Goal: Information Seeking & Learning: Find specific fact

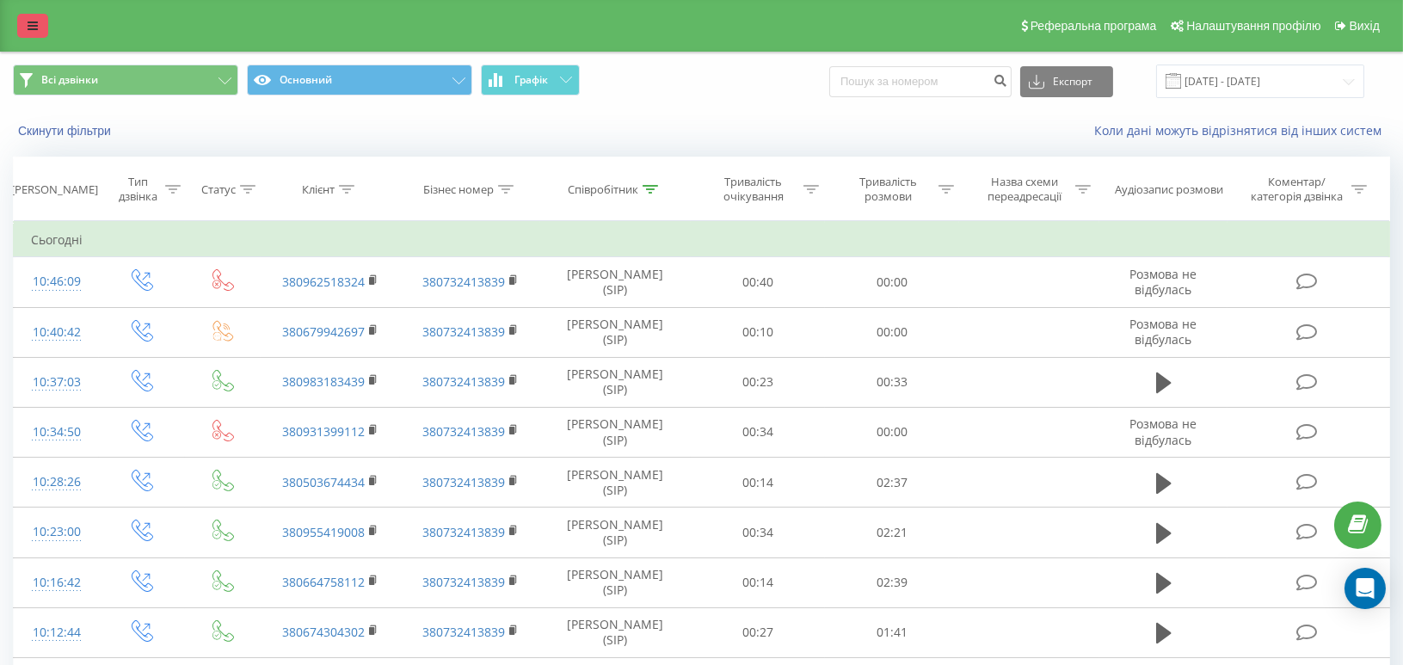
click at [28, 21] on icon at bounding box center [33, 26] width 10 height 12
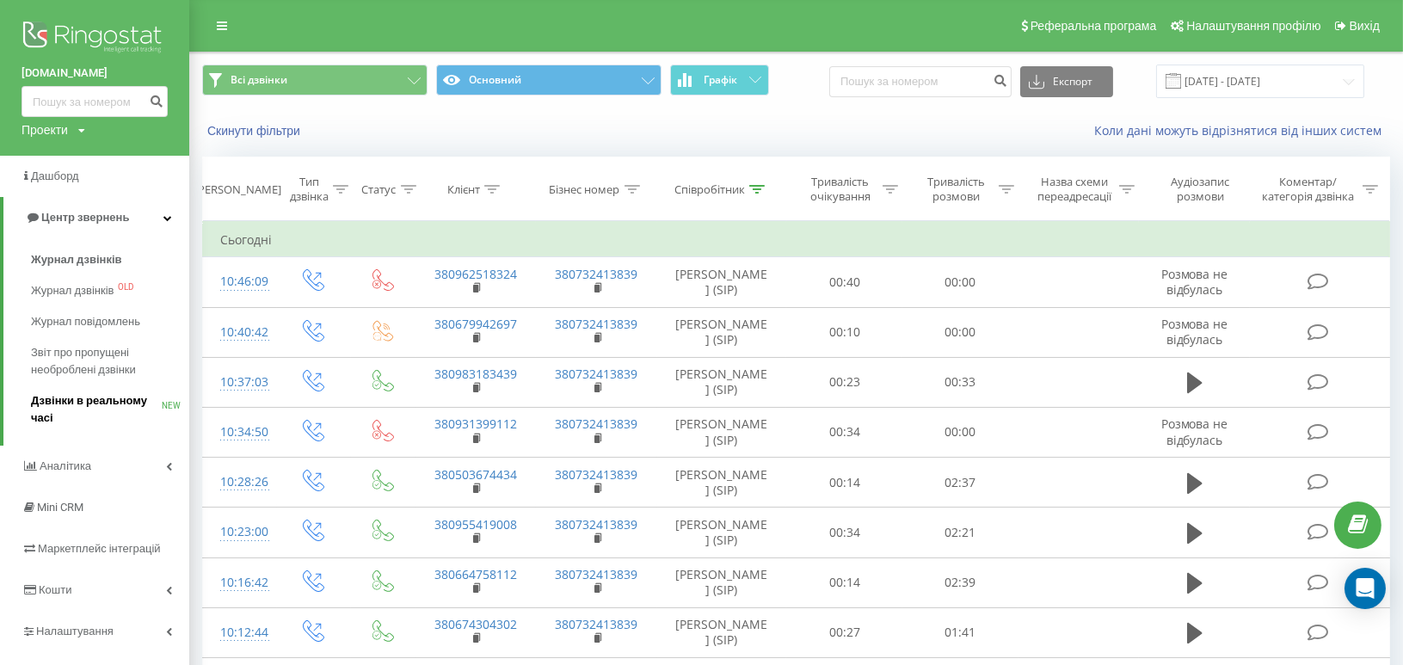
click at [89, 398] on span "Дзвінки в реальному часі" at bounding box center [96, 409] width 131 height 34
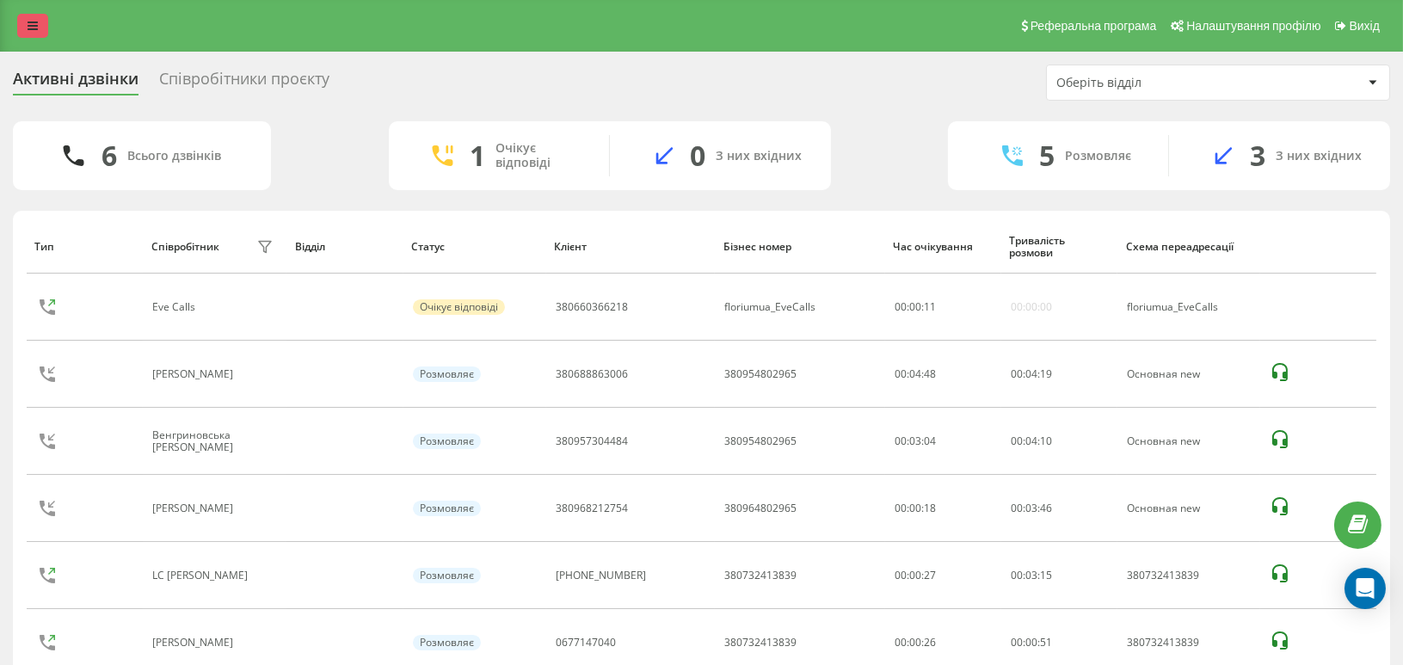
click at [28, 20] on icon at bounding box center [33, 26] width 10 height 12
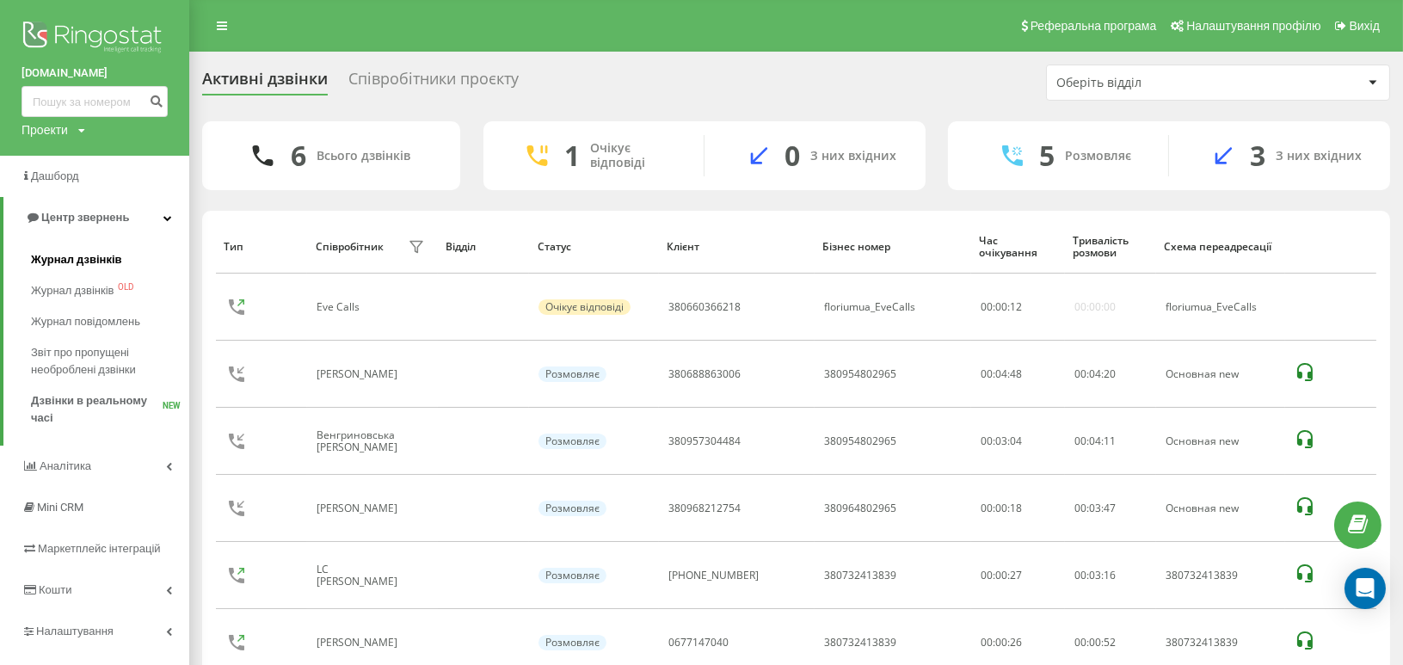
click at [81, 256] on span "Журнал дзвінків" at bounding box center [76, 259] width 91 height 17
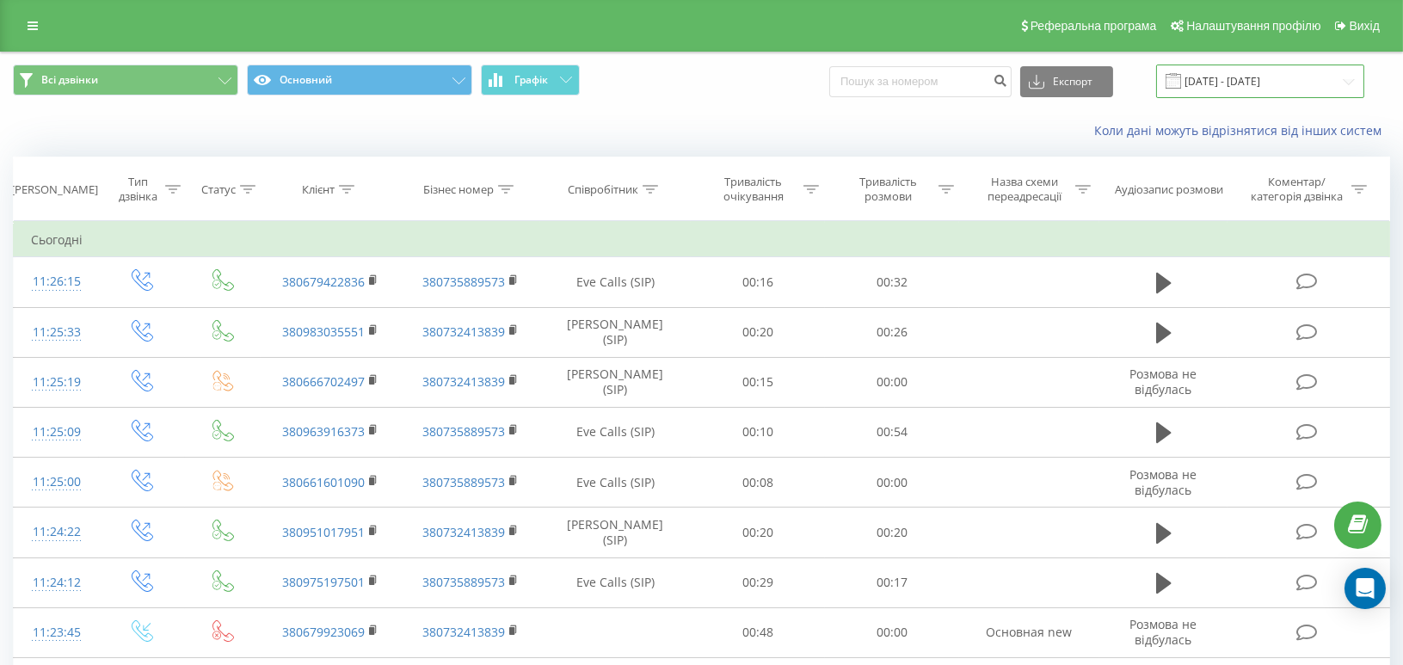
click at [1254, 66] on input "[DATE] - [DATE]" at bounding box center [1260, 82] width 208 height 34
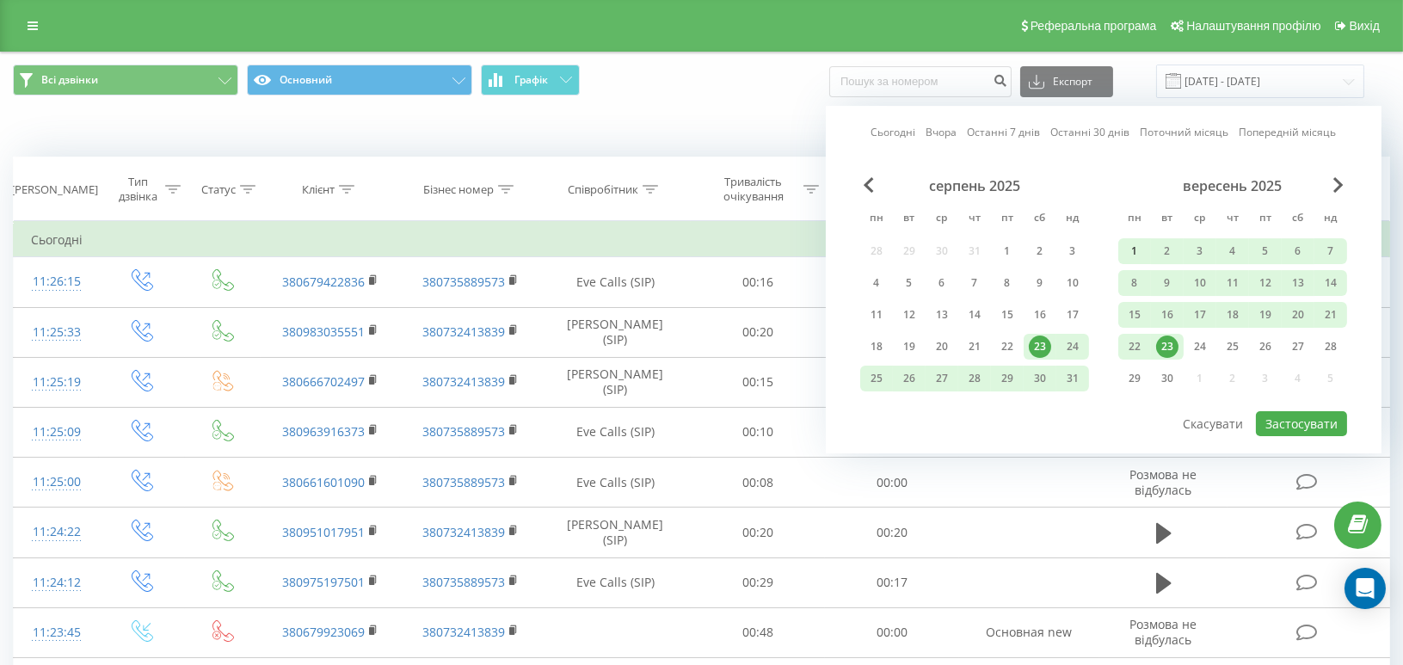
click at [1134, 242] on div "1" at bounding box center [1135, 251] width 22 height 22
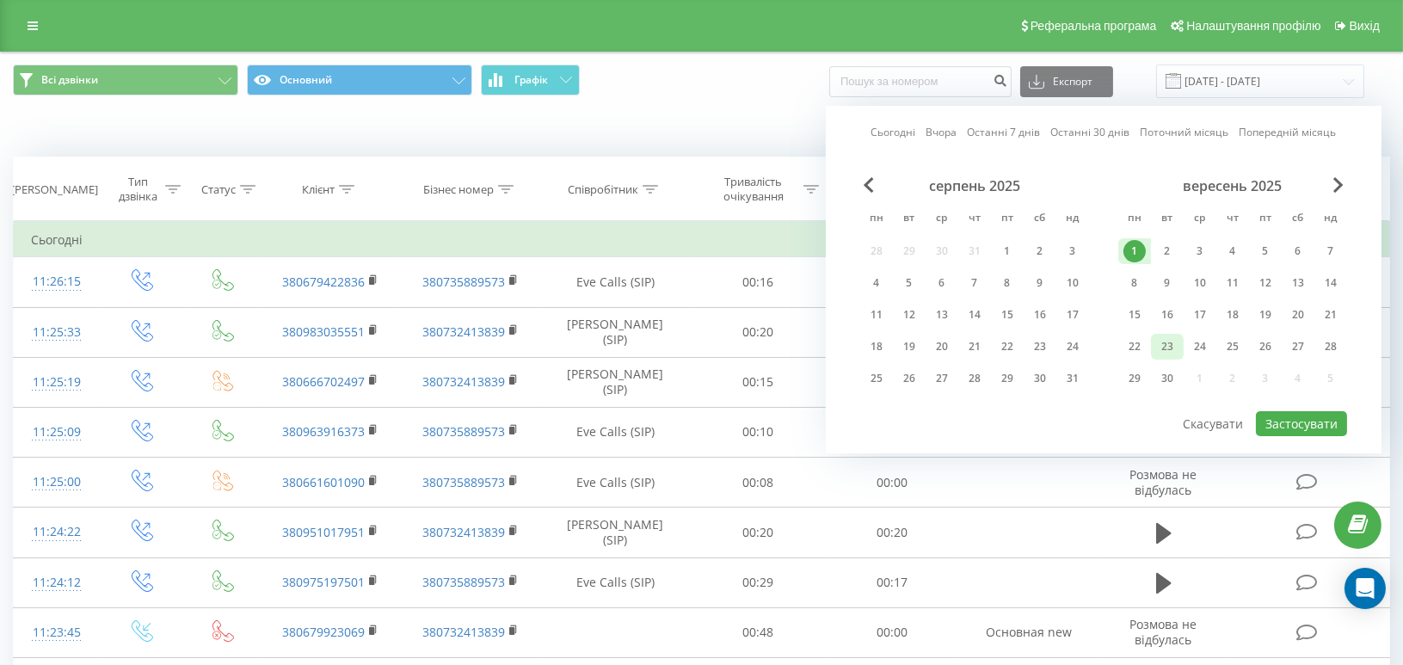
click at [1167, 347] on div "23" at bounding box center [1167, 347] width 22 height 22
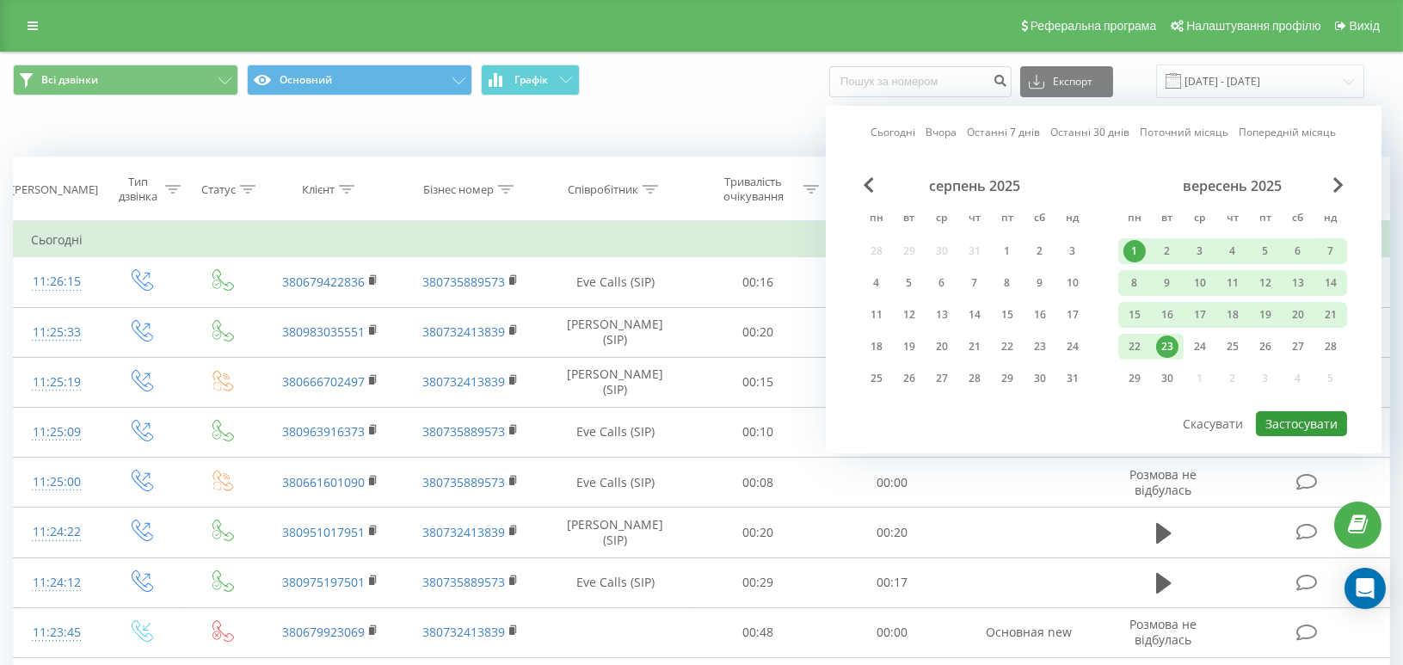
click at [1290, 416] on button "Застосувати" at bounding box center [1301, 423] width 91 height 25
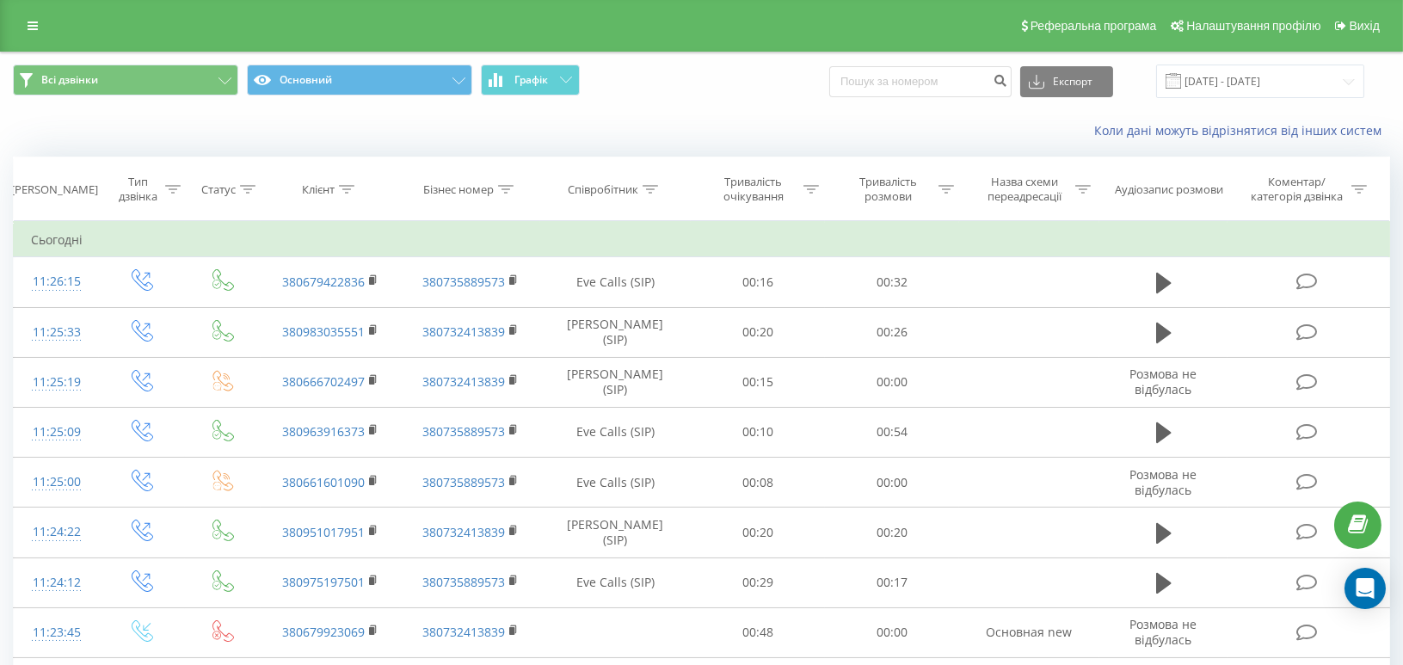
drag, startPoint x: 1126, startPoint y: 82, endPoint x: 1124, endPoint y: 98, distance: 16.4
click at [1113, 83] on button "Експорт" at bounding box center [1066, 81] width 93 height 31
click at [1086, 176] on div ".xlsx" at bounding box center [1066, 175] width 91 height 31
click at [1291, 71] on input "01.09.2025 - 23.09.2025" at bounding box center [1260, 82] width 208 height 34
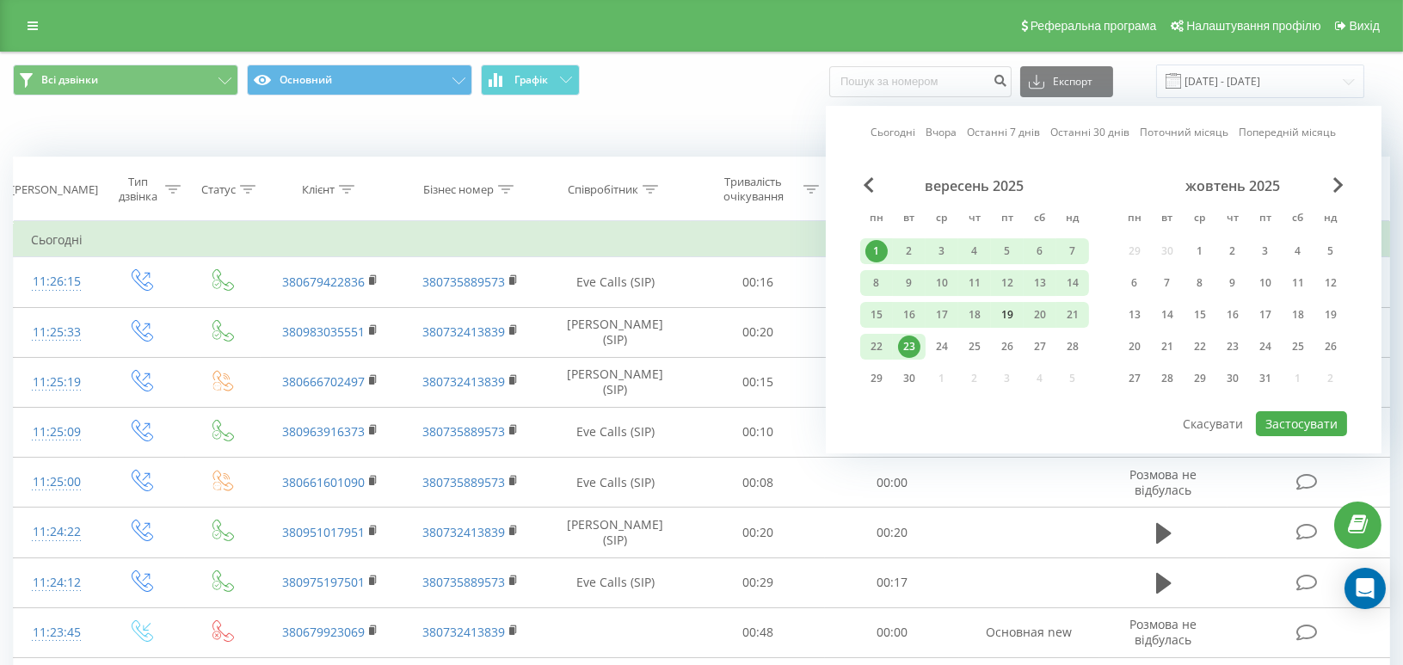
click at [1007, 311] on div "19" at bounding box center [1007, 315] width 22 height 22
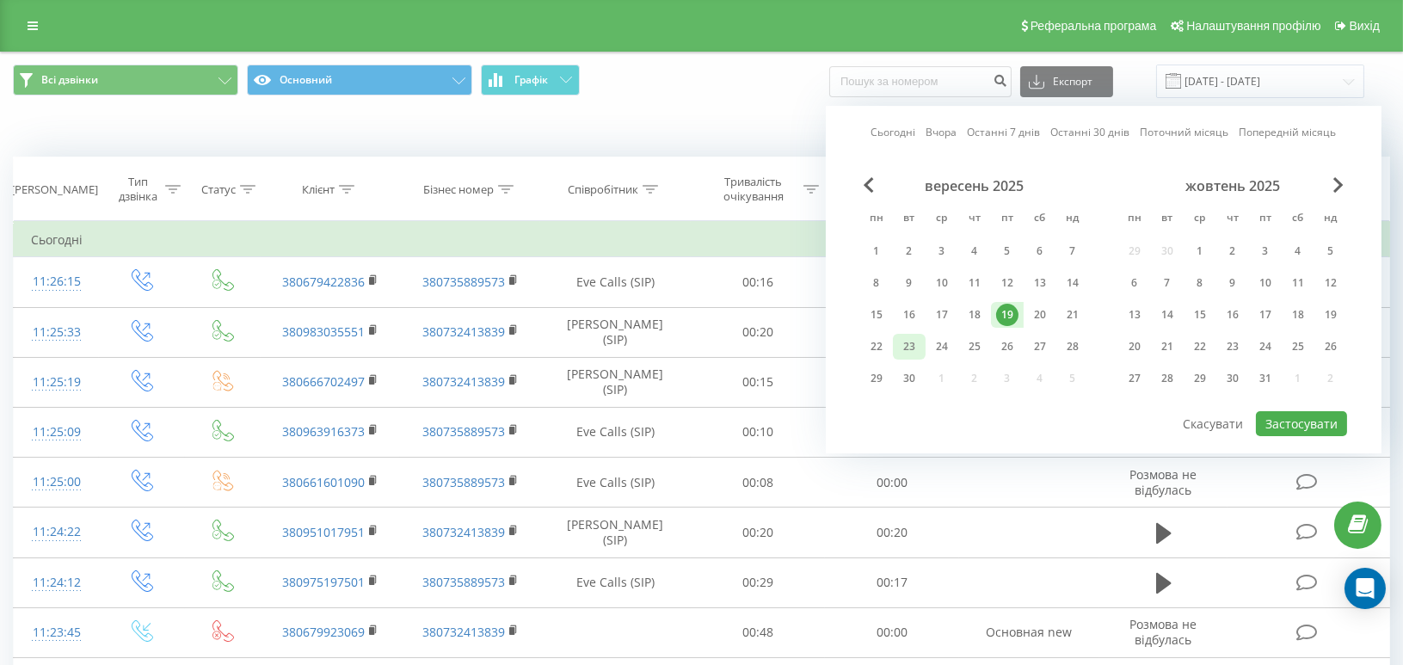
click at [909, 346] on div "23" at bounding box center [909, 347] width 22 height 22
click at [1306, 423] on button "Застосувати" at bounding box center [1301, 423] width 91 height 25
type input "19.09.2025 - 23.09.2025"
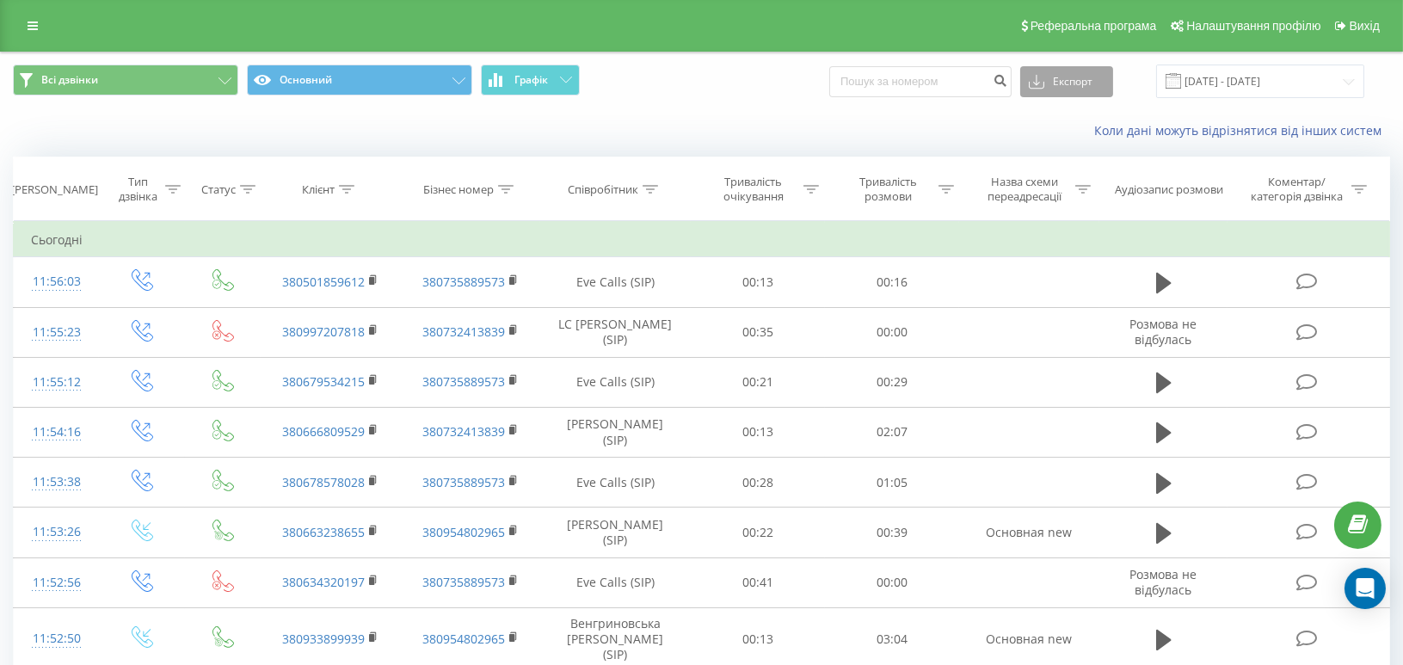
click at [1113, 76] on button "Експорт" at bounding box center [1066, 81] width 93 height 31
click at [1060, 173] on span ".xlsx" at bounding box center [1047, 175] width 25 height 16
click at [351, 182] on div at bounding box center [346, 189] width 15 height 15
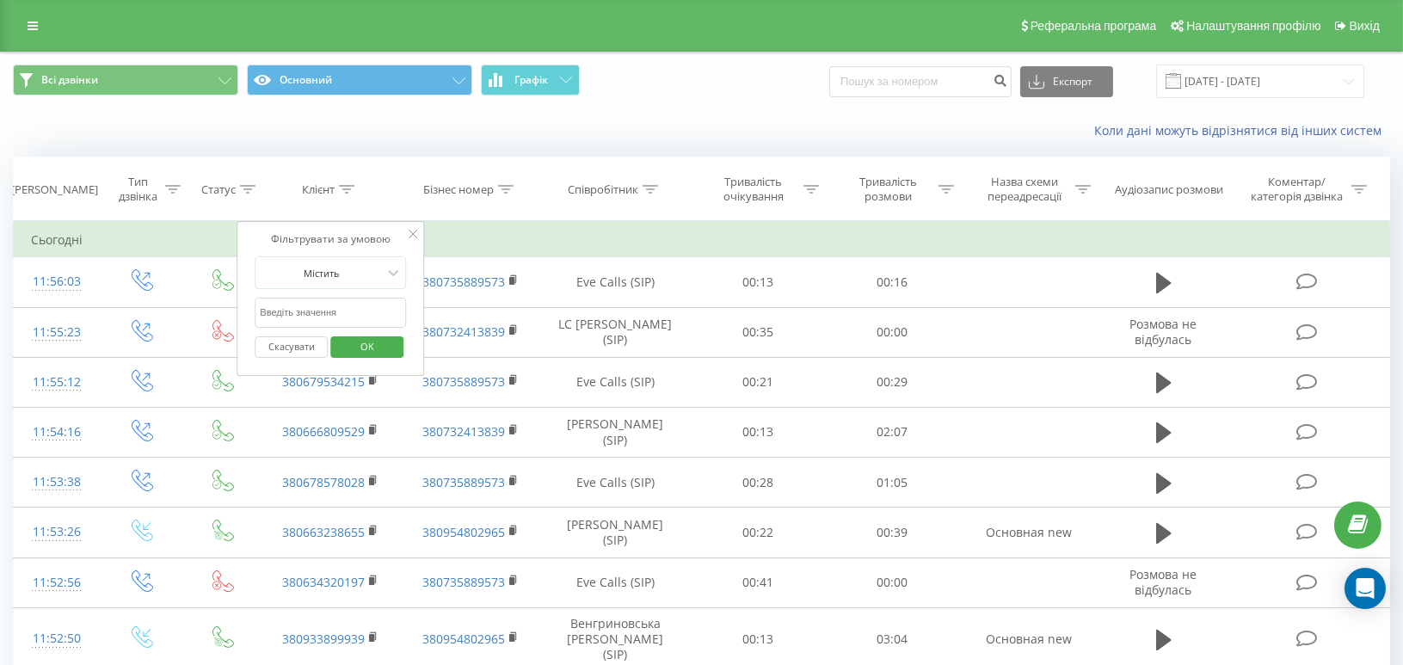
click at [303, 303] on input "text" at bounding box center [330, 313] width 151 height 30
paste input "380978903509"
type input "380978903509"
click at [350, 346] on span "OK" at bounding box center [367, 346] width 48 height 27
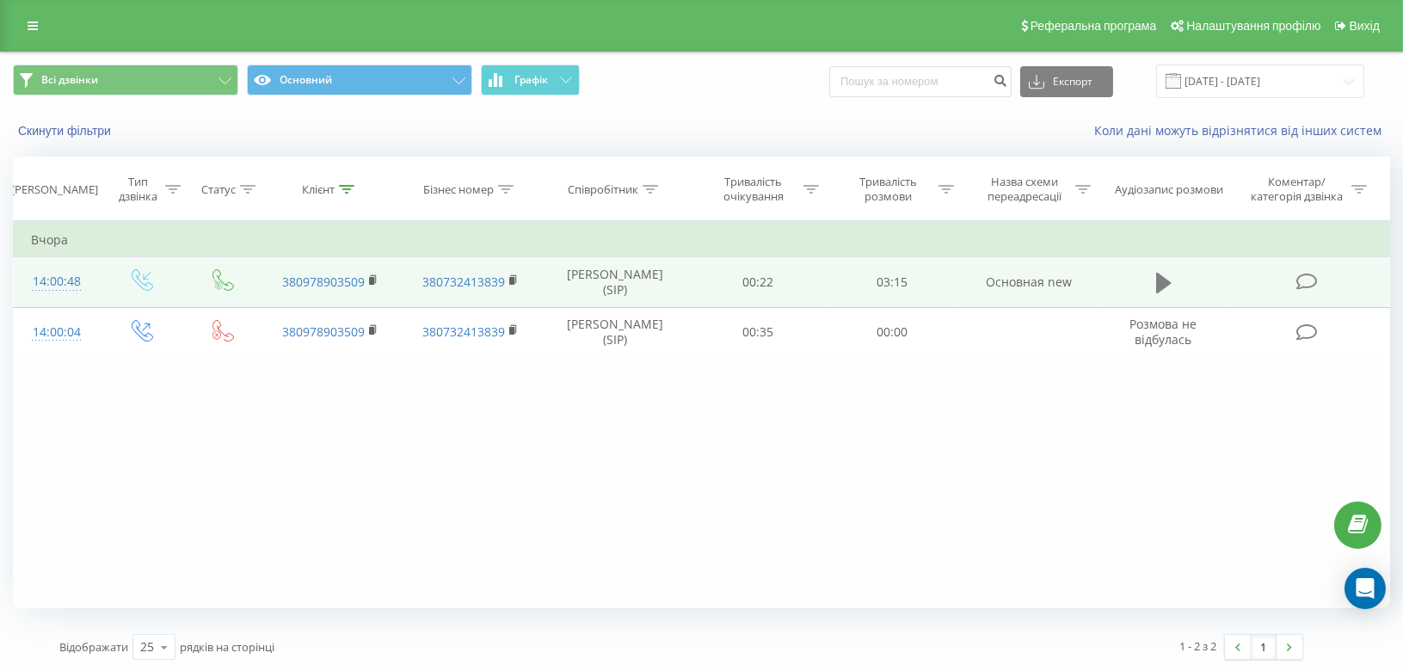
click at [1160, 279] on icon at bounding box center [1163, 283] width 15 height 21
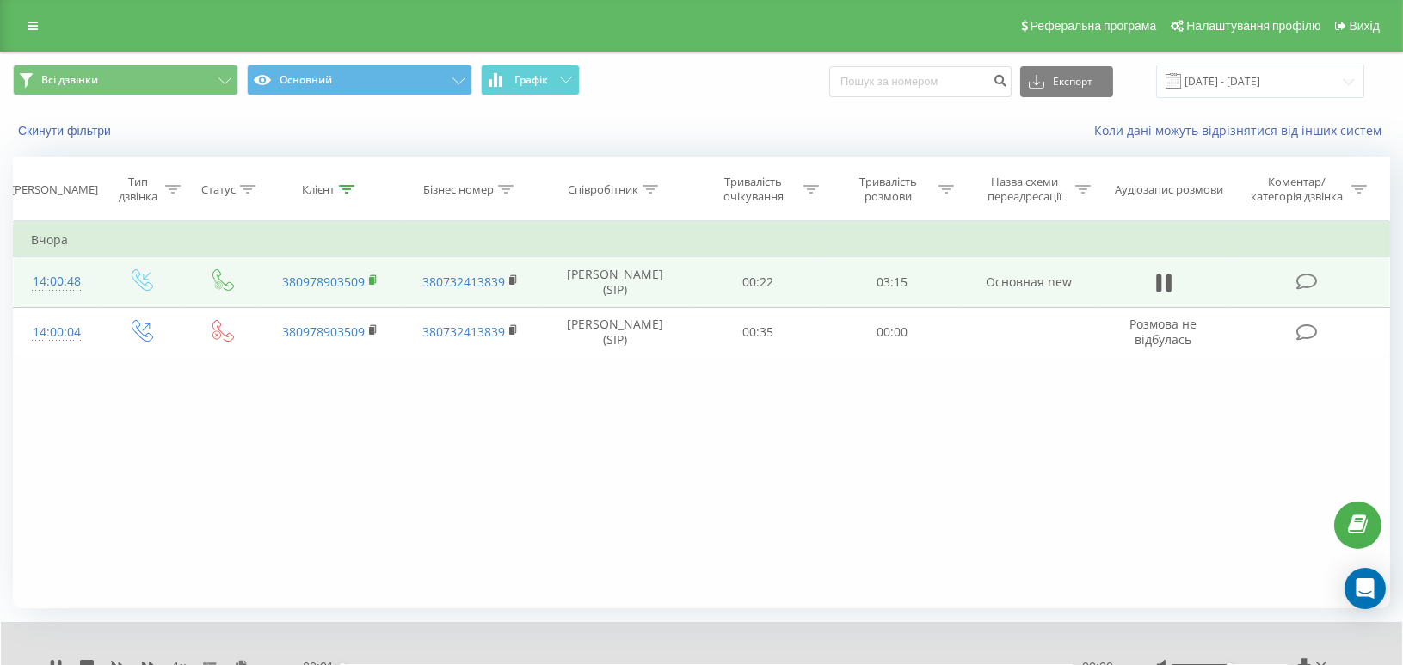
click at [375, 275] on icon at bounding box center [374, 279] width 6 height 8
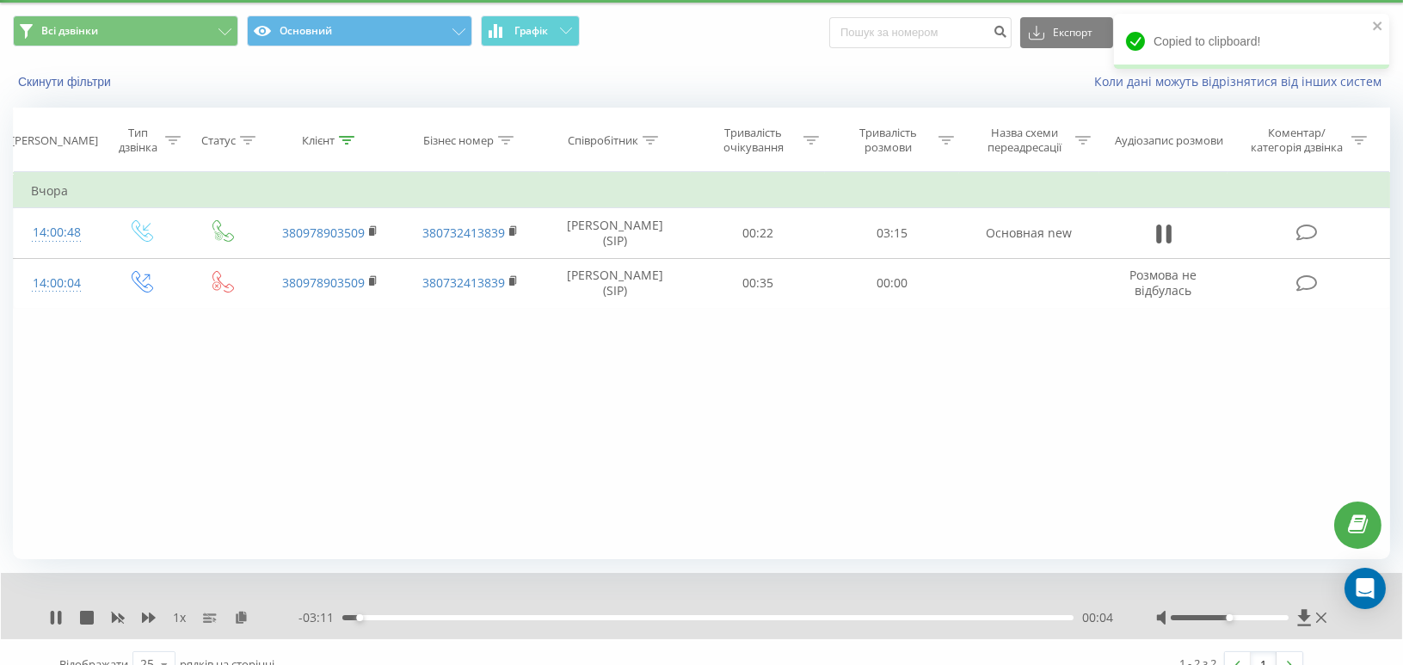
scroll to position [73, 0]
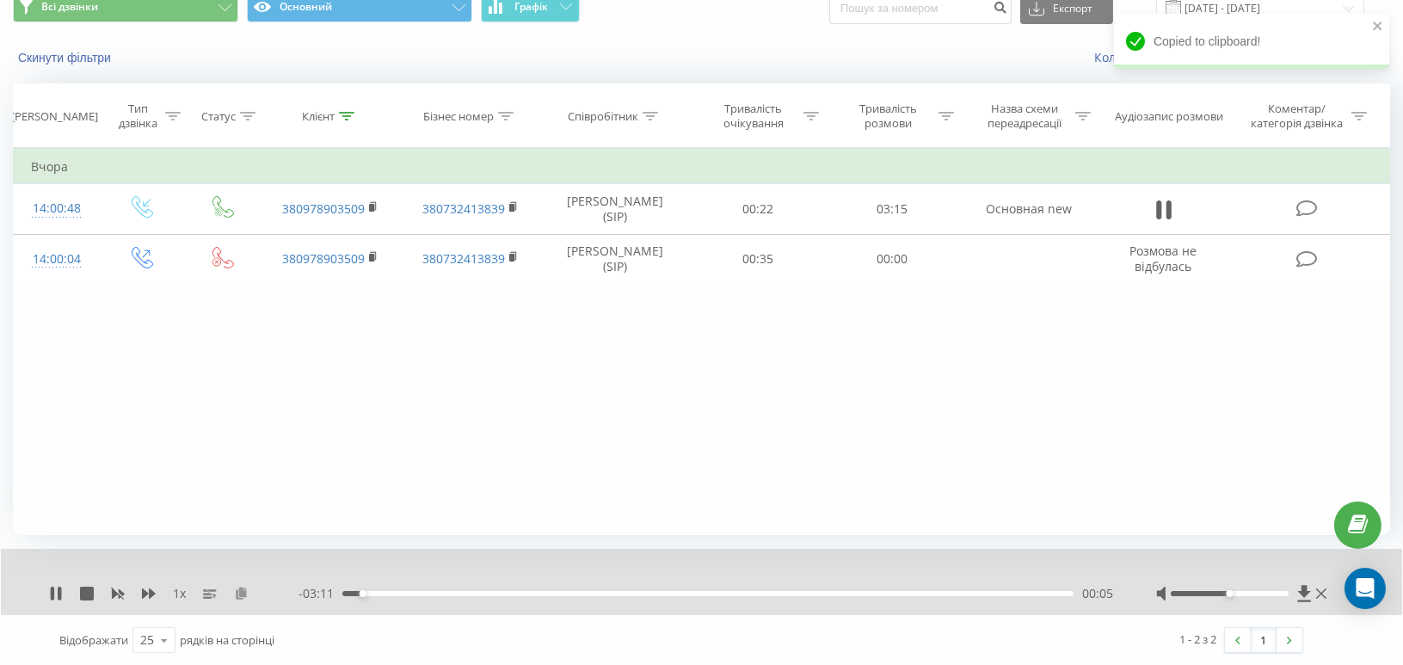
click at [244, 591] on icon at bounding box center [241, 593] width 15 height 12
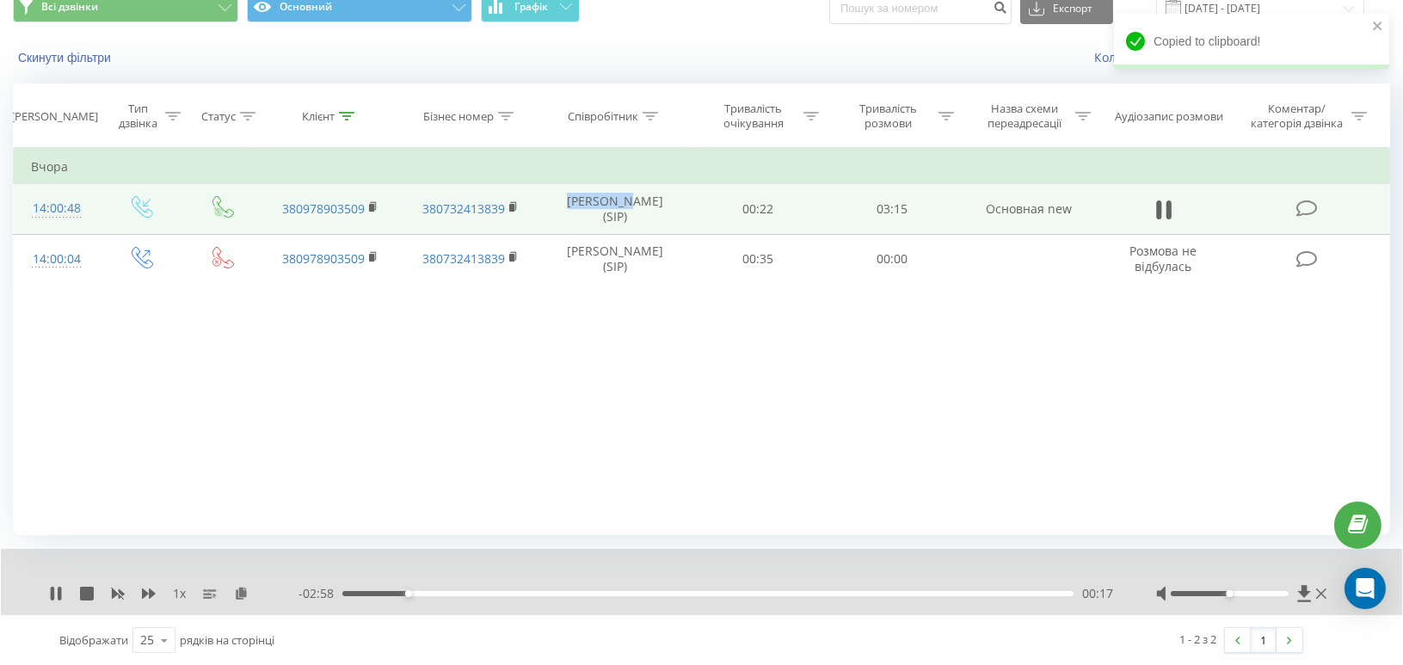
drag, startPoint x: 566, startPoint y: 197, endPoint x: 625, endPoint y: 202, distance: 58.7
click at [625, 202] on td "Андрієнко Ірина Павлівна (SIP)" at bounding box center [615, 209] width 151 height 50
copy td "Андрієнко"
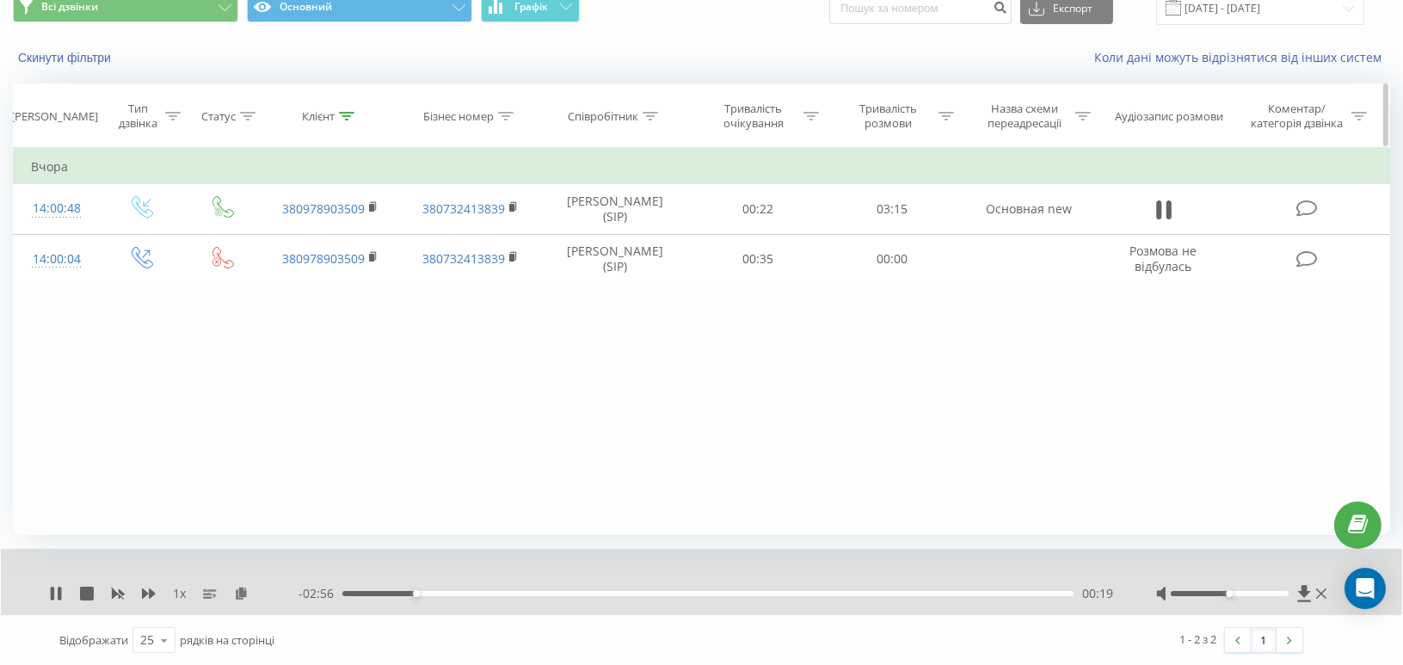
click at [345, 117] on icon at bounding box center [346, 116] width 15 height 9
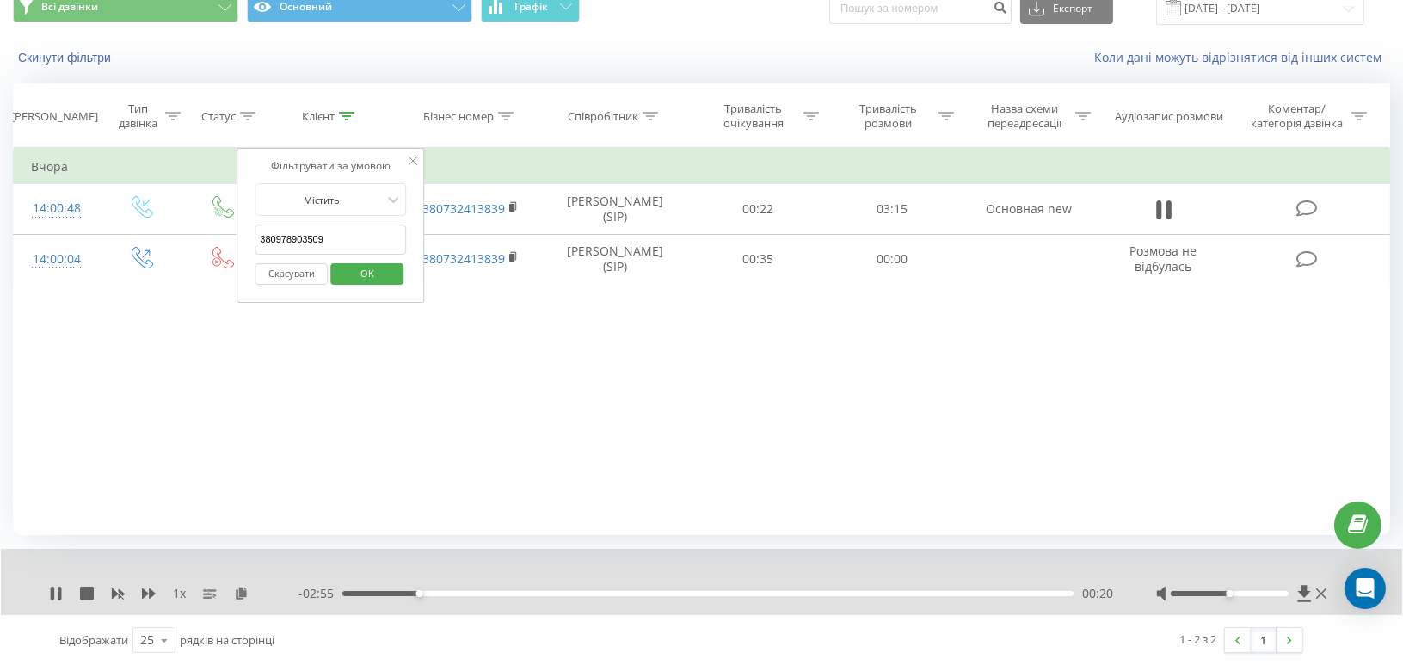
click at [299, 274] on button "Скасувати" at bounding box center [291, 274] width 73 height 22
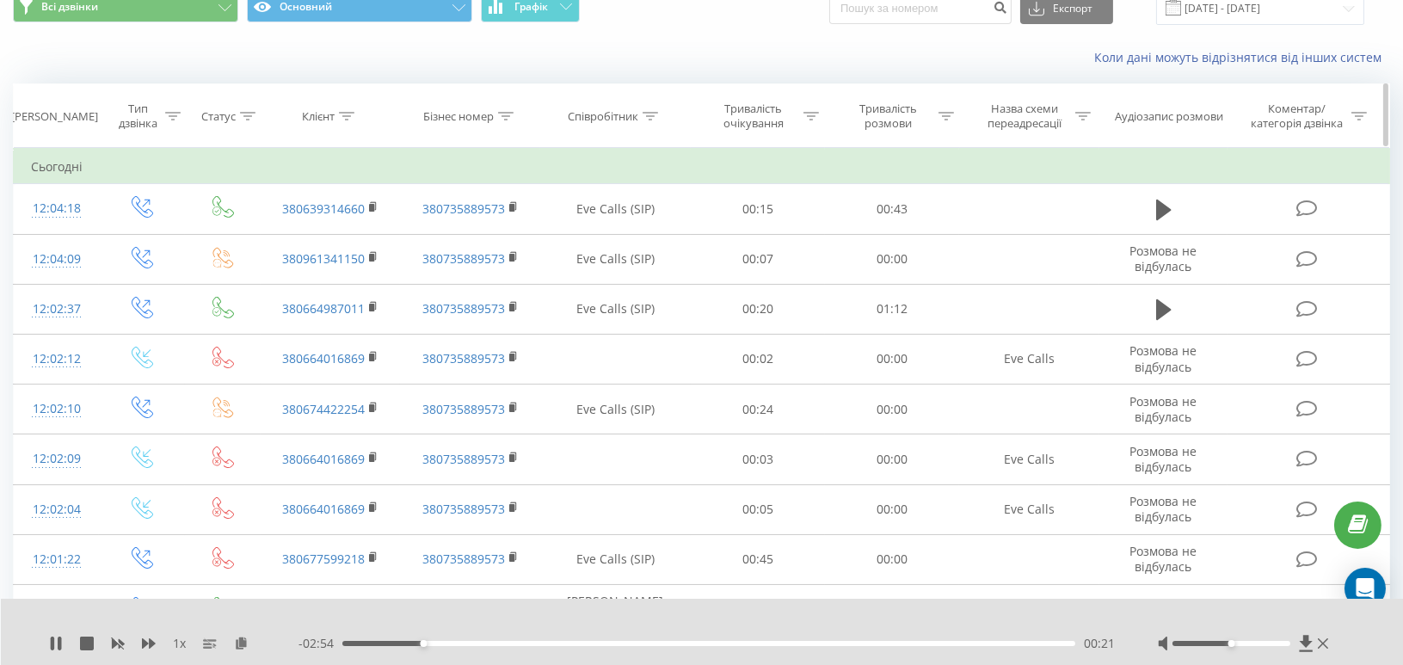
click at [651, 109] on div at bounding box center [650, 116] width 15 height 15
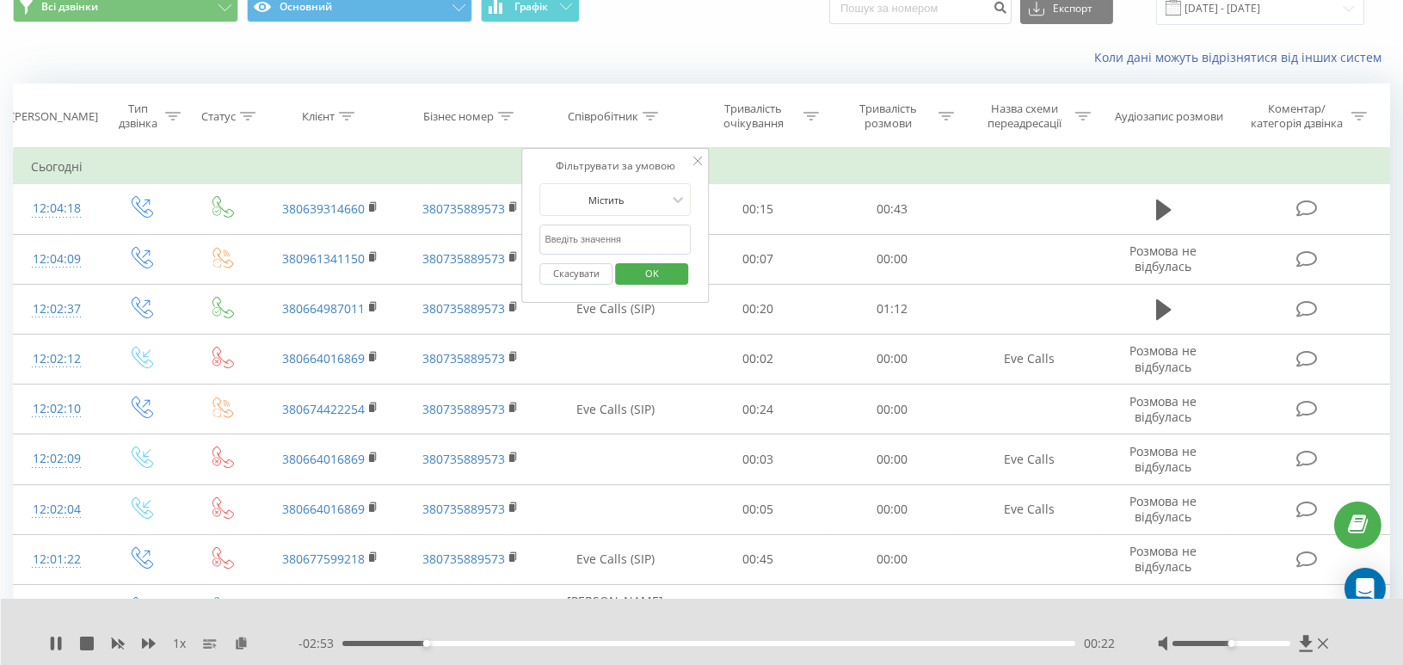
click at [590, 235] on input "text" at bounding box center [615, 240] width 151 height 30
paste input "Андрієнко"
type input "Андрієнко"
click at [533, 219] on div "Фільтрувати за умовою Містить Андрієнко Скасувати OK" at bounding box center [616, 225] width 188 height 155
click at [652, 268] on span "OK" at bounding box center [652, 273] width 48 height 27
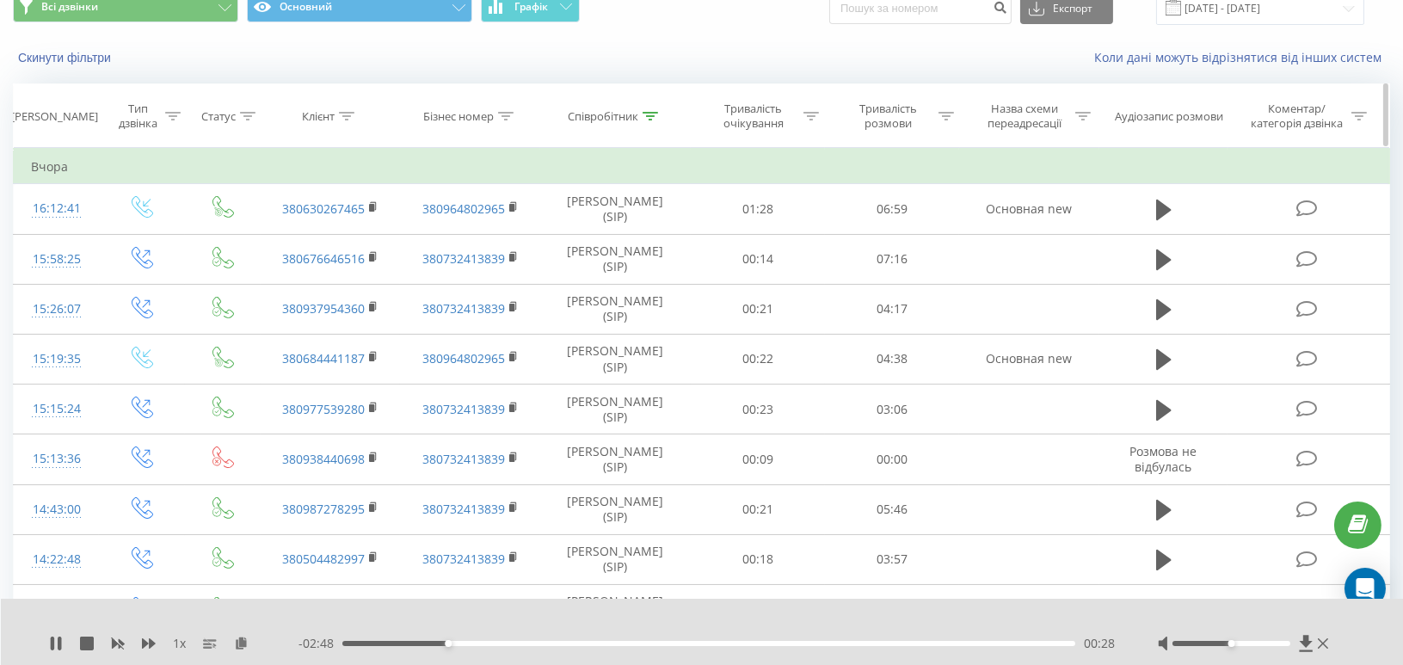
click at [948, 114] on icon at bounding box center [946, 116] width 15 height 9
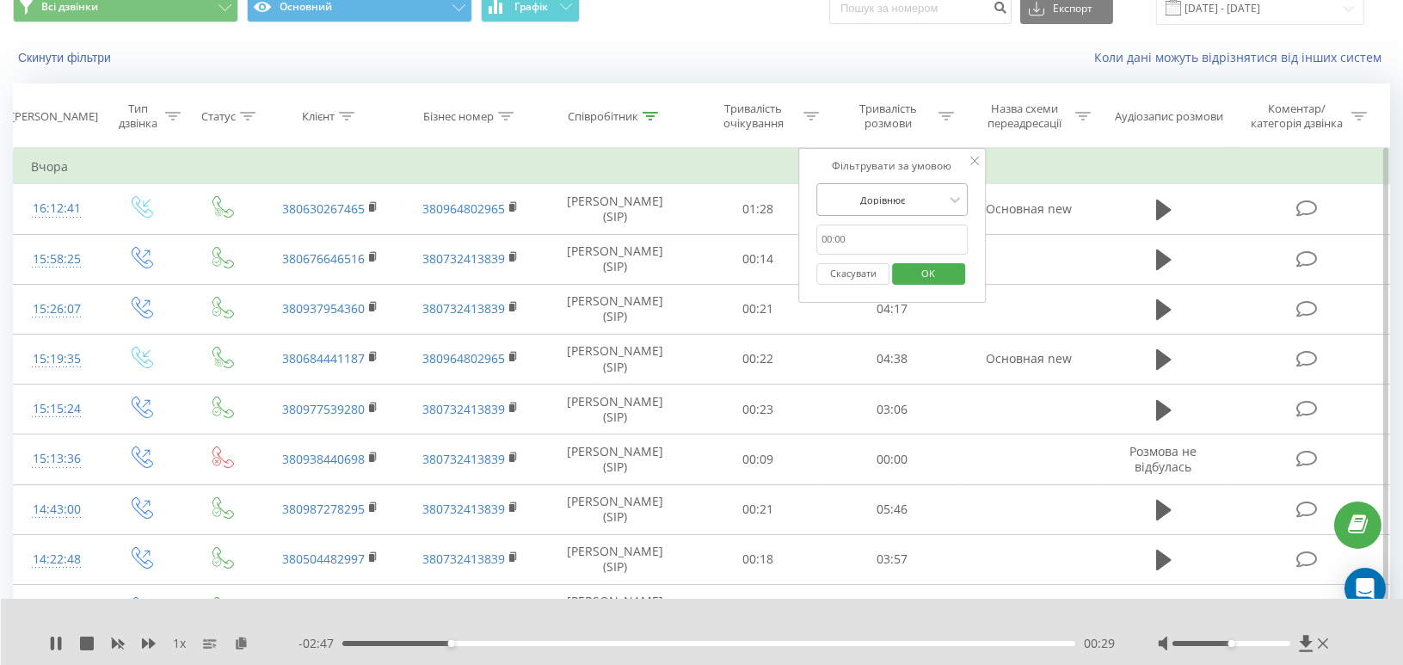
click at [902, 201] on div at bounding box center [883, 200] width 122 height 16
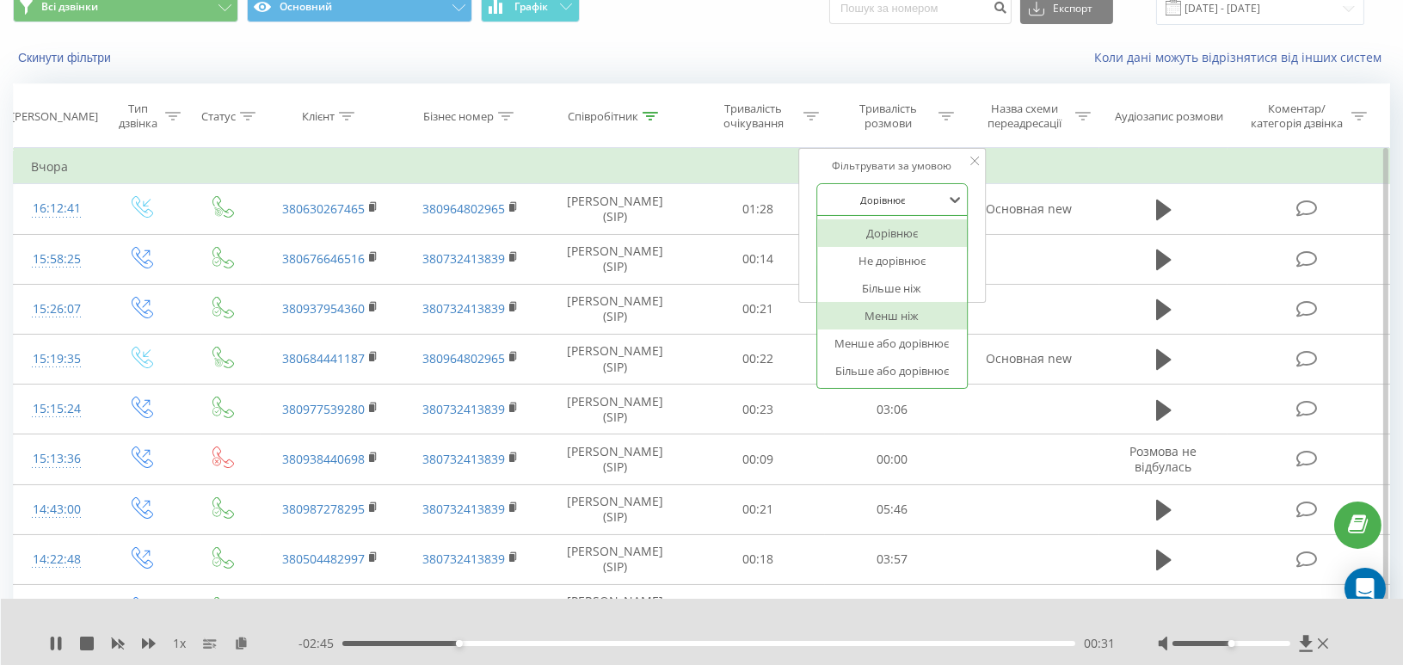
click at [911, 316] on div "Менш ніж" at bounding box center [892, 316] width 150 height 28
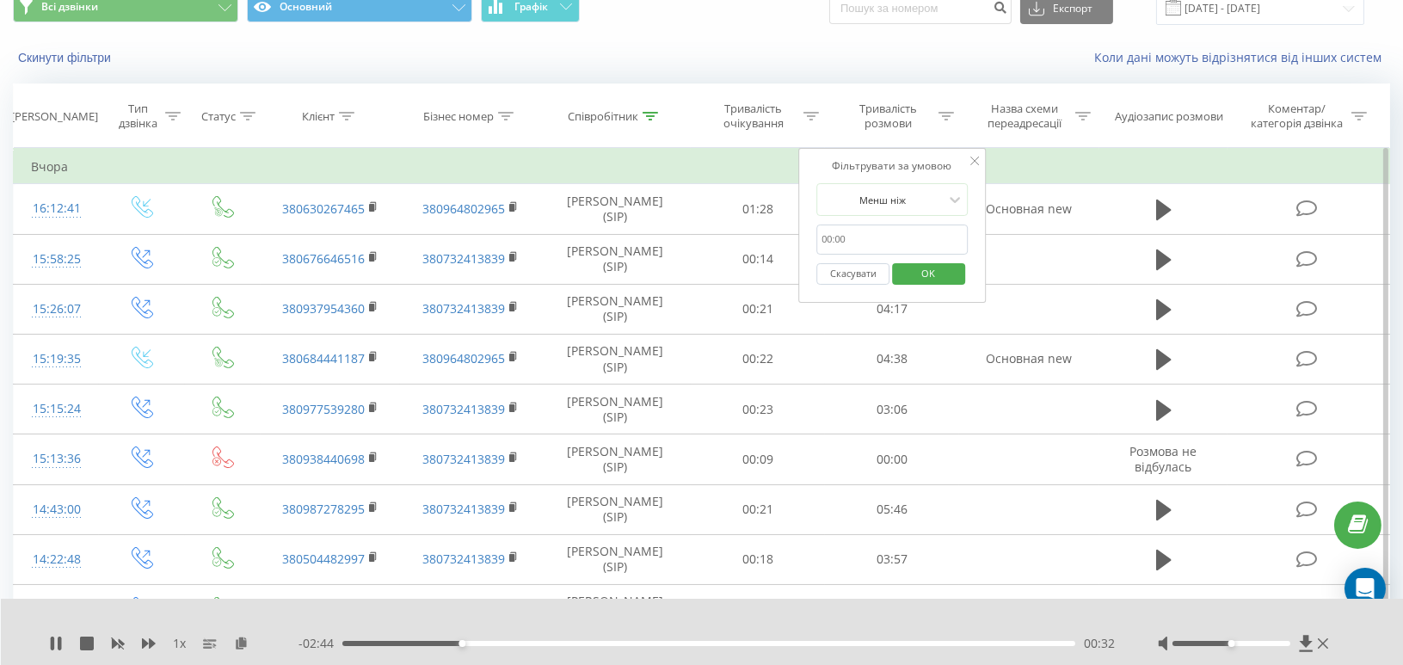
click at [864, 231] on input "text" at bounding box center [891, 240] width 151 height 30
type input "01:00"
click at [925, 274] on span "OK" at bounding box center [929, 273] width 48 height 27
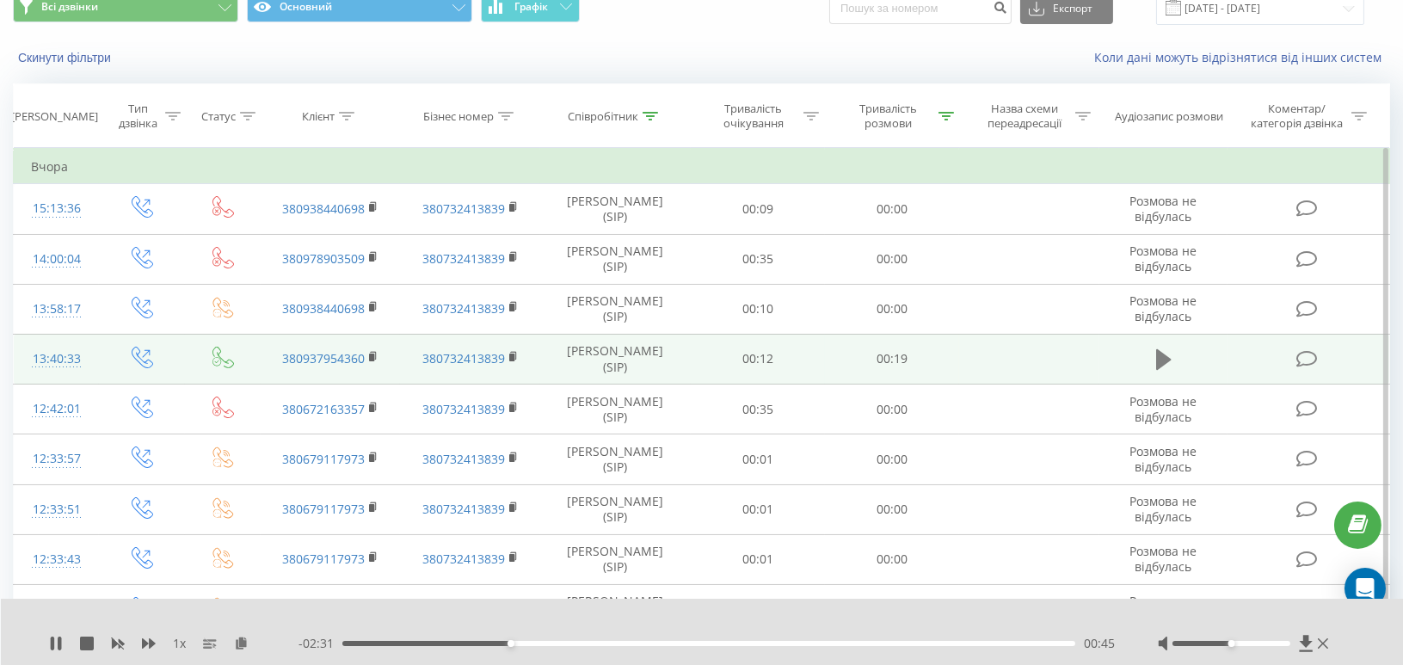
click at [1162, 358] on icon at bounding box center [1163, 359] width 15 height 21
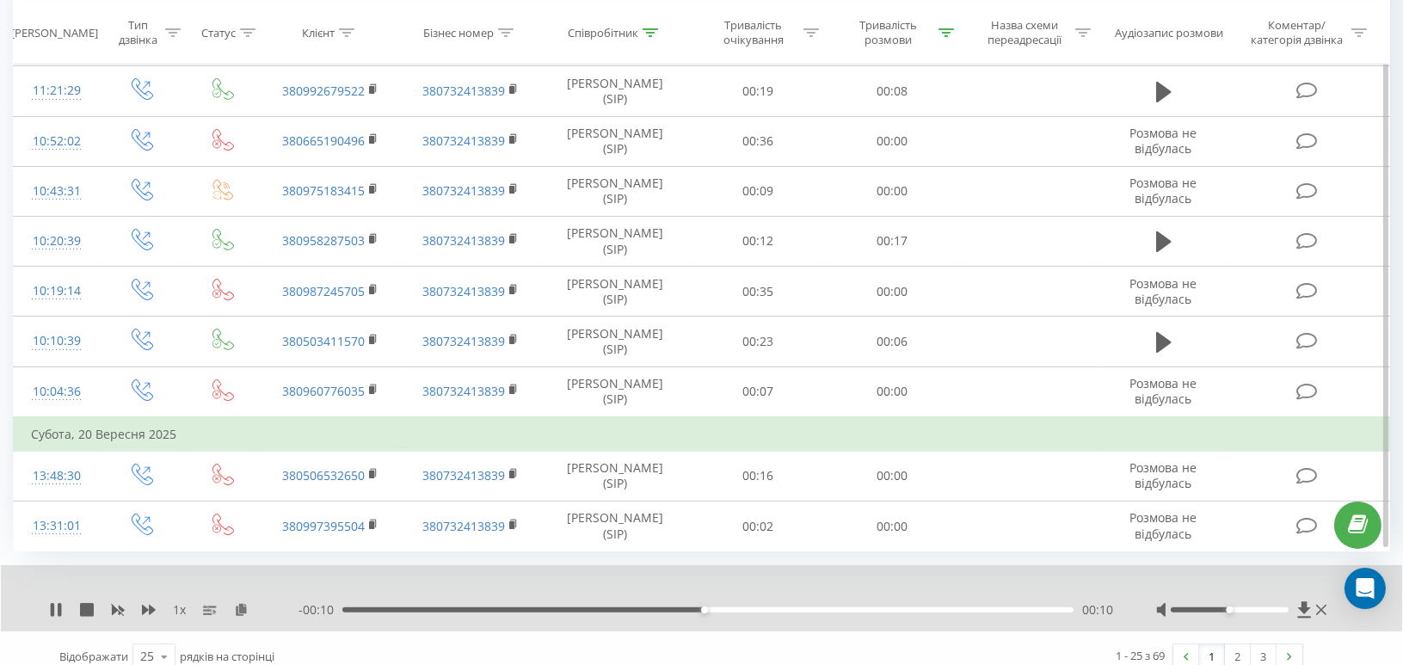
scroll to position [1006, 0]
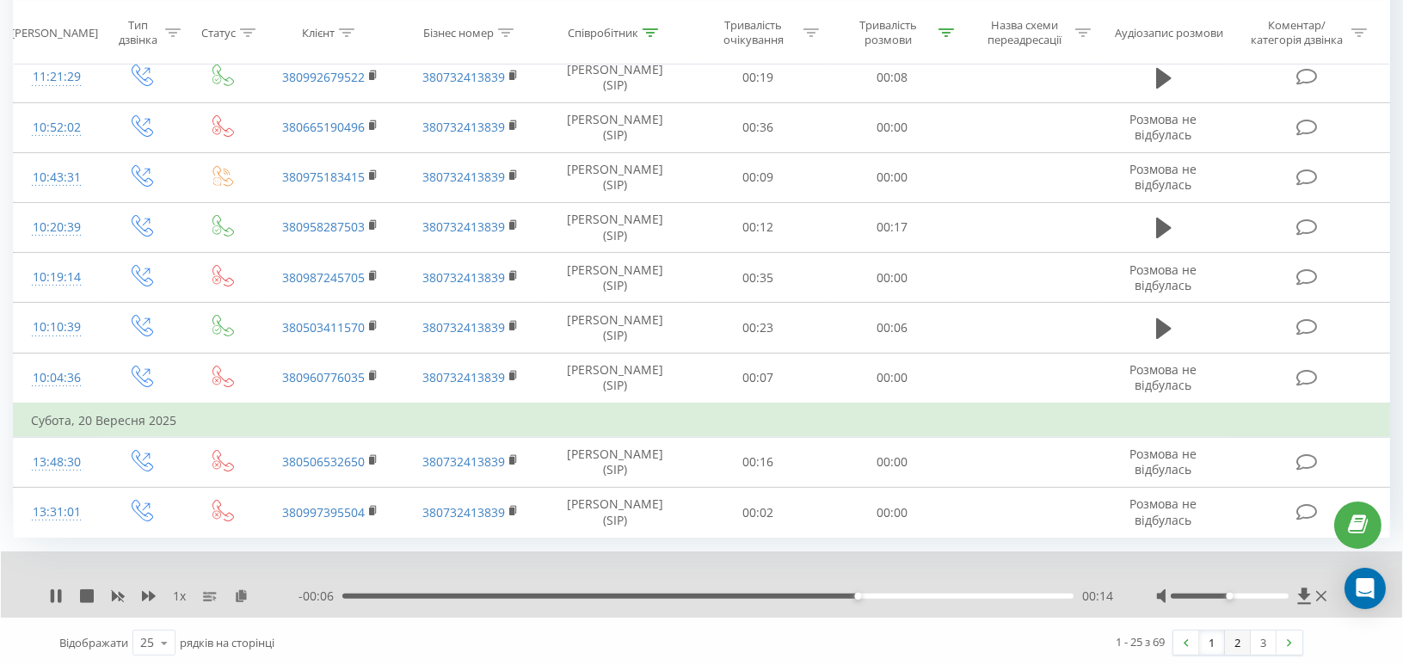
click at [1230, 640] on link "2" at bounding box center [1238, 643] width 26 height 24
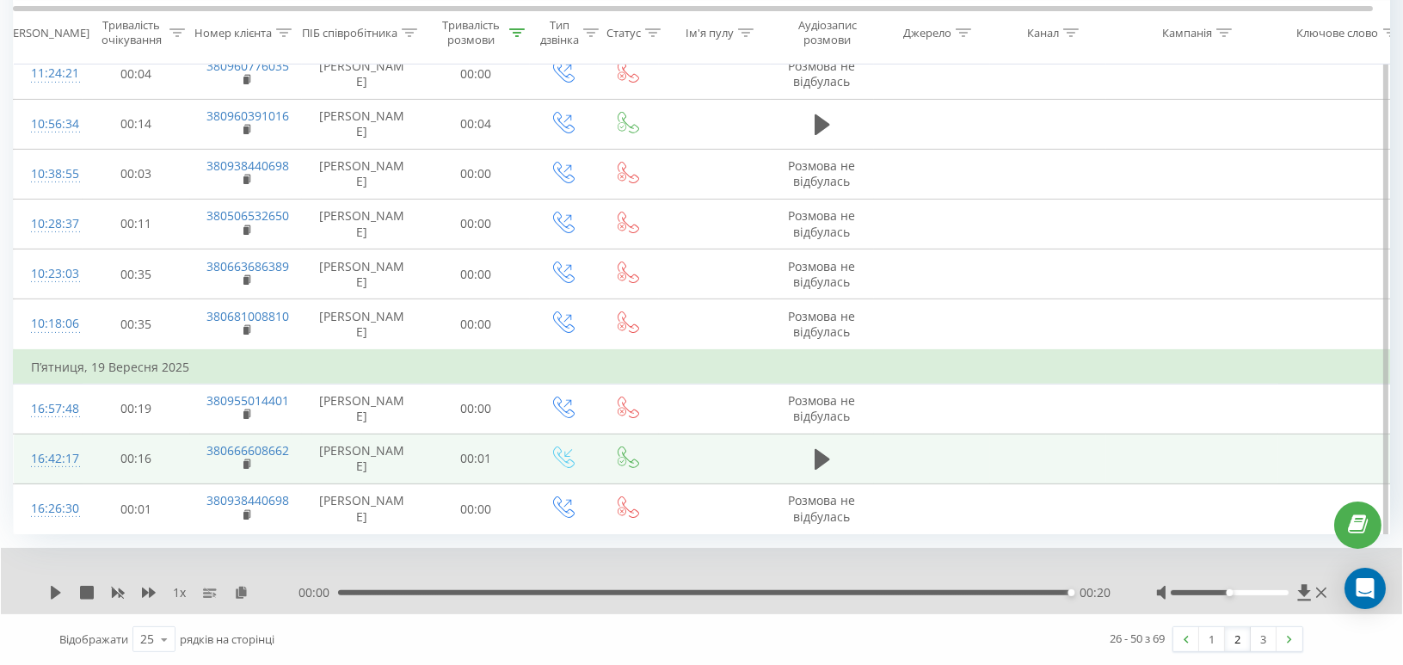
scroll to position [1336, 0]
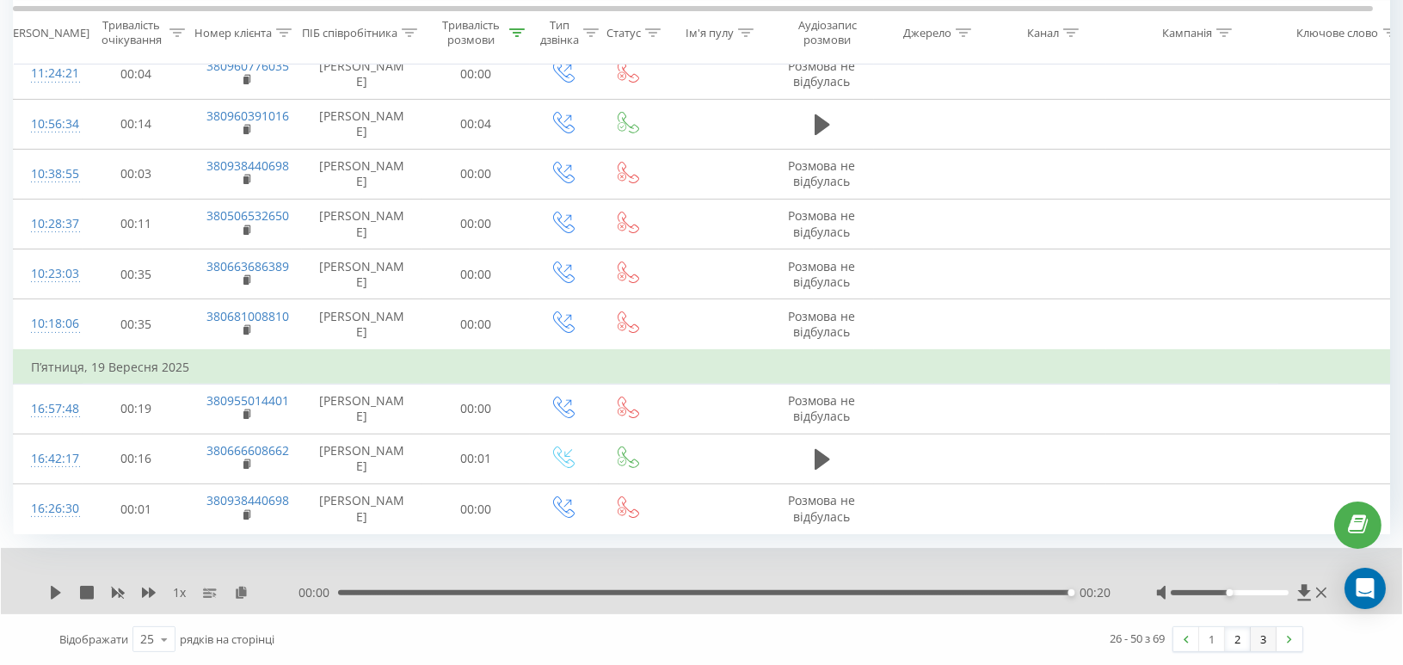
click at [1257, 642] on link "3" at bounding box center [1264, 639] width 26 height 24
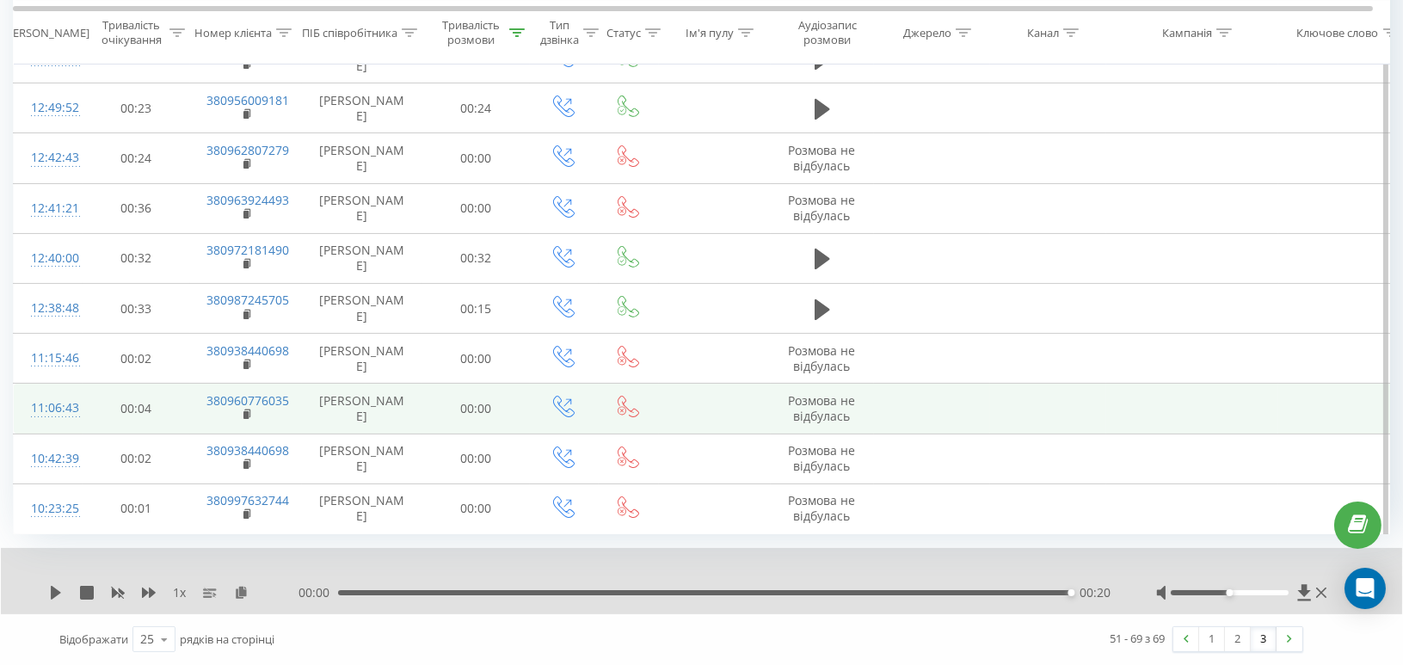
scroll to position [922, 0]
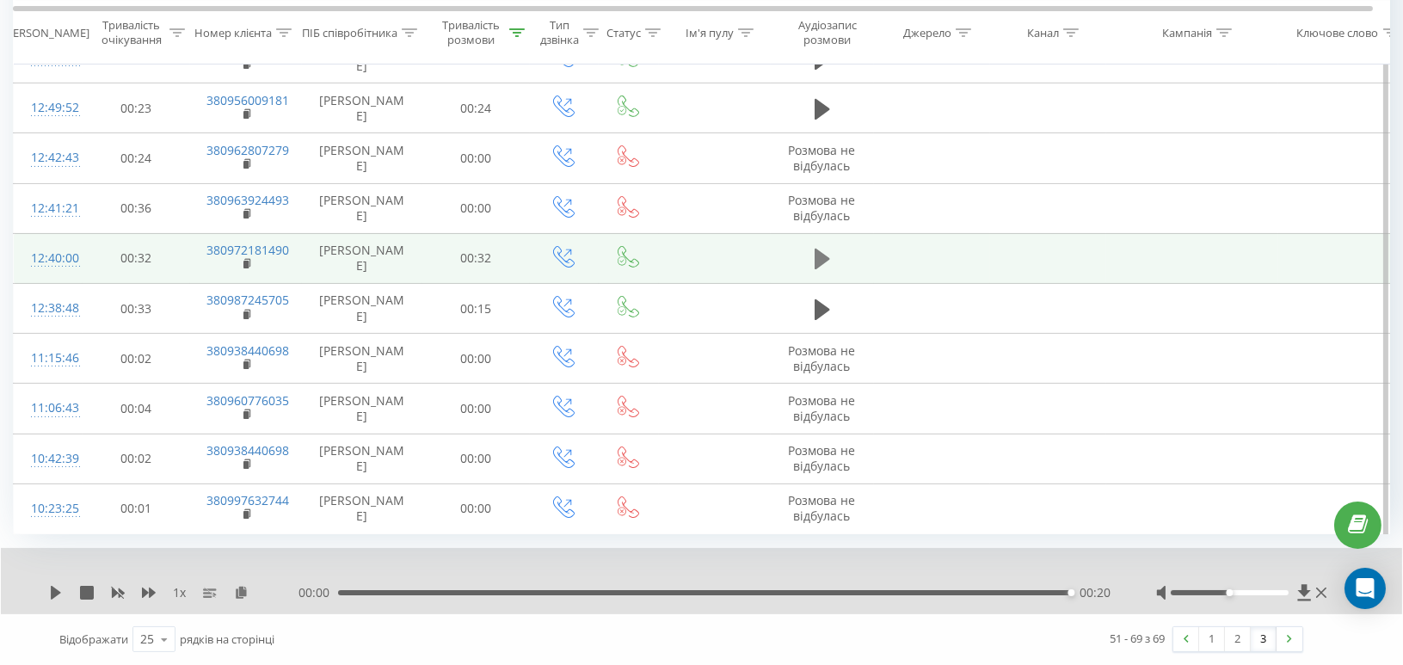
click at [825, 249] on icon at bounding box center [822, 259] width 15 height 21
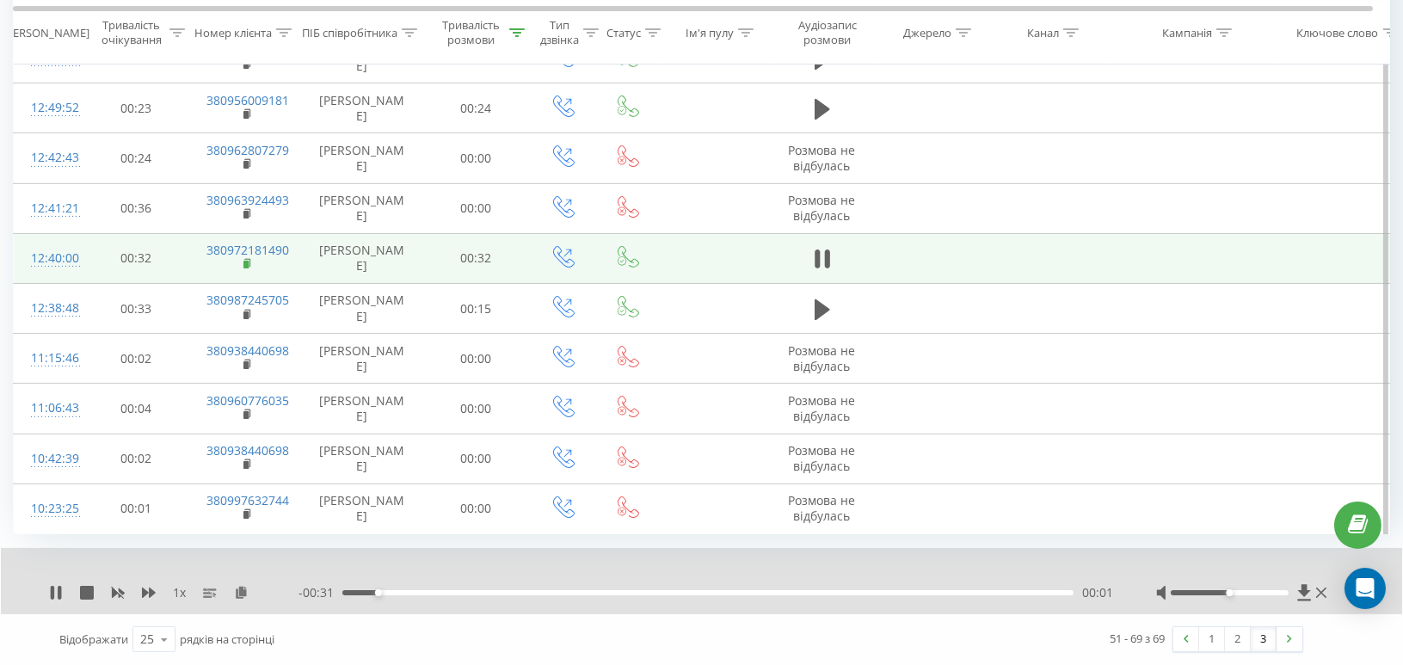
click at [247, 261] on rect at bounding box center [245, 265] width 5 height 8
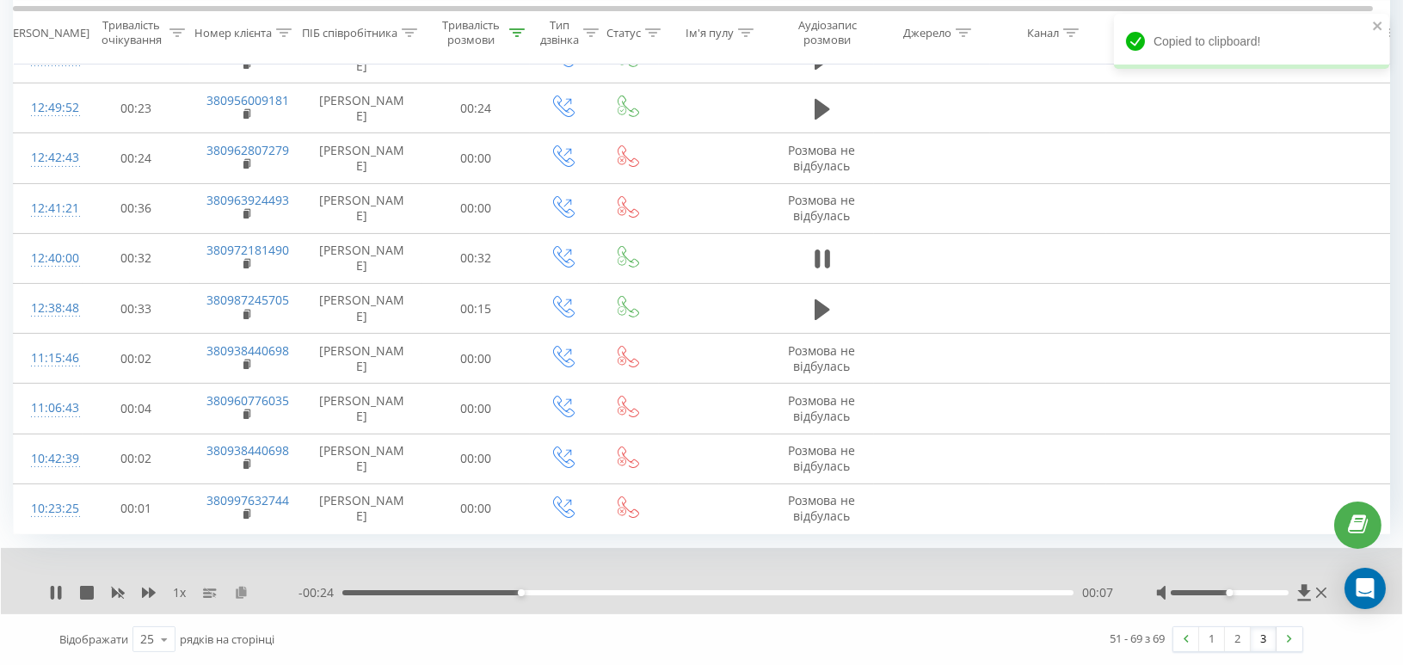
click at [244, 592] on icon at bounding box center [241, 592] width 15 height 12
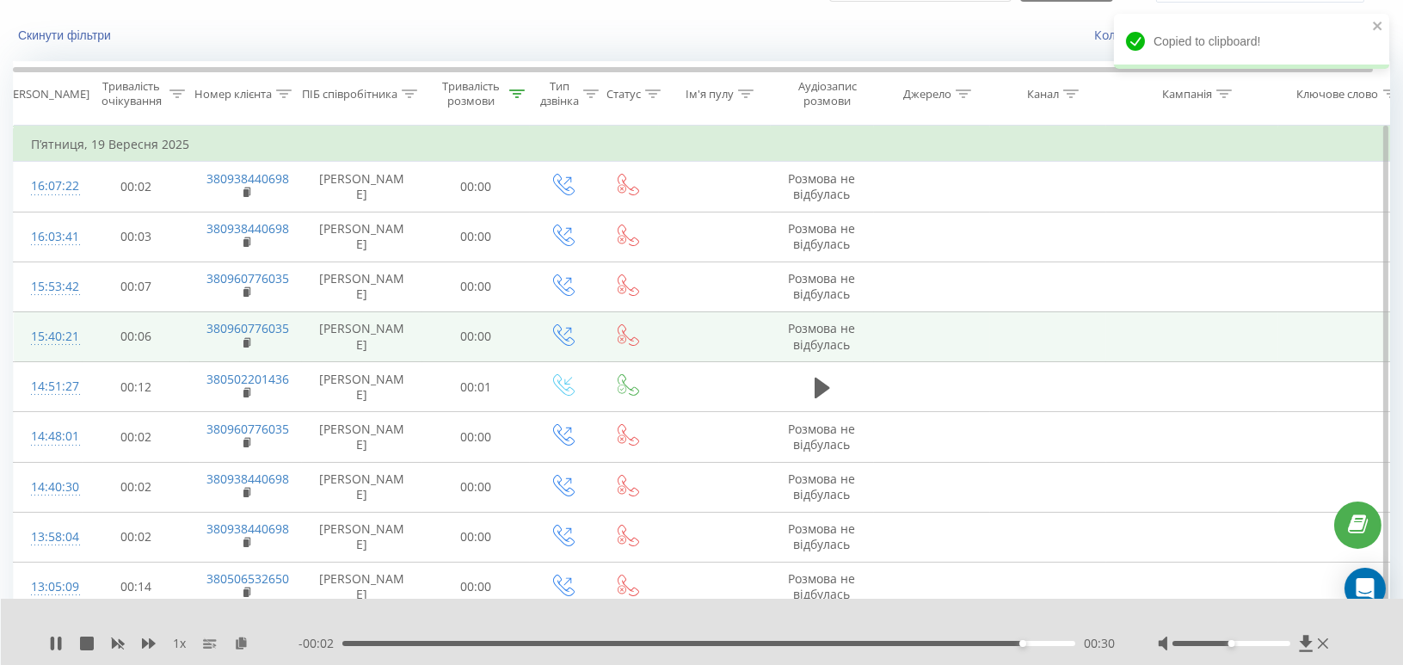
scroll to position [0, 0]
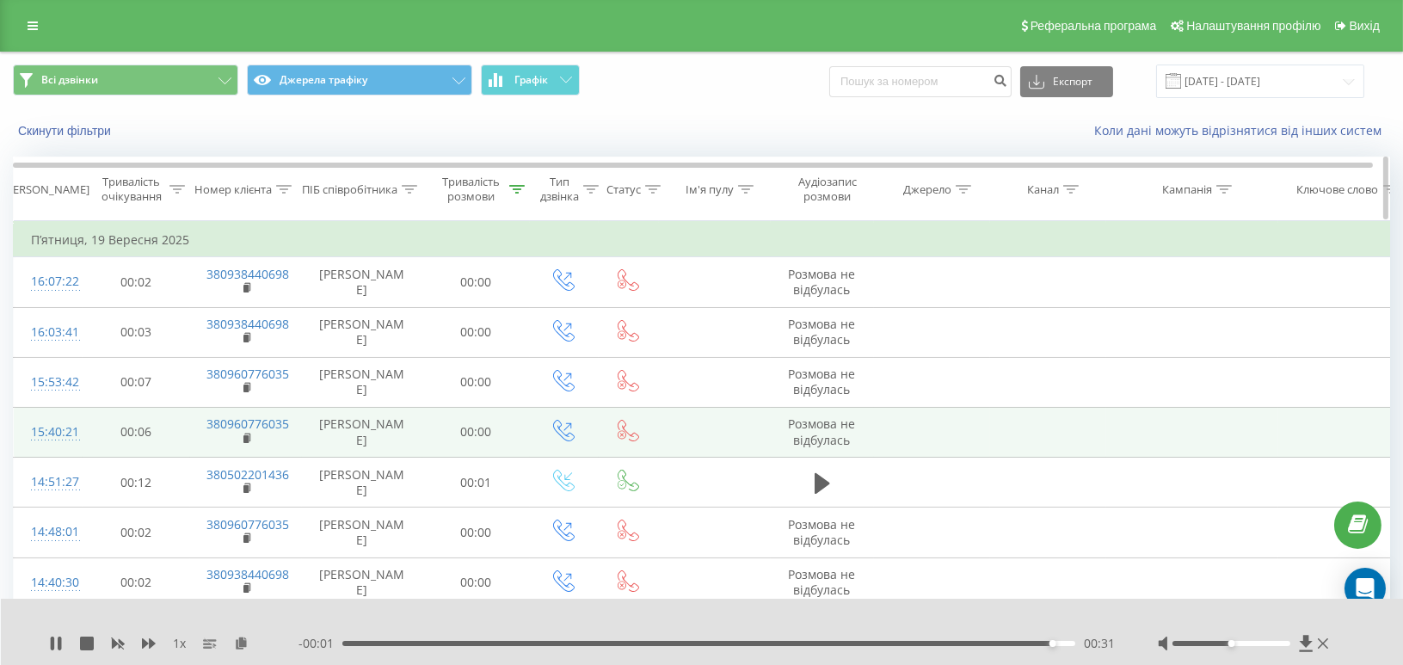
click at [514, 188] on icon at bounding box center [516, 189] width 15 height 9
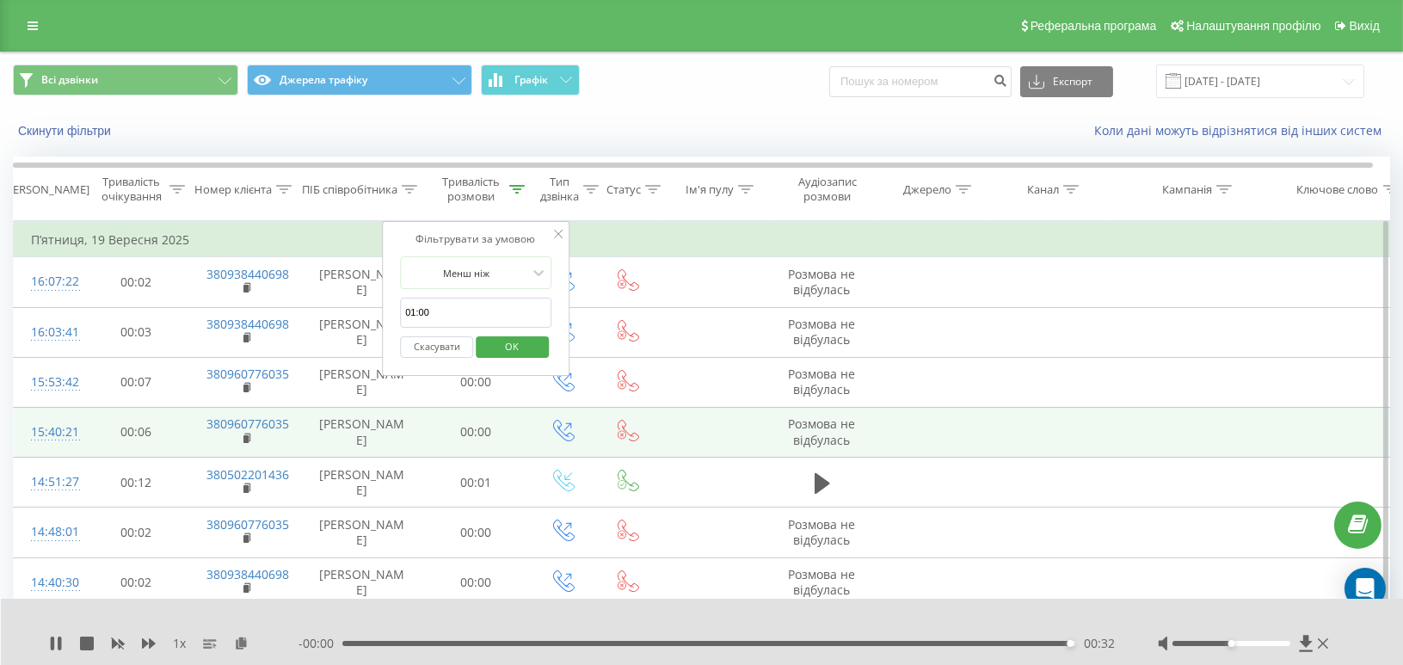
click at [432, 346] on button "Скасувати" at bounding box center [436, 347] width 73 height 22
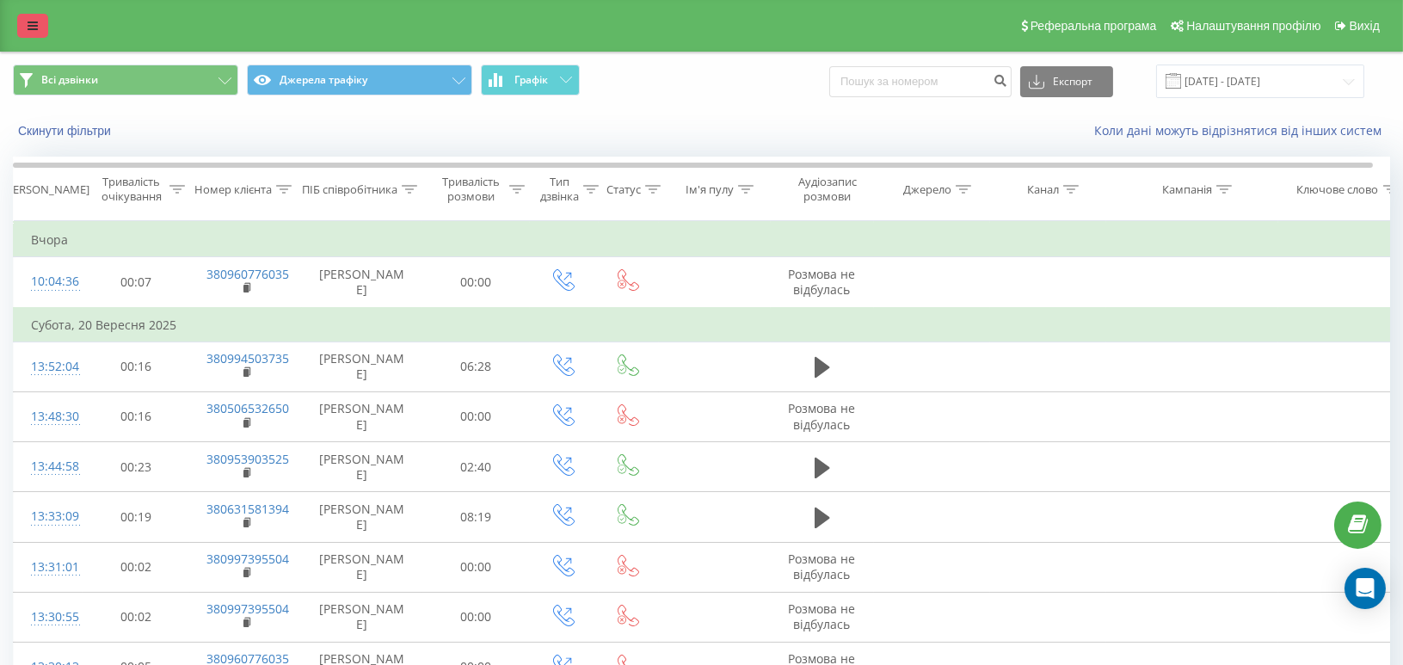
click at [36, 26] on icon at bounding box center [33, 26] width 10 height 12
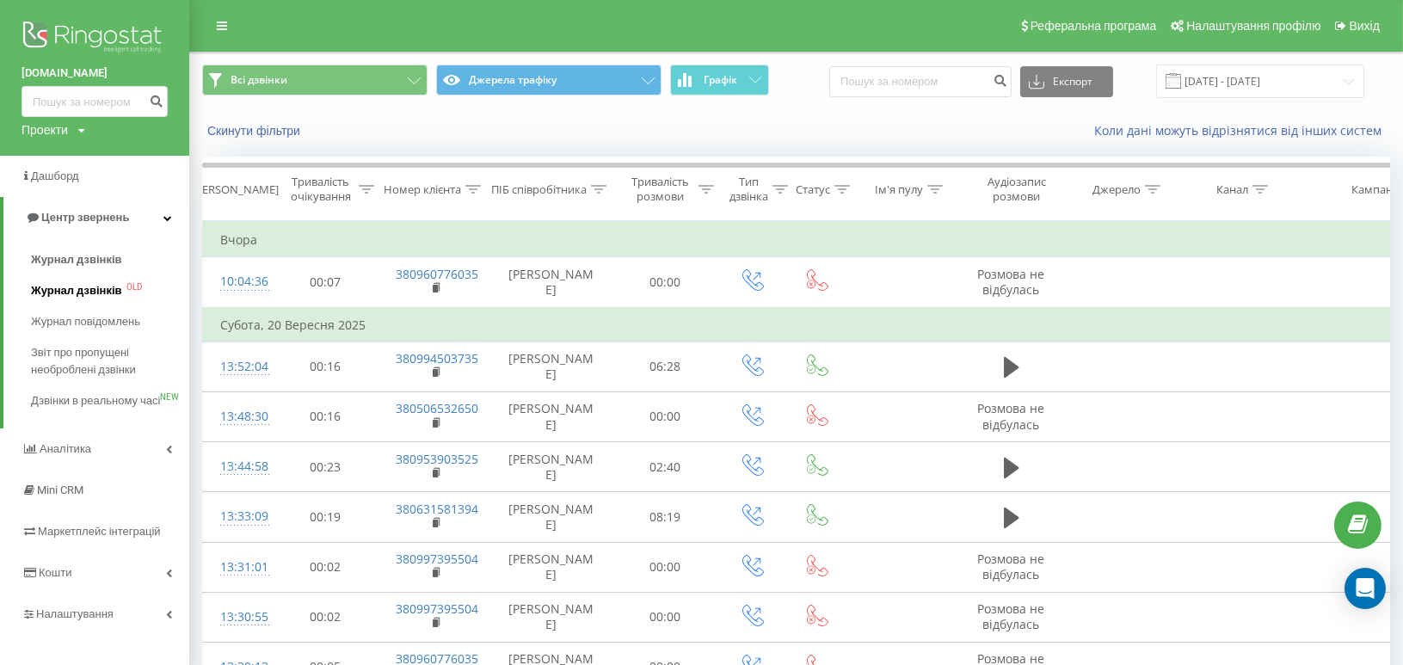
click at [89, 302] on link "Журнал дзвінків OLD" at bounding box center [110, 290] width 158 height 31
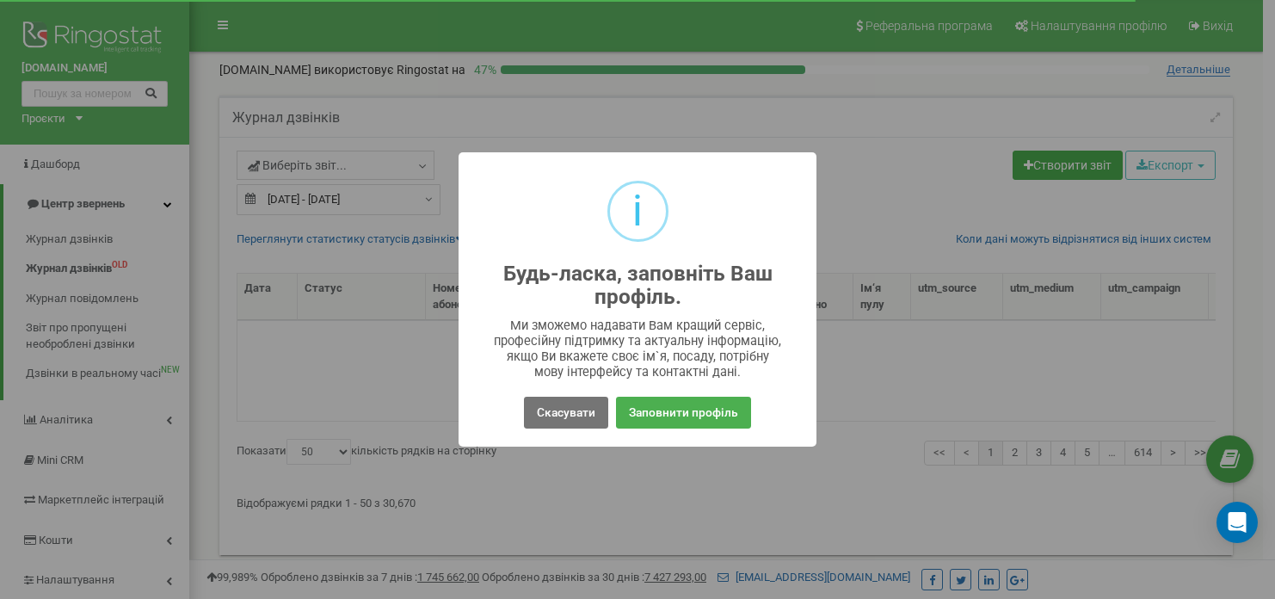
select select "50"
click at [557, 413] on button "Скасувати" at bounding box center [566, 413] width 84 height 32
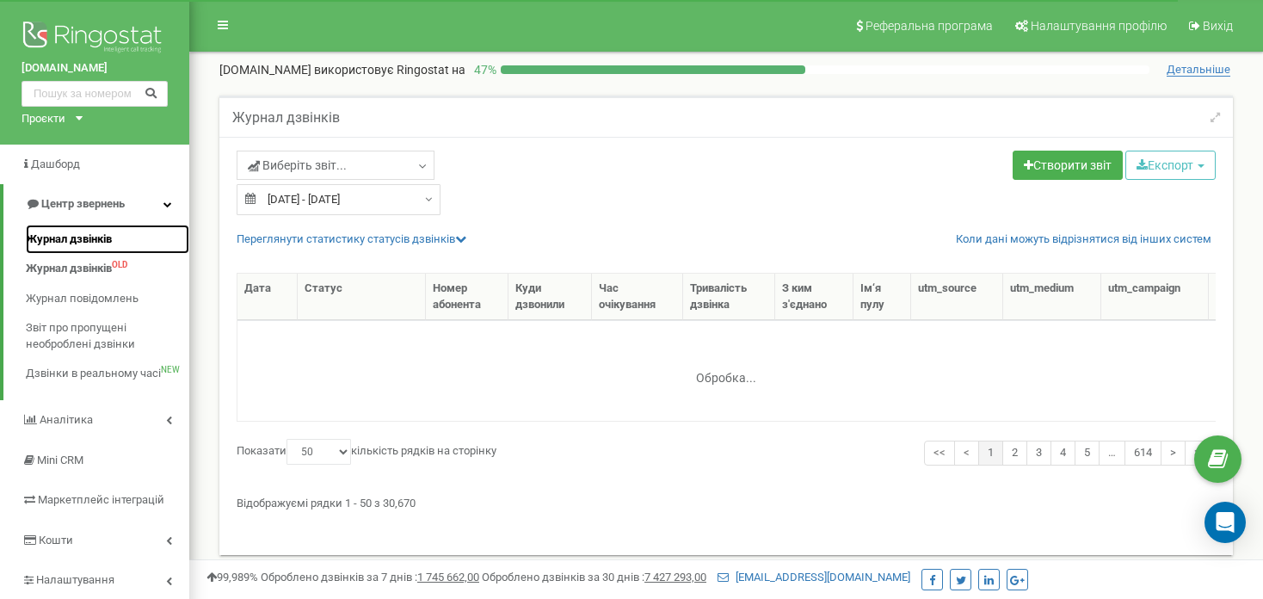
click at [96, 243] on span "Журнал дзвінків" at bounding box center [69, 239] width 86 height 16
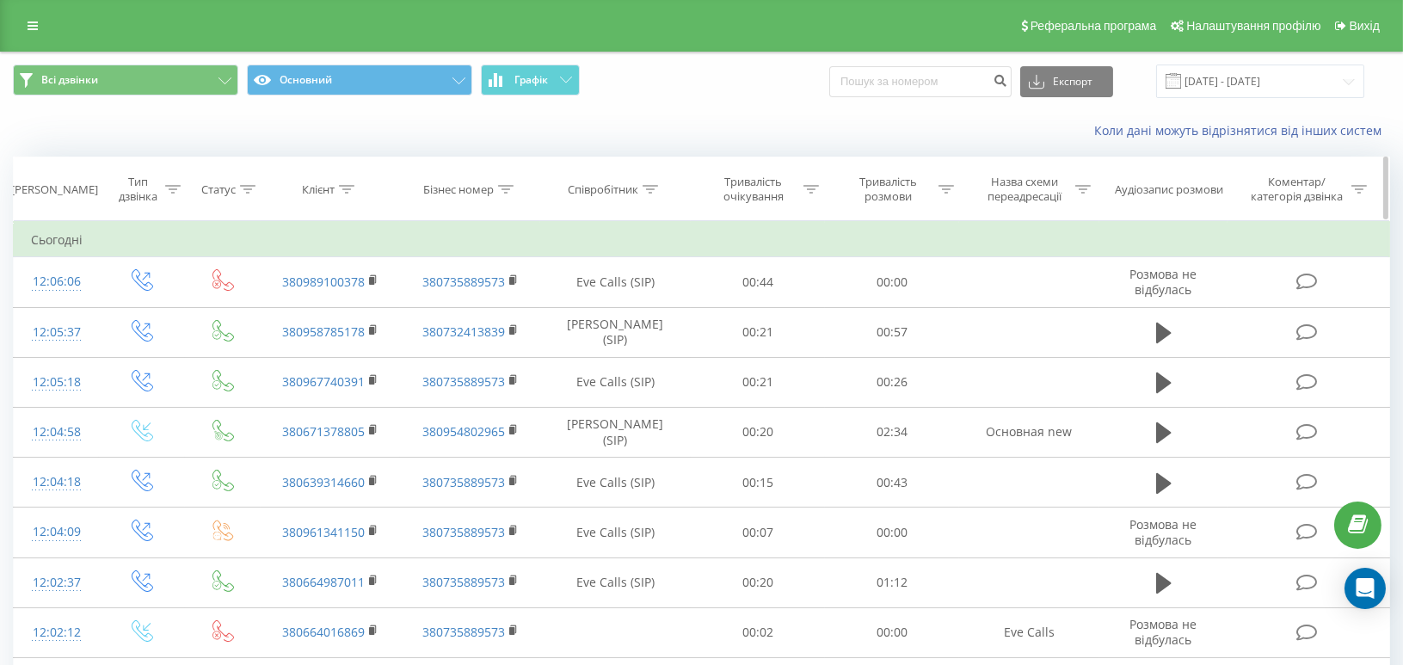
click at [351, 189] on icon at bounding box center [346, 189] width 15 height 9
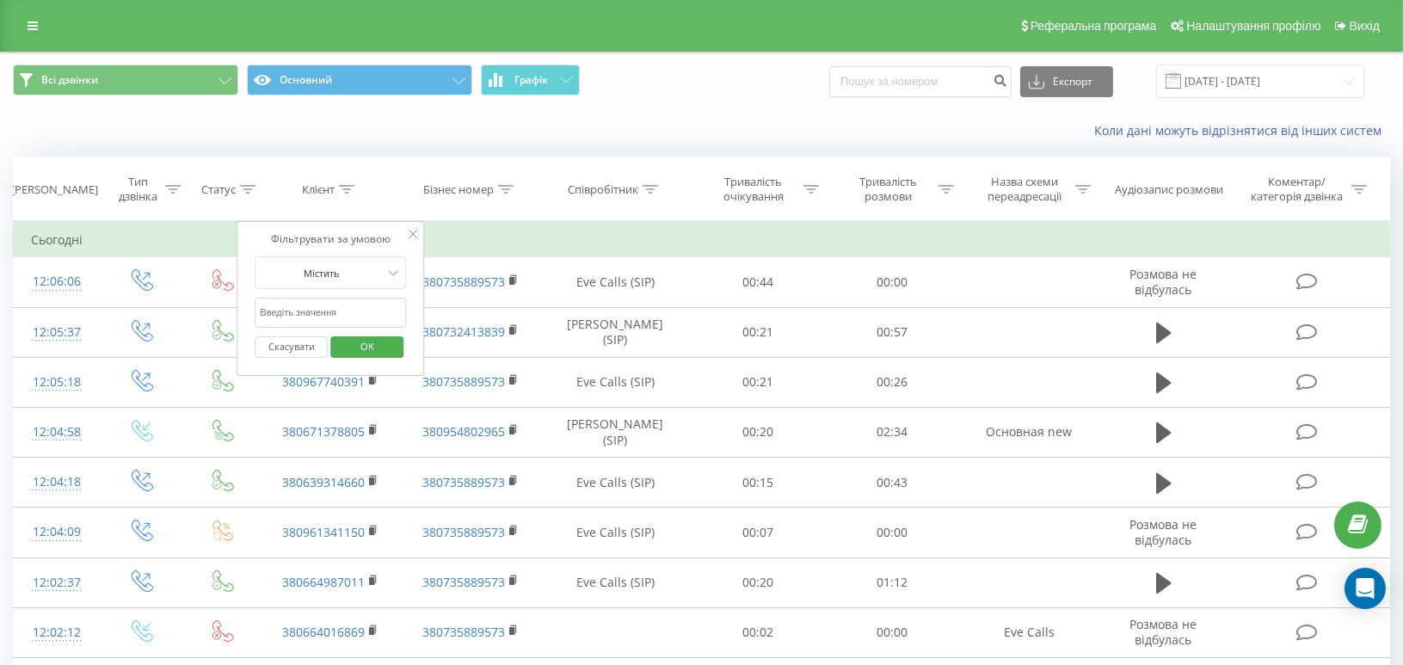
click at [305, 310] on input "text" at bounding box center [330, 313] width 151 height 30
paste input "380674996758"
click at [358, 342] on span "OK" at bounding box center [367, 346] width 48 height 27
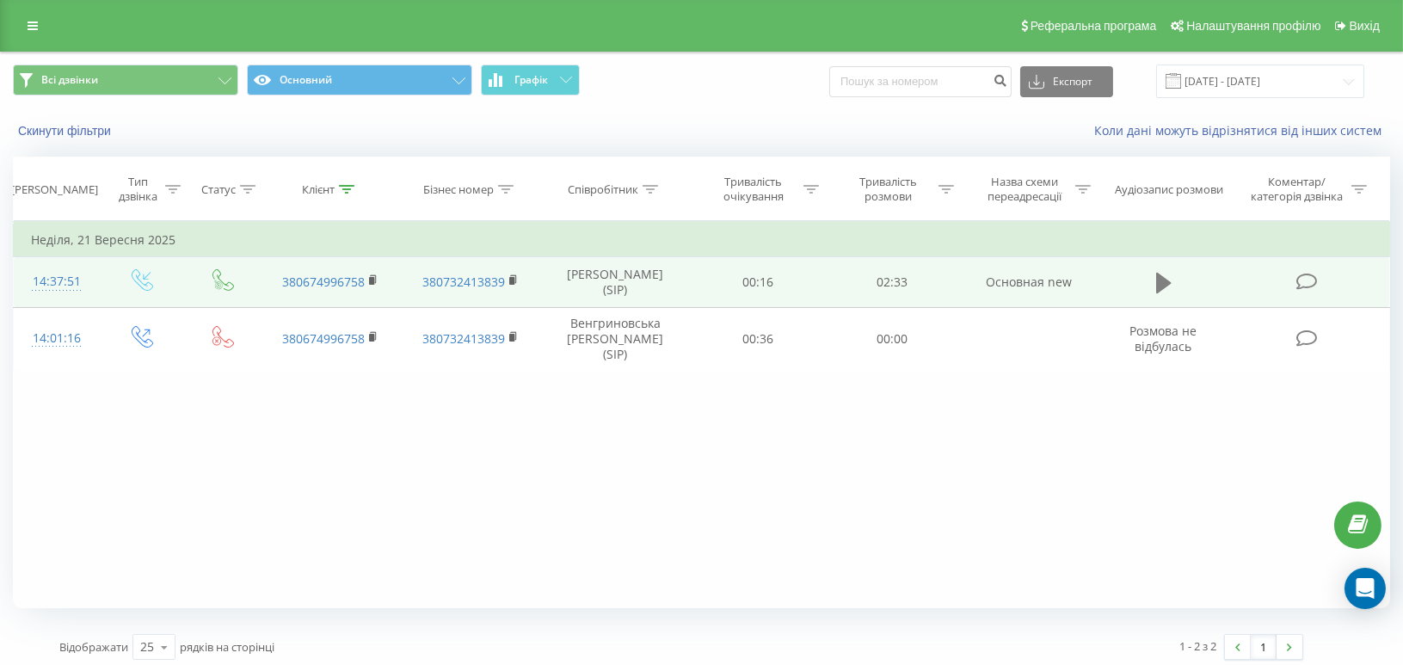
click at [1157, 291] on icon at bounding box center [1163, 283] width 15 height 21
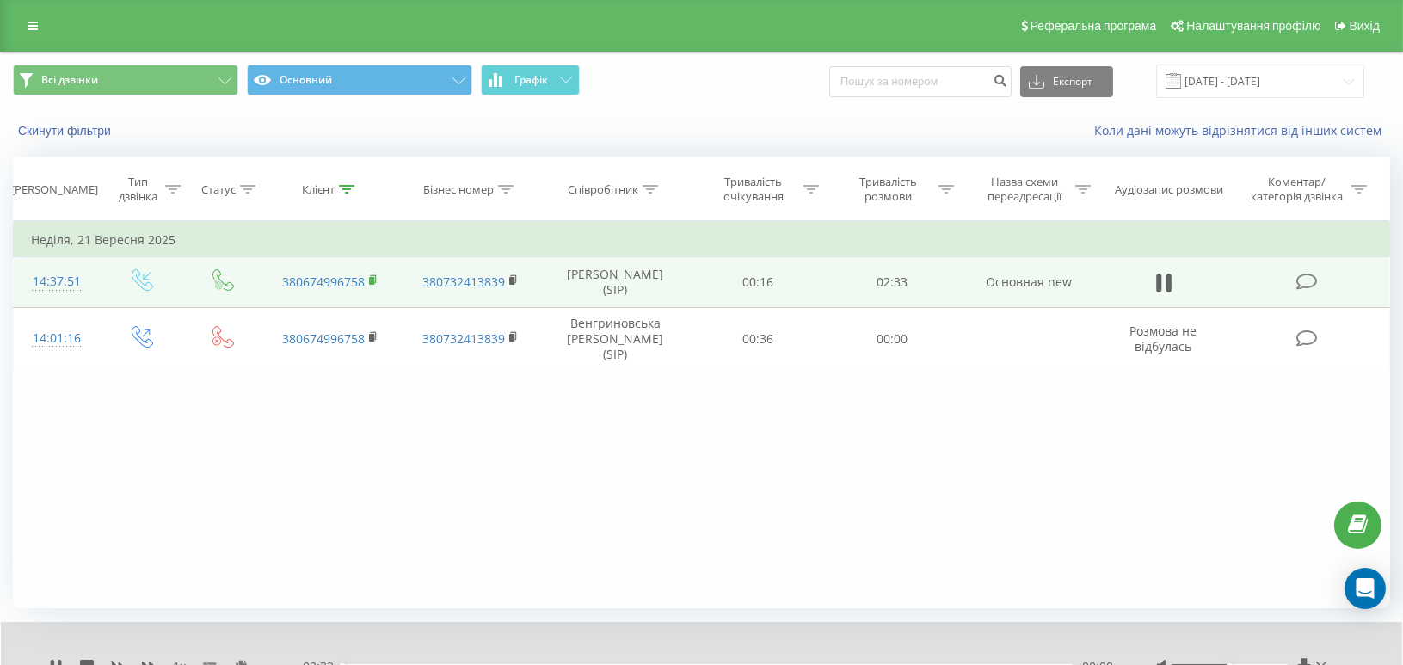
click at [370, 284] on rect at bounding box center [371, 281] width 5 height 8
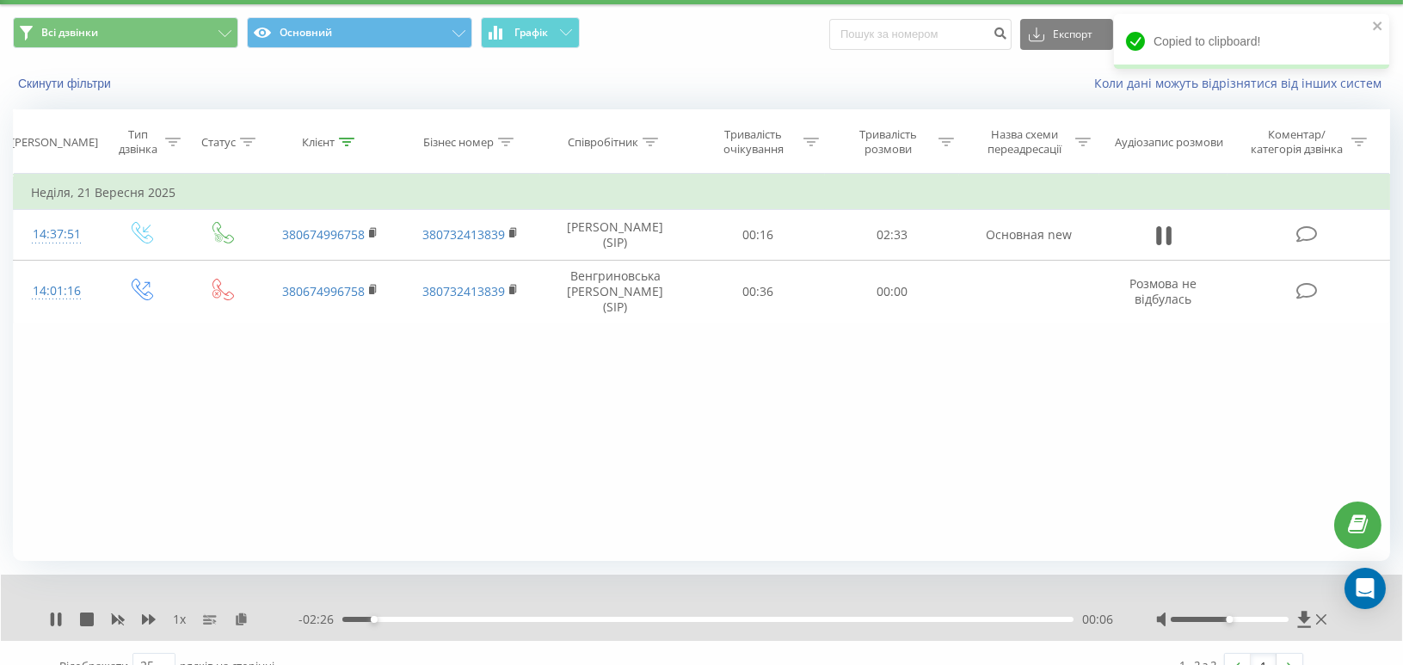
scroll to position [73, 0]
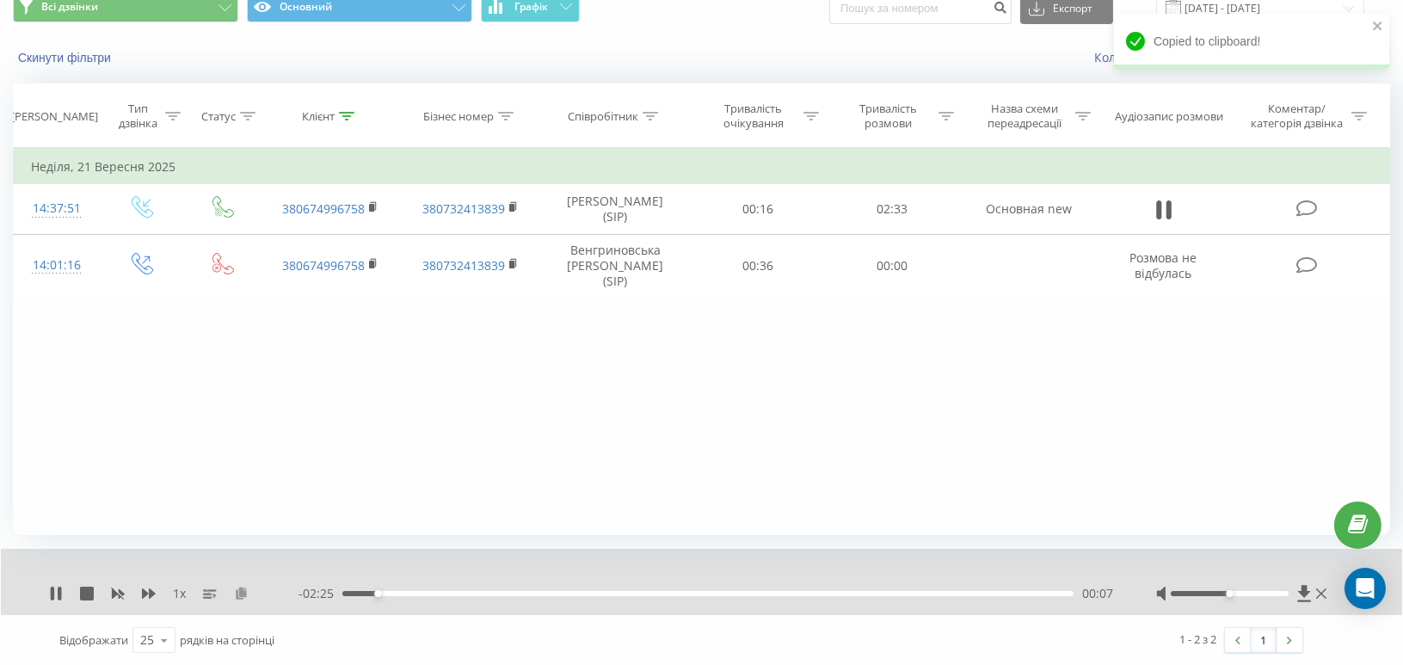
click at [239, 593] on icon at bounding box center [241, 593] width 15 height 12
click at [348, 119] on icon at bounding box center [346, 116] width 15 height 9
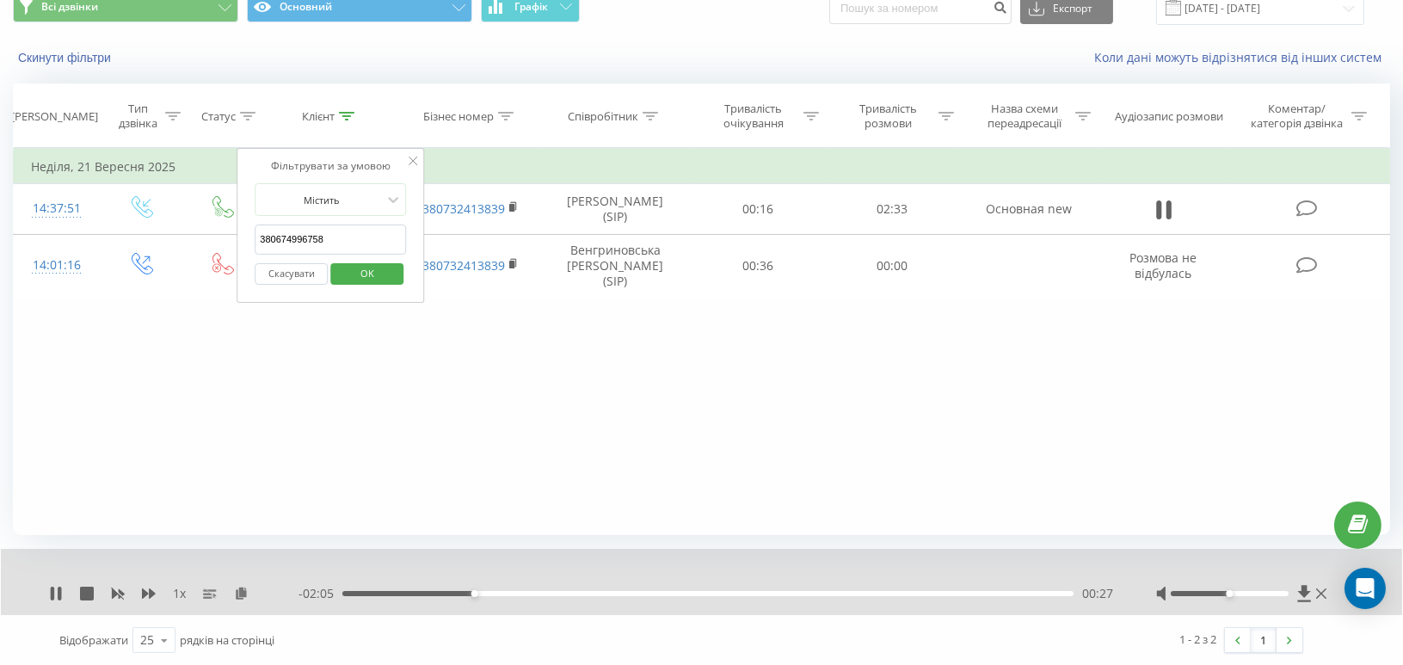
click at [287, 240] on input "380674996758" at bounding box center [330, 240] width 151 height 30
paste input "962092634"
click at [354, 275] on span "OK" at bounding box center [367, 273] width 48 height 27
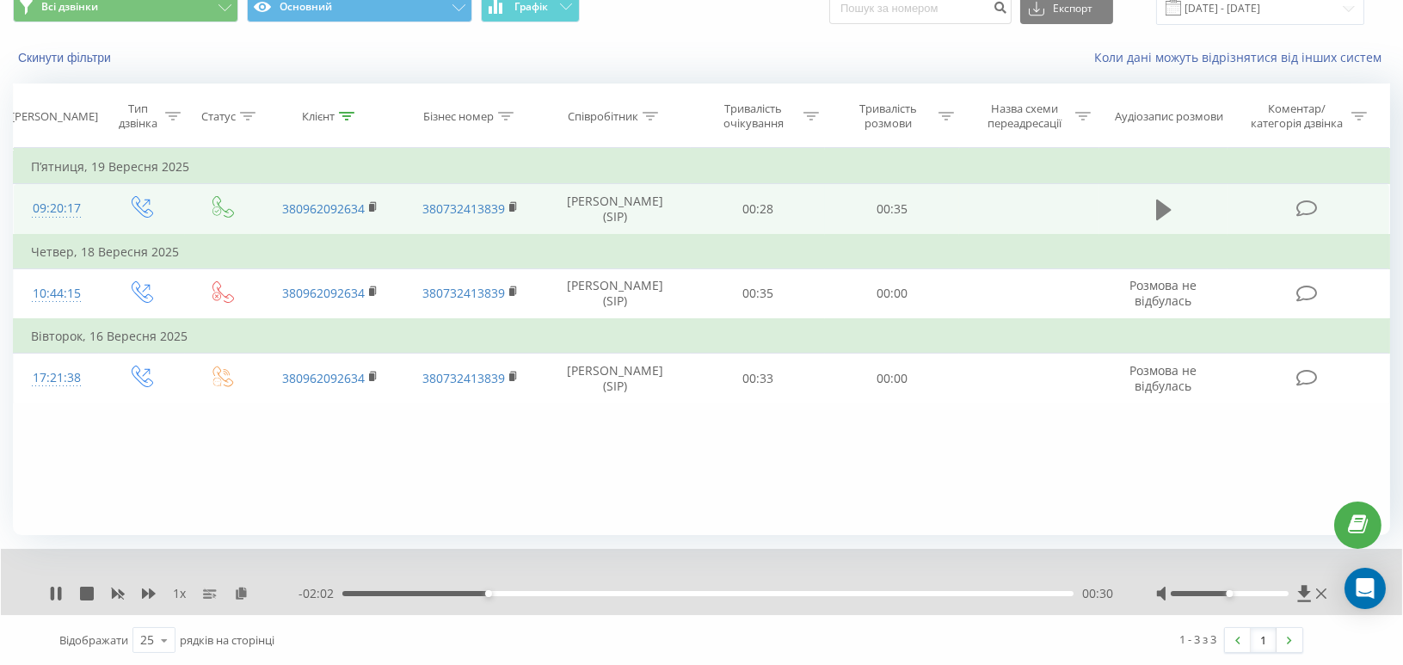
click at [1167, 214] on icon at bounding box center [1163, 210] width 15 height 21
click at [371, 212] on rect at bounding box center [371, 208] width 5 height 8
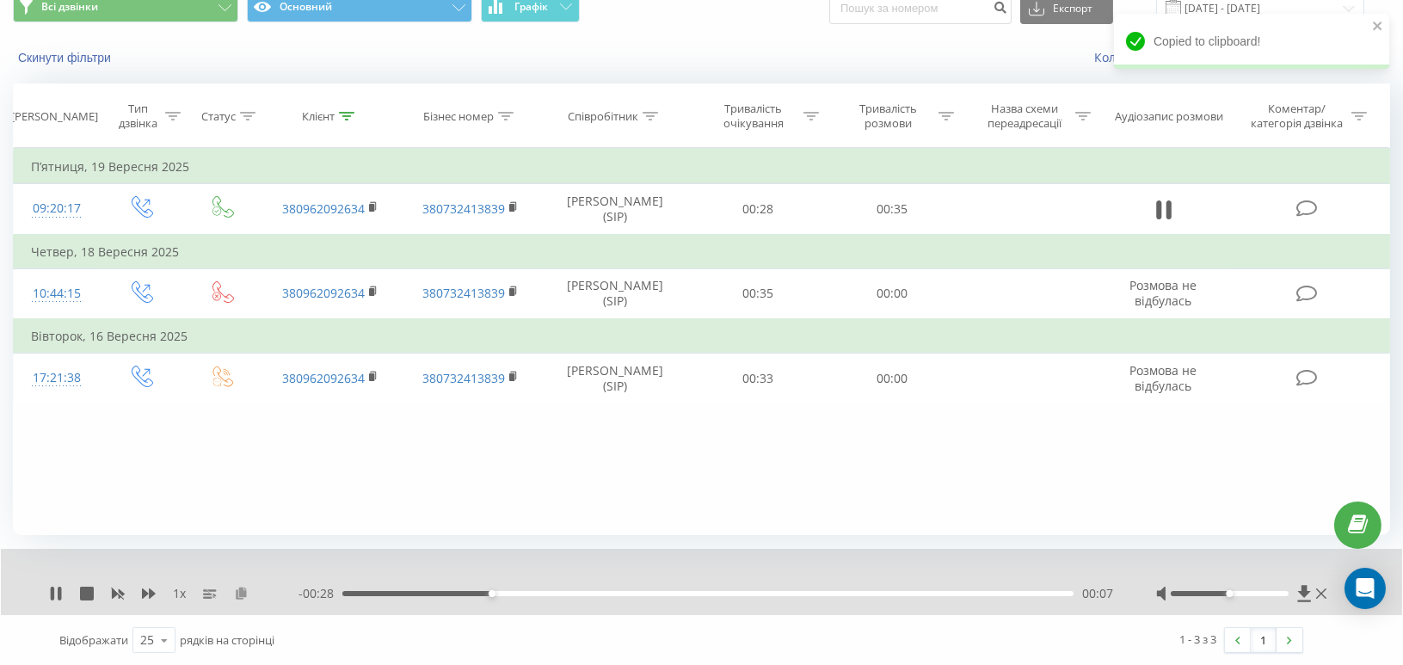
click at [239, 594] on icon at bounding box center [241, 593] width 15 height 12
click at [83, 594] on icon at bounding box center [87, 594] width 14 height 14
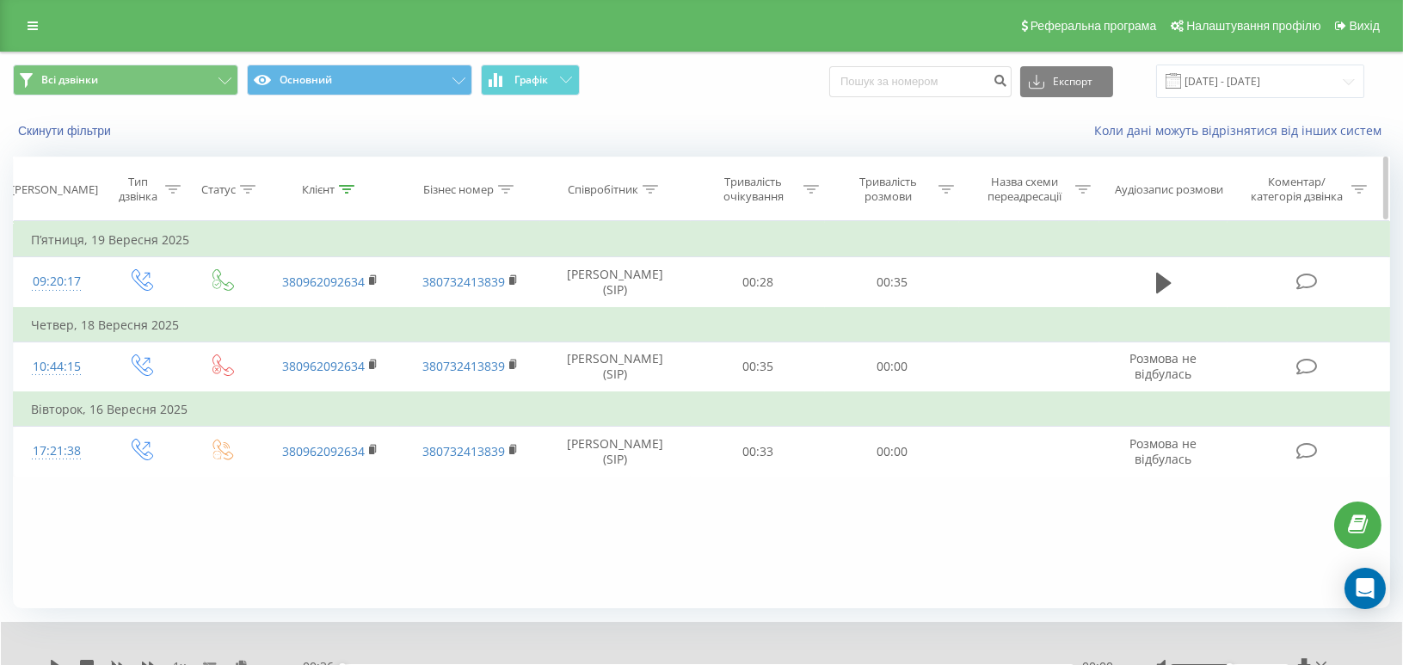
click at [340, 183] on div at bounding box center [346, 189] width 15 height 15
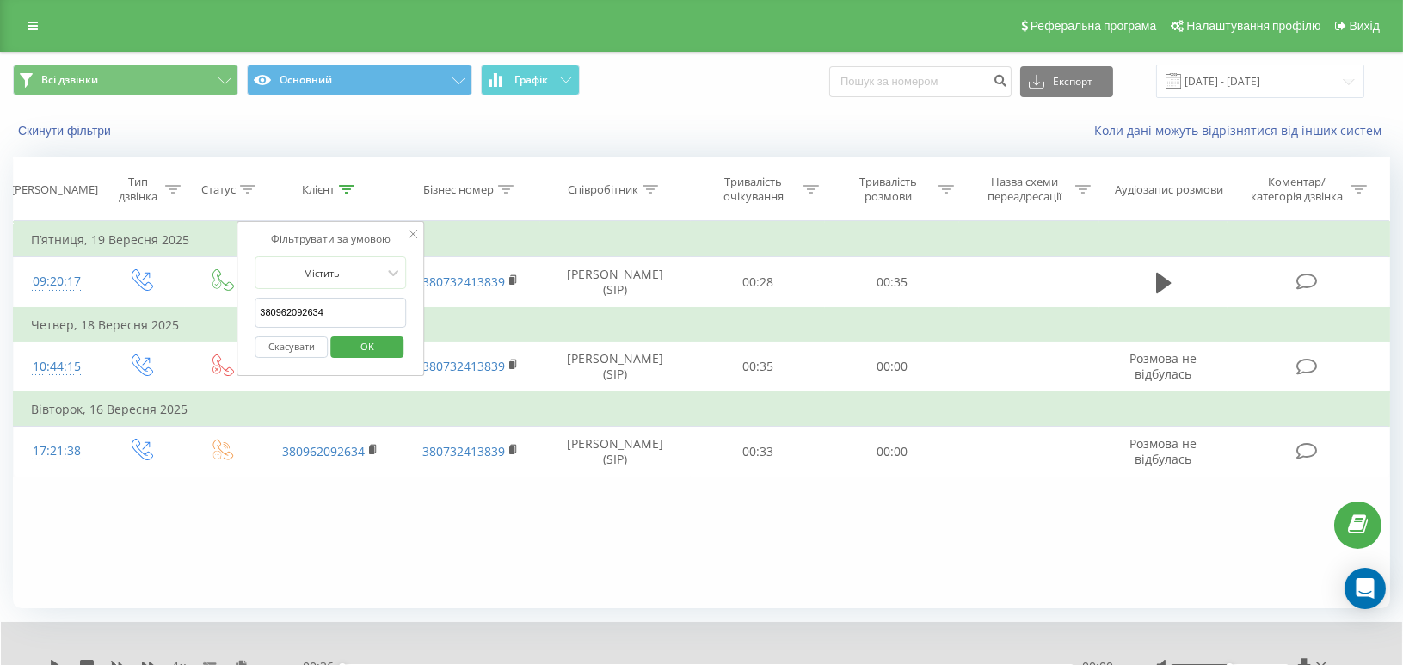
click at [308, 314] on input "380962092634" at bounding box center [330, 313] width 151 height 30
paste input "6350731"
click at [360, 343] on span "OK" at bounding box center [367, 346] width 48 height 27
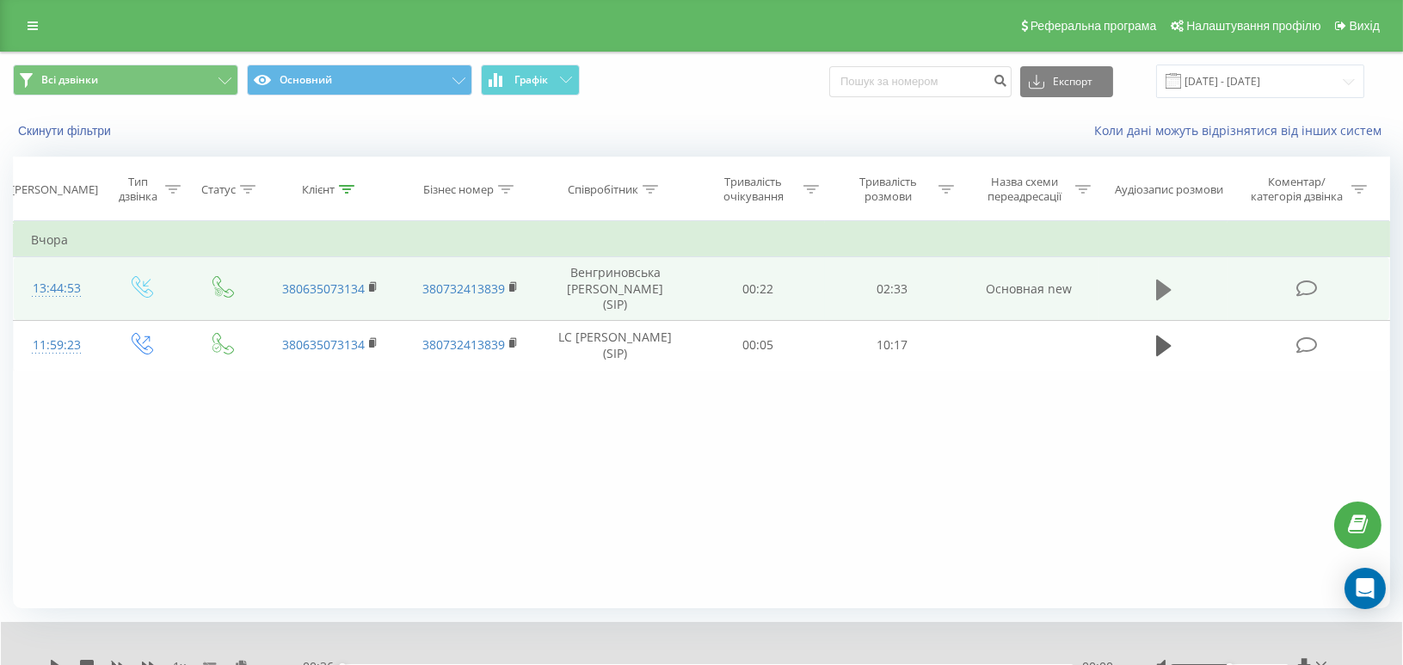
click at [1167, 289] on icon at bounding box center [1163, 289] width 15 height 21
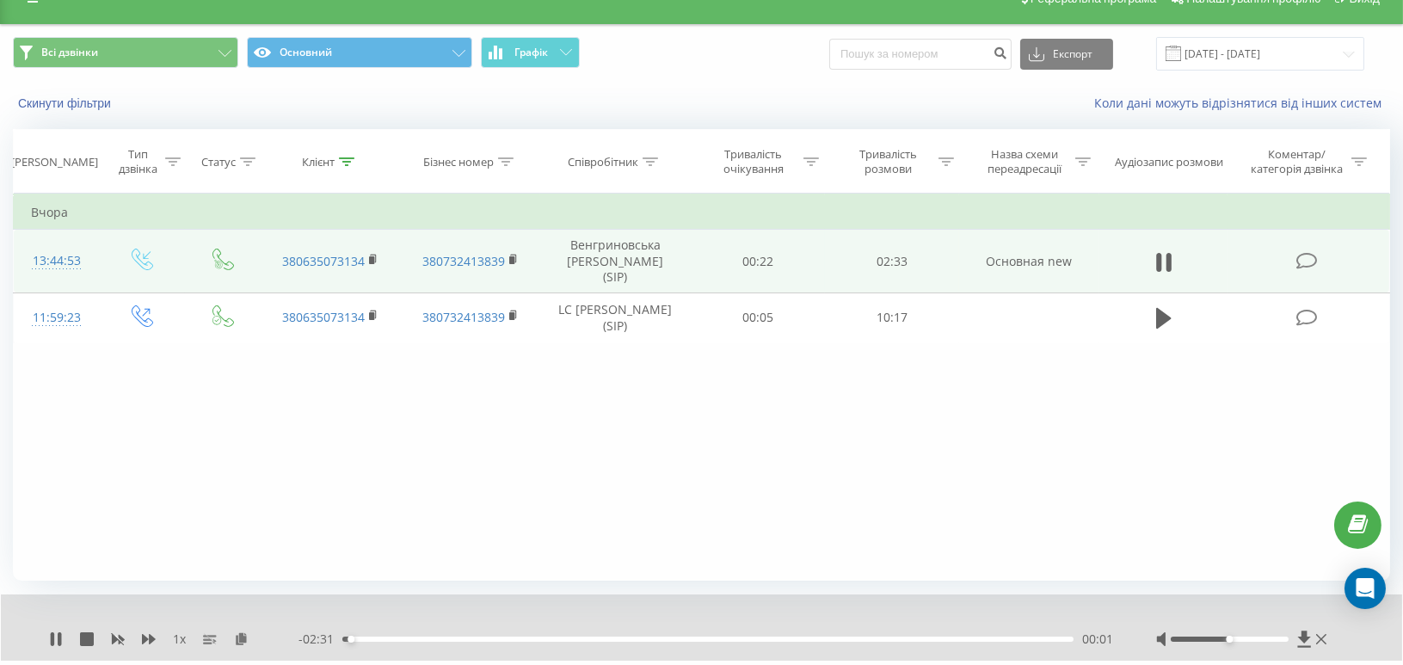
scroll to position [73, 0]
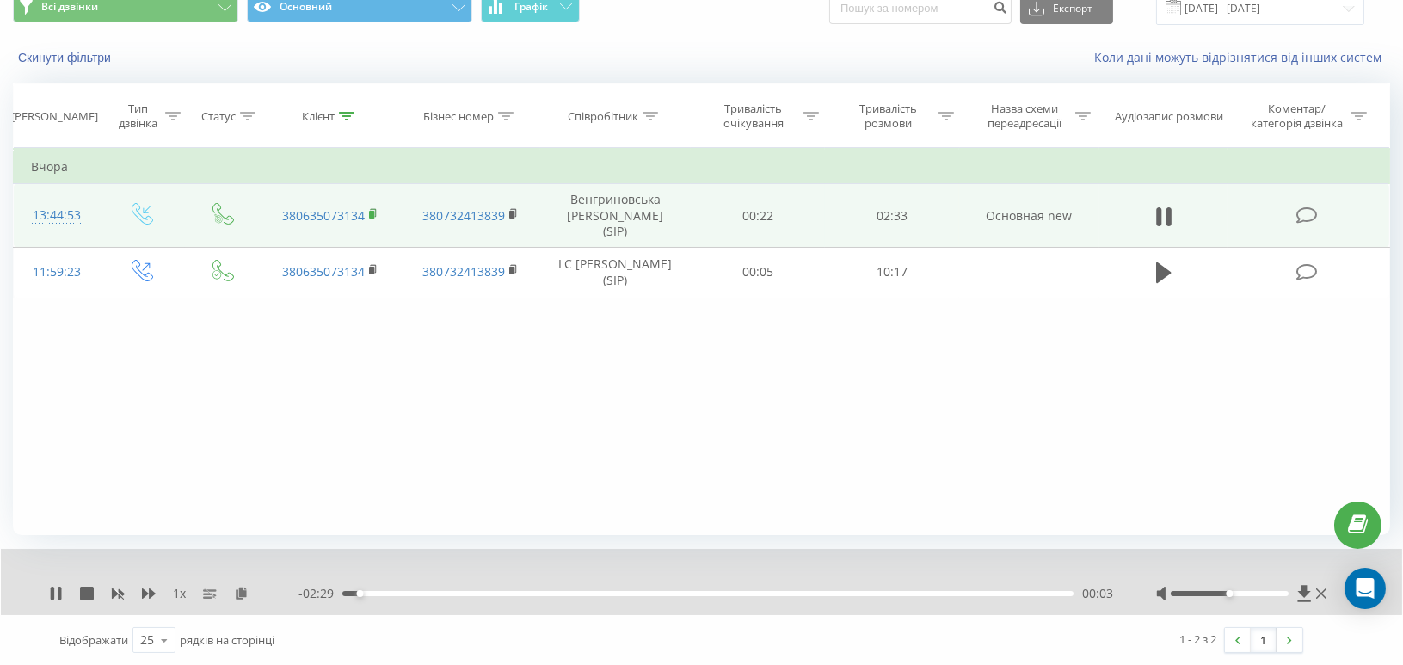
click at [371, 212] on rect at bounding box center [371, 215] width 5 height 8
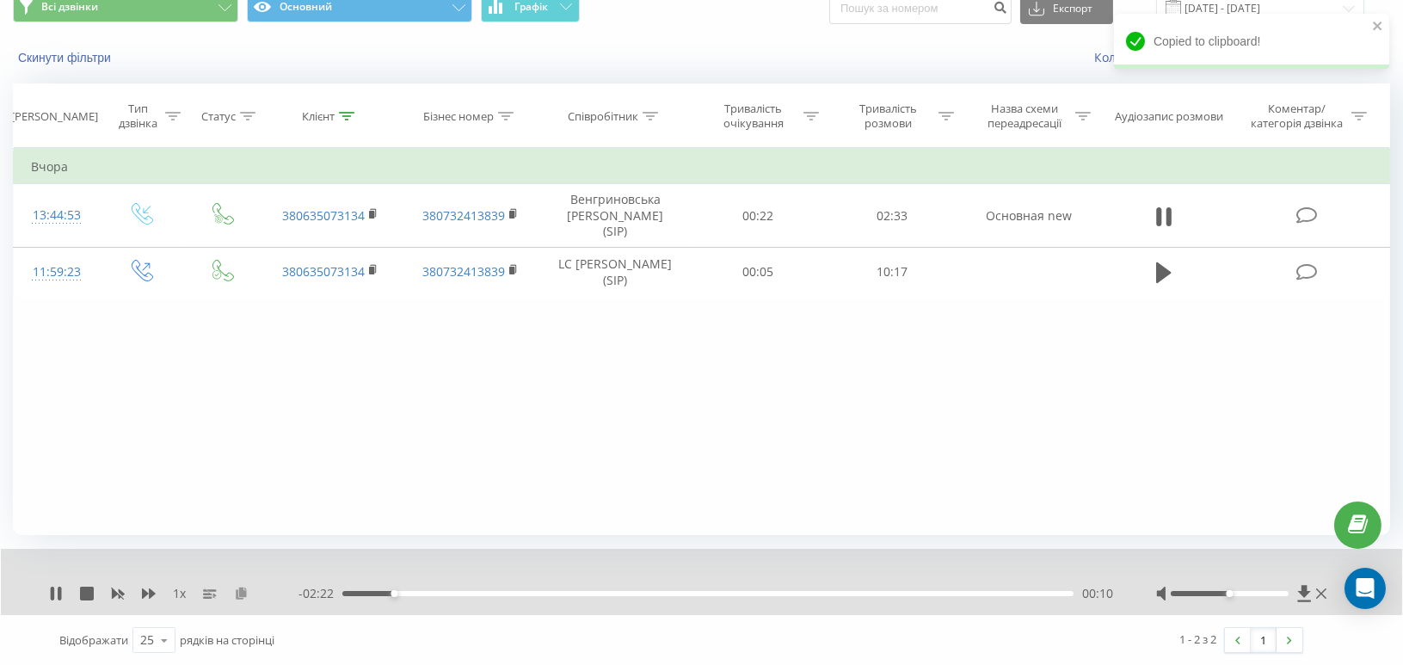
click at [242, 594] on icon at bounding box center [241, 593] width 15 height 12
click at [348, 118] on icon at bounding box center [346, 116] width 15 height 9
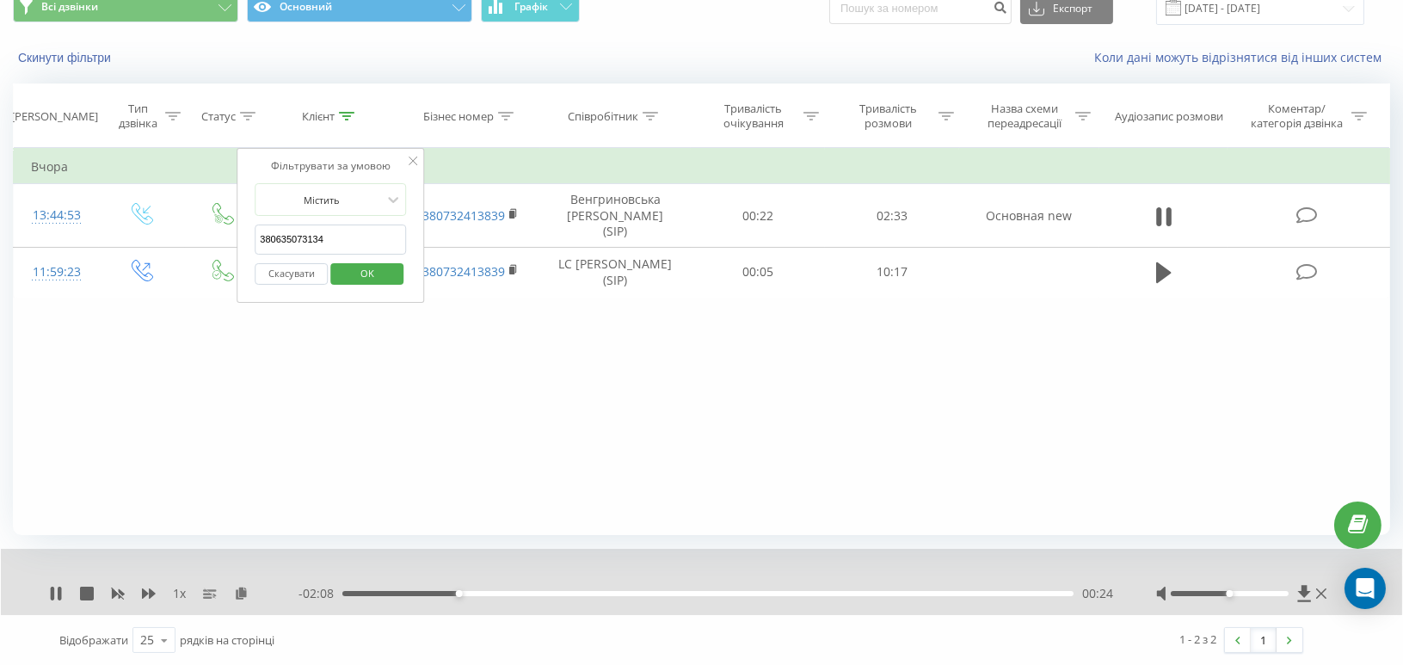
click at [289, 236] on input "380635073134" at bounding box center [330, 240] width 151 height 30
paste input "731707656"
click at [353, 267] on span "OK" at bounding box center [367, 273] width 48 height 27
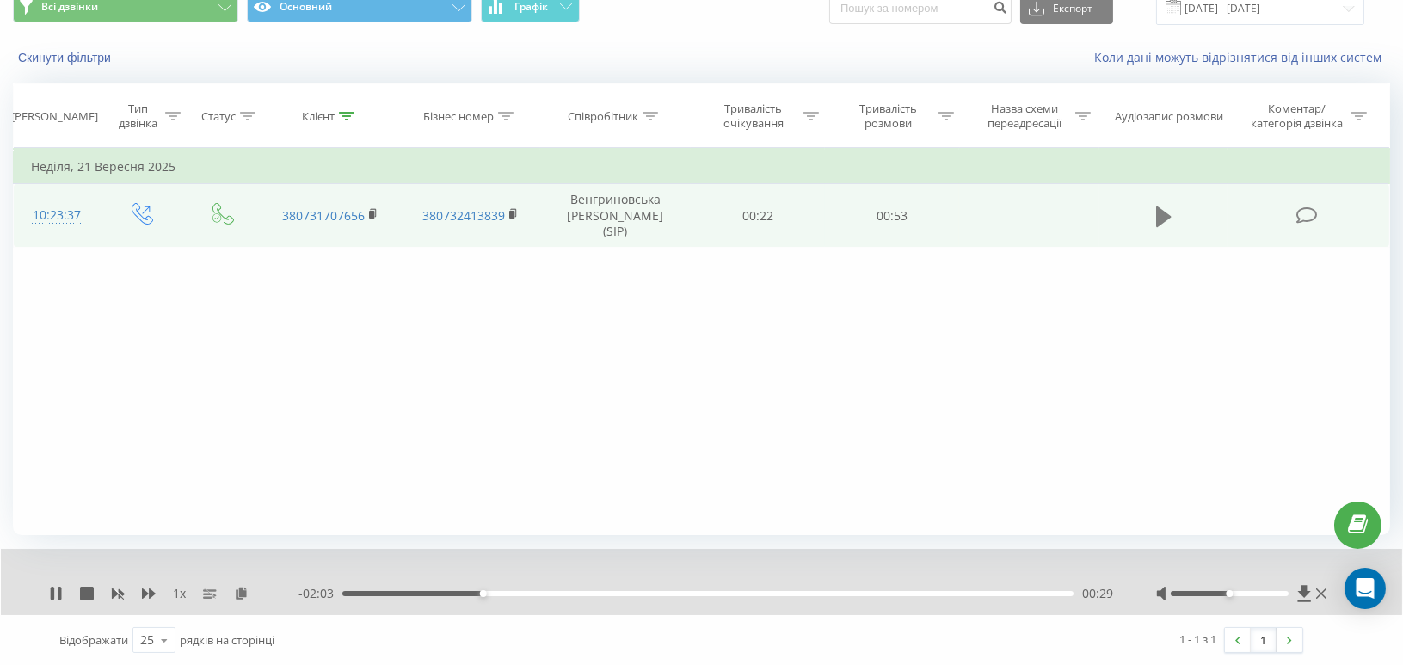
click at [1161, 215] on icon at bounding box center [1163, 216] width 15 height 21
click at [372, 211] on rect at bounding box center [371, 215] width 5 height 8
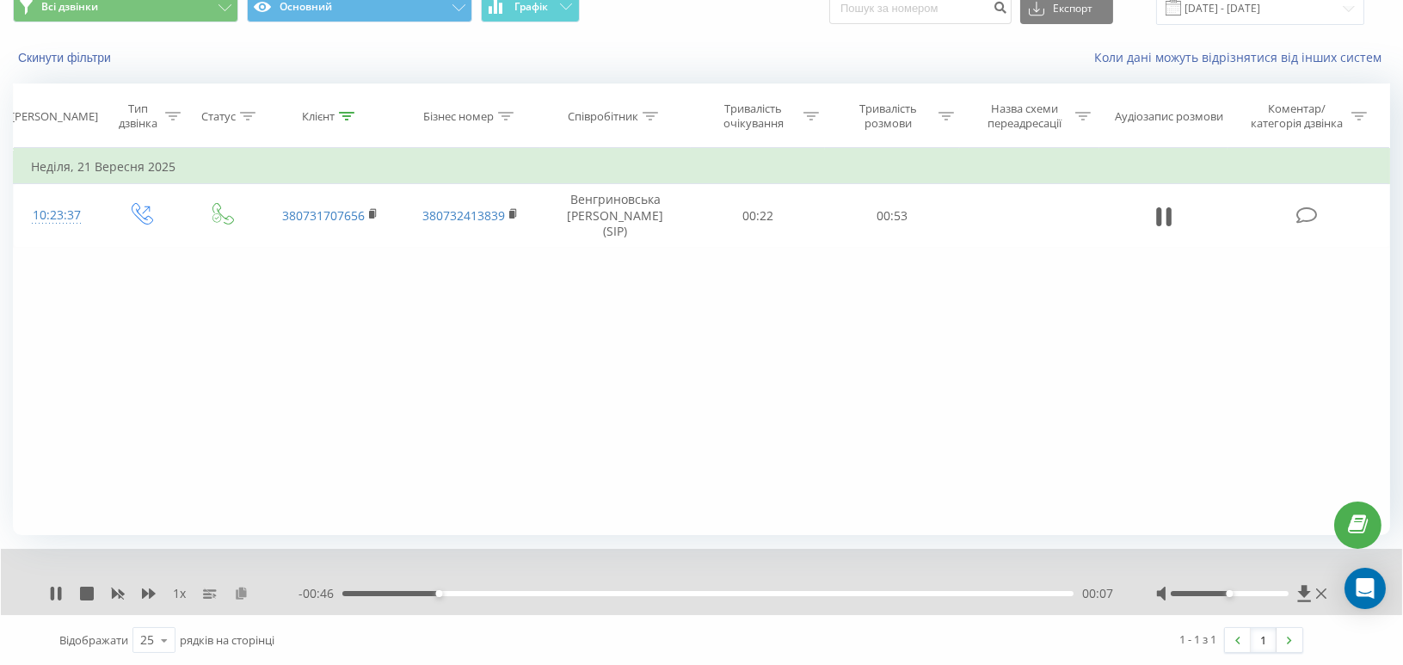
click at [247, 594] on icon at bounding box center [241, 593] width 15 height 12
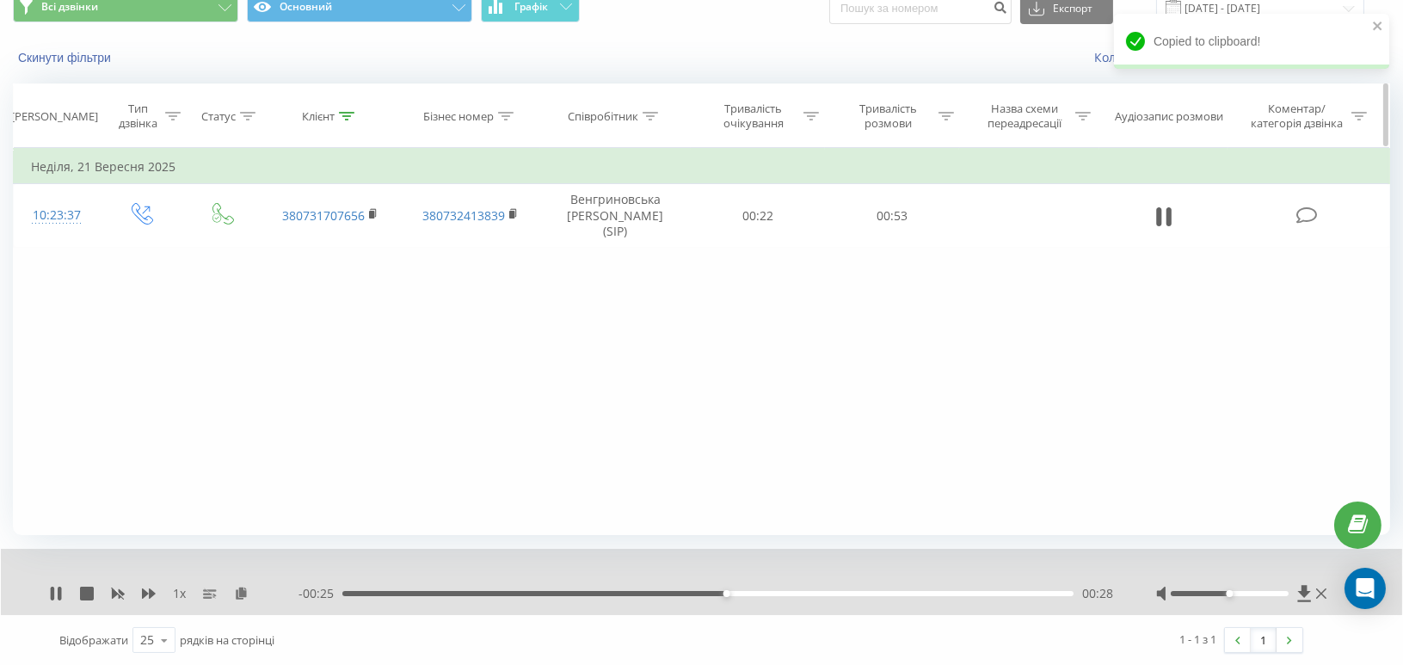
click at [349, 115] on icon at bounding box center [346, 116] width 15 height 9
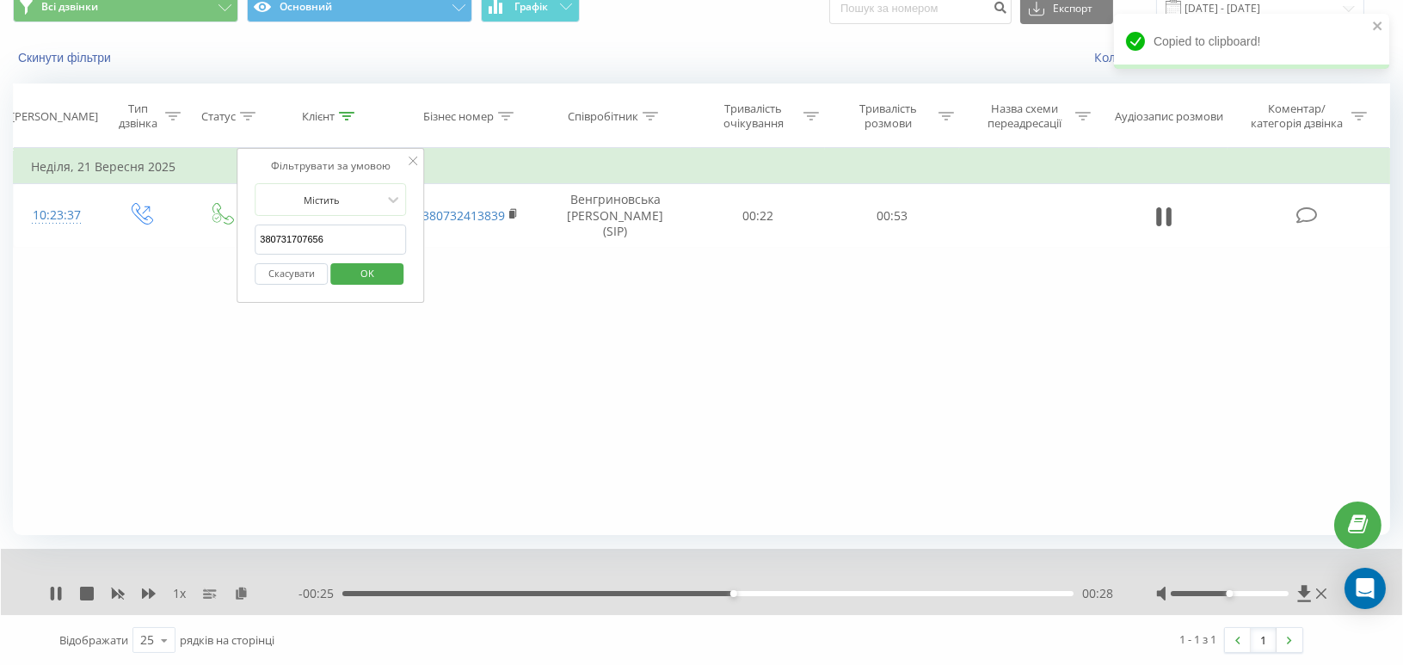
click at [289, 242] on input "380731707656" at bounding box center [330, 240] width 151 height 30
paste input "97556926"
click at [348, 267] on span "OK" at bounding box center [367, 273] width 48 height 27
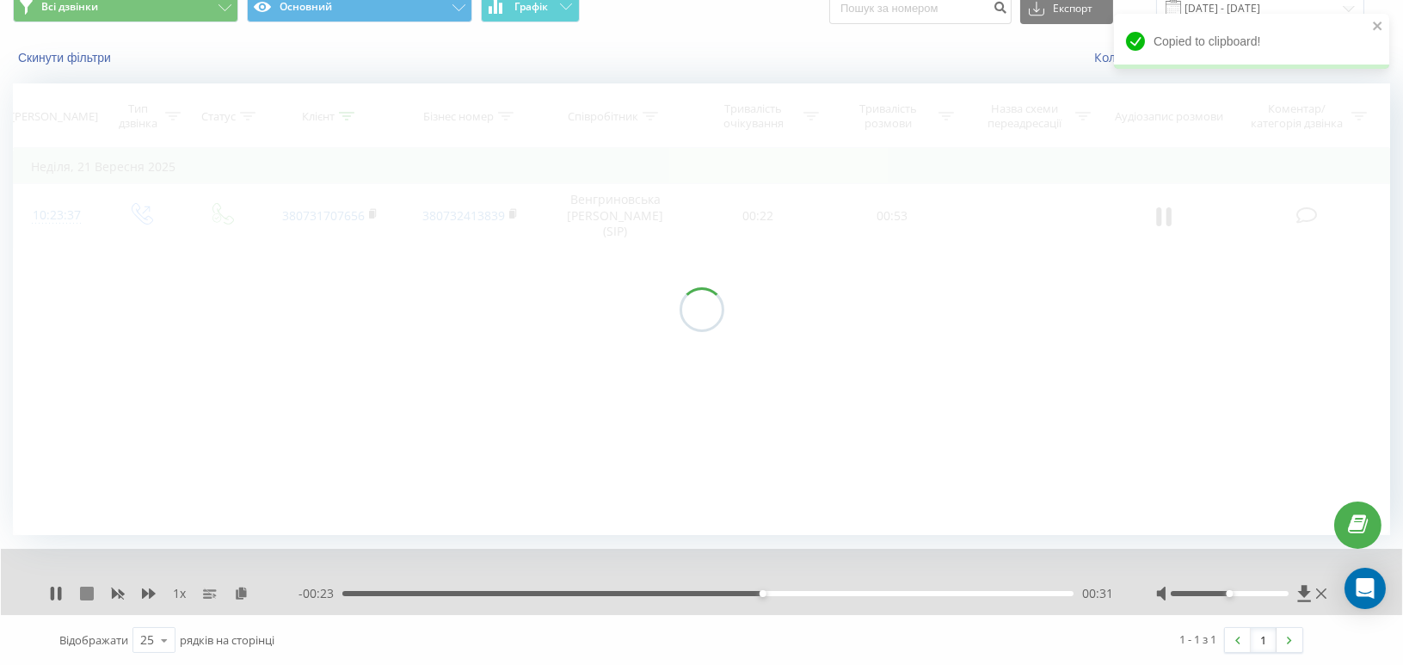
click at [90, 593] on icon at bounding box center [87, 594] width 14 height 14
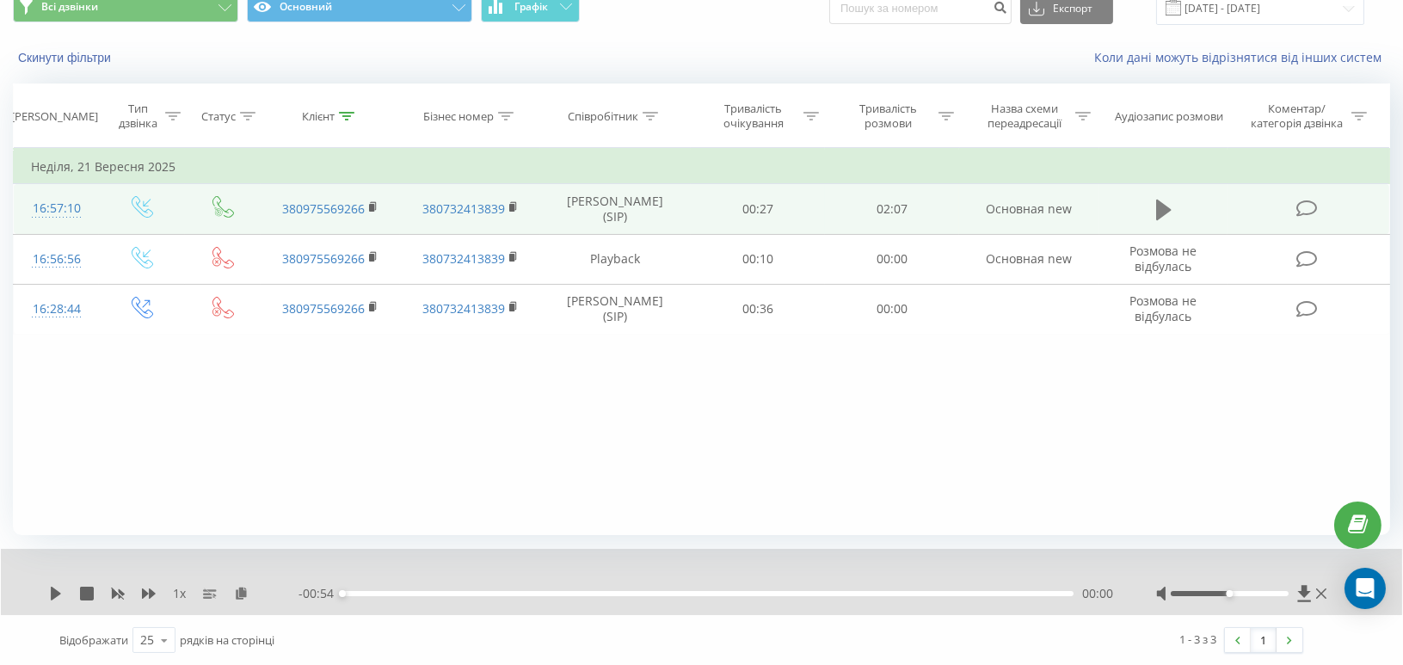
click at [1167, 206] on icon at bounding box center [1163, 210] width 15 height 21
click at [372, 206] on rect at bounding box center [371, 208] width 5 height 8
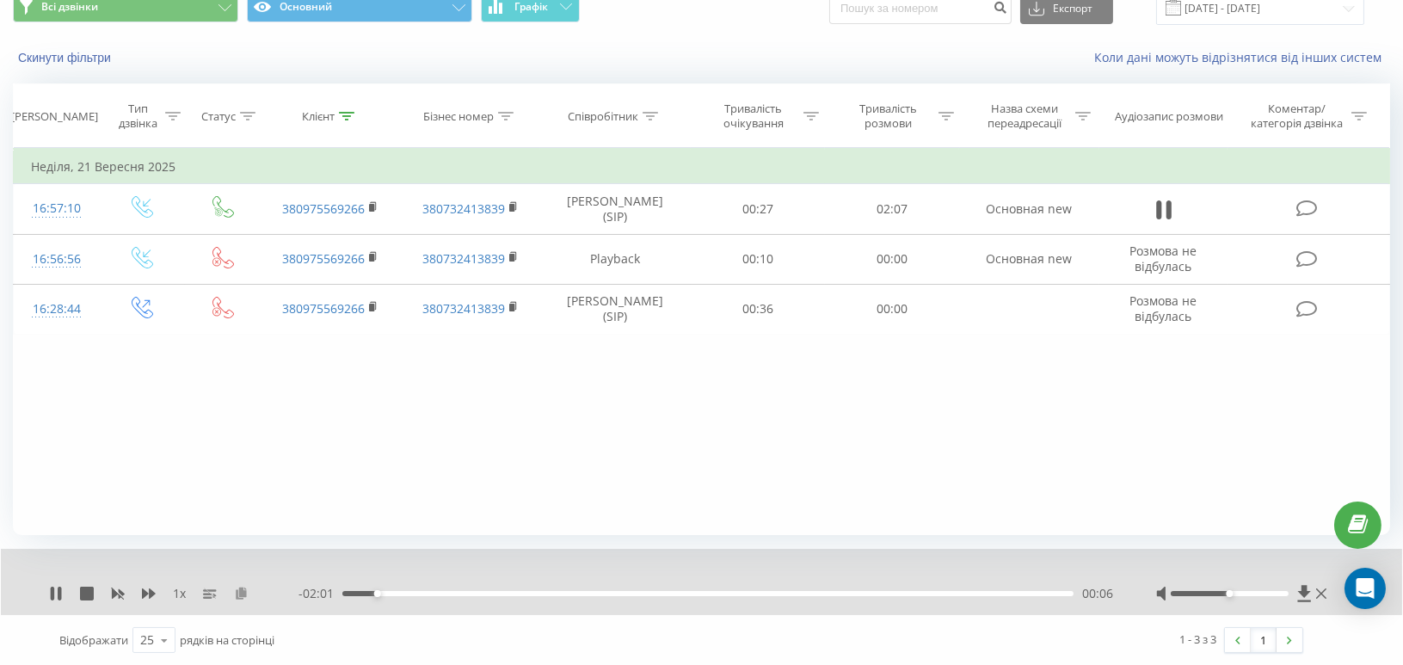
click at [243, 596] on icon at bounding box center [241, 593] width 15 height 12
click at [348, 120] on div at bounding box center [346, 116] width 15 height 15
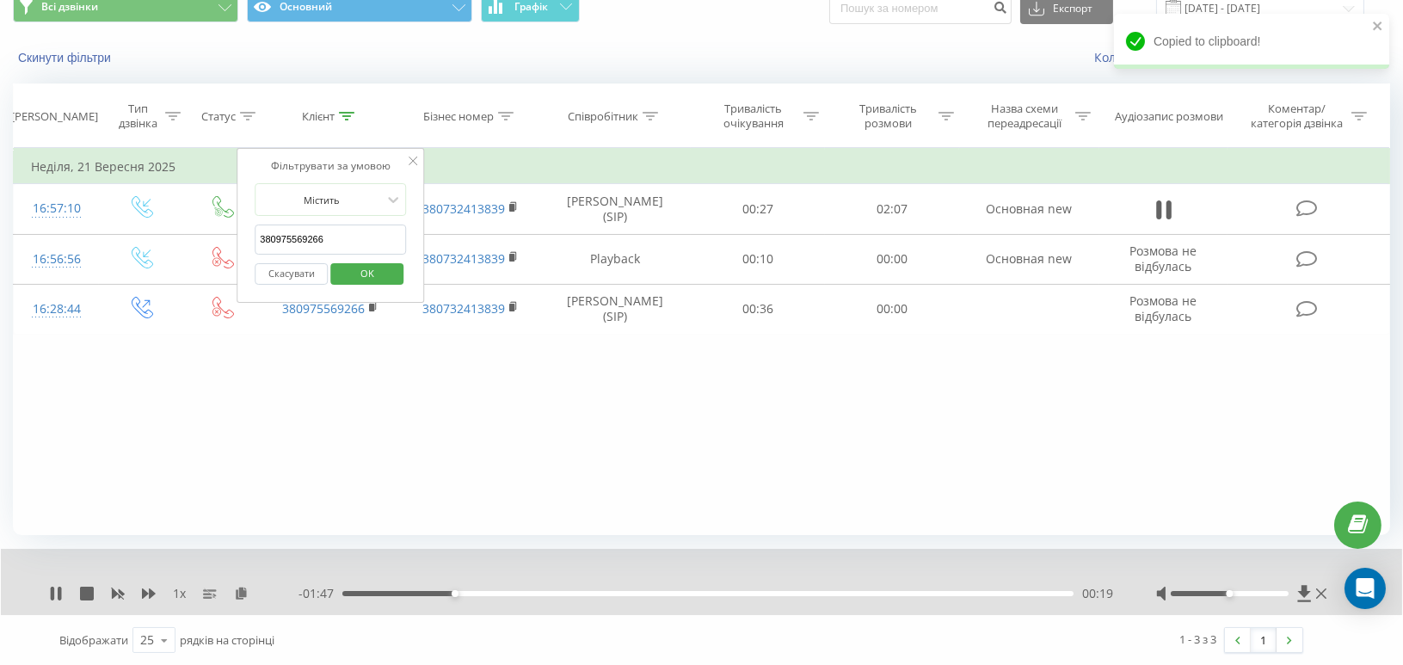
click at [300, 228] on input "380975569266" at bounding box center [330, 240] width 151 height 30
paste input "3220231"
click at [370, 270] on span "OK" at bounding box center [367, 273] width 48 height 27
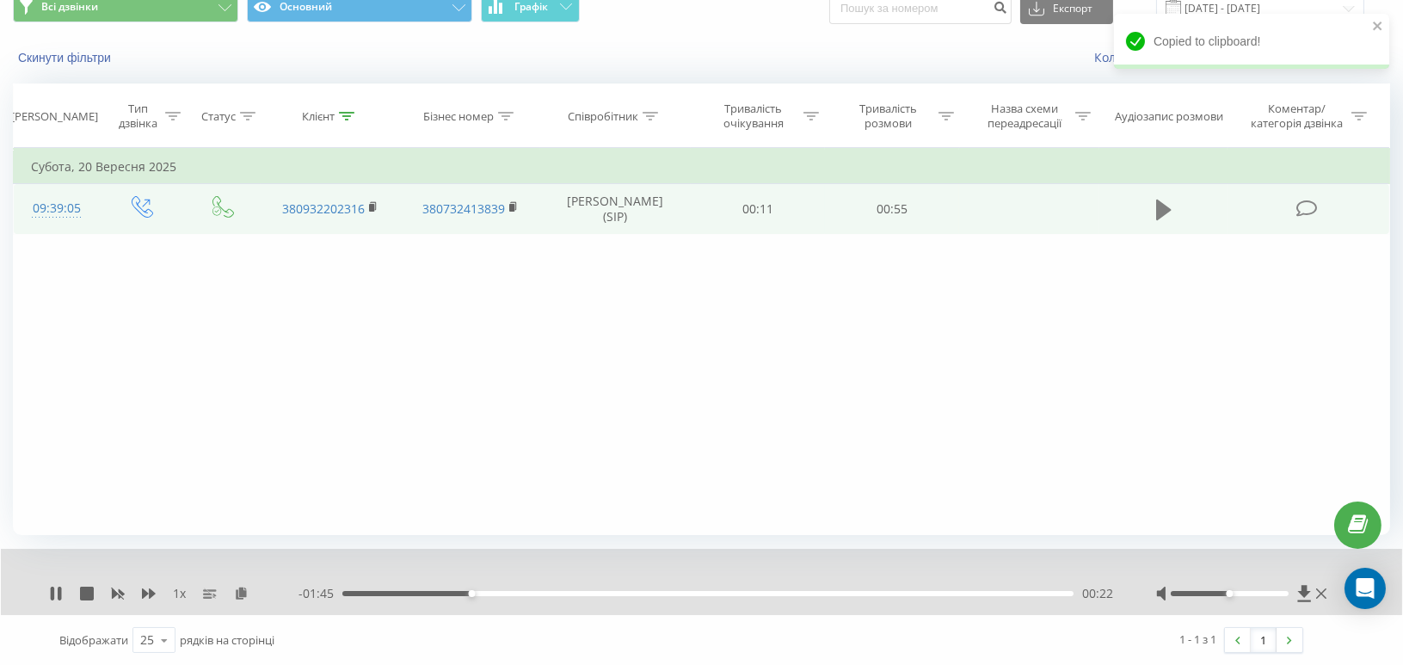
click at [1164, 208] on icon at bounding box center [1163, 210] width 15 height 21
click at [373, 207] on rect at bounding box center [371, 208] width 5 height 8
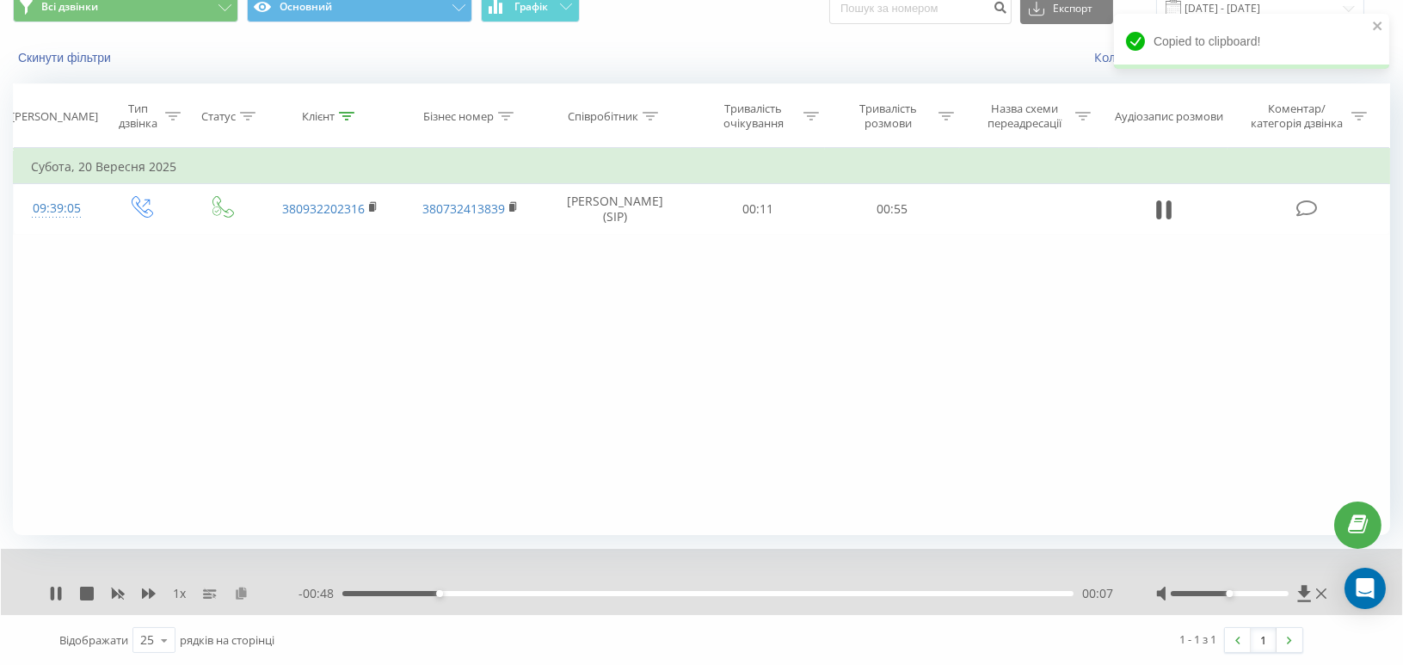
click at [239, 591] on icon at bounding box center [241, 593] width 15 height 12
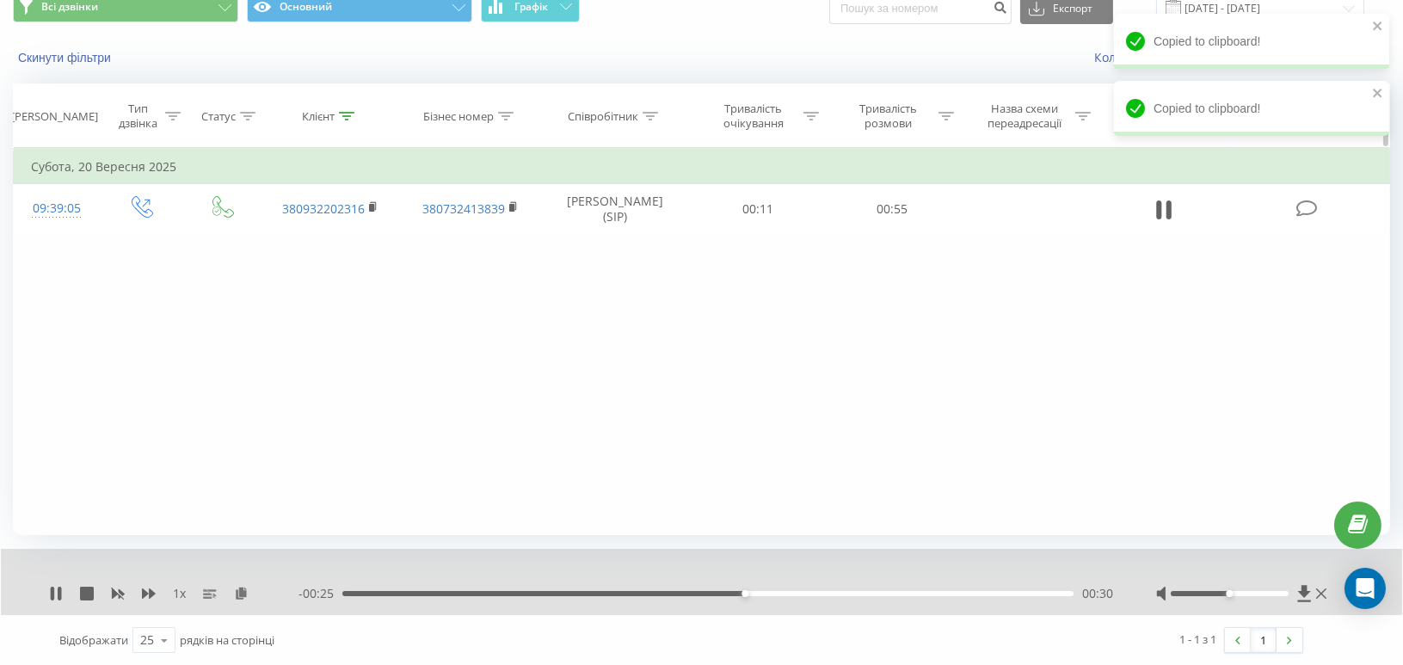
click at [342, 109] on div at bounding box center [346, 116] width 15 height 15
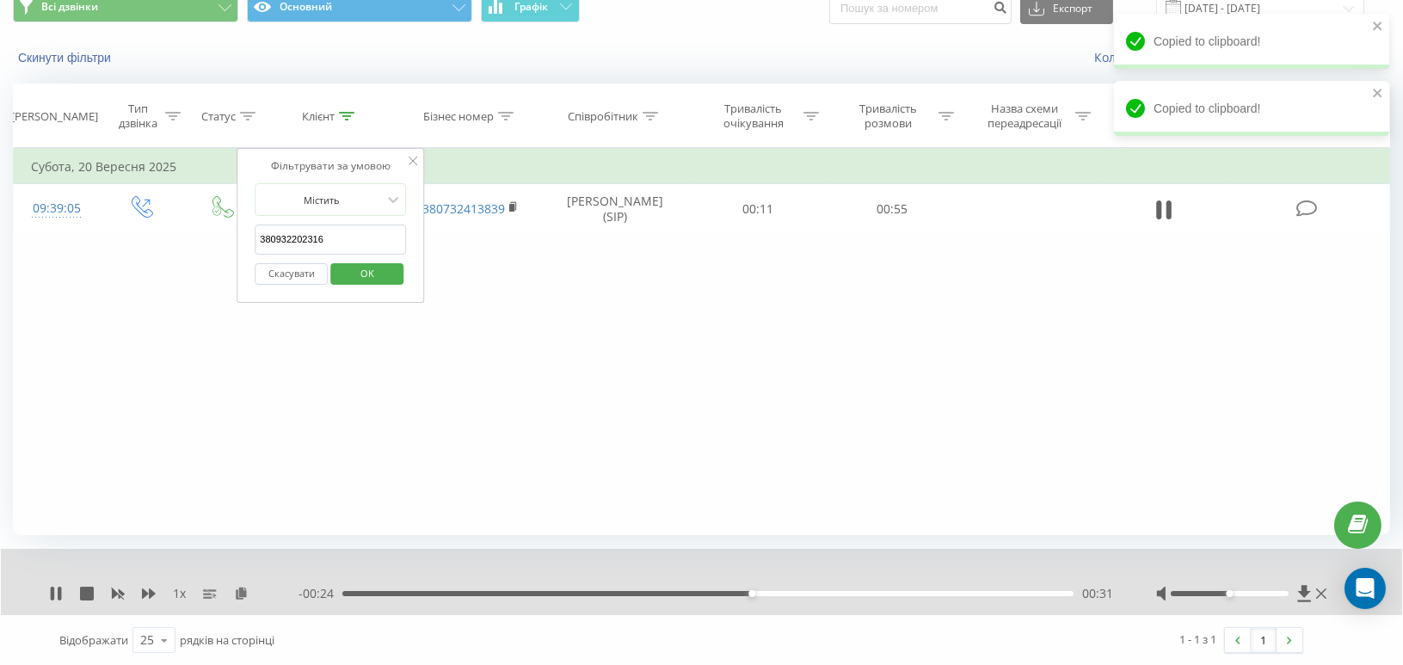
click at [288, 239] on input "380932202316" at bounding box center [330, 240] width 151 height 30
paste input "637944163"
click at [364, 268] on span "OK" at bounding box center [367, 273] width 48 height 27
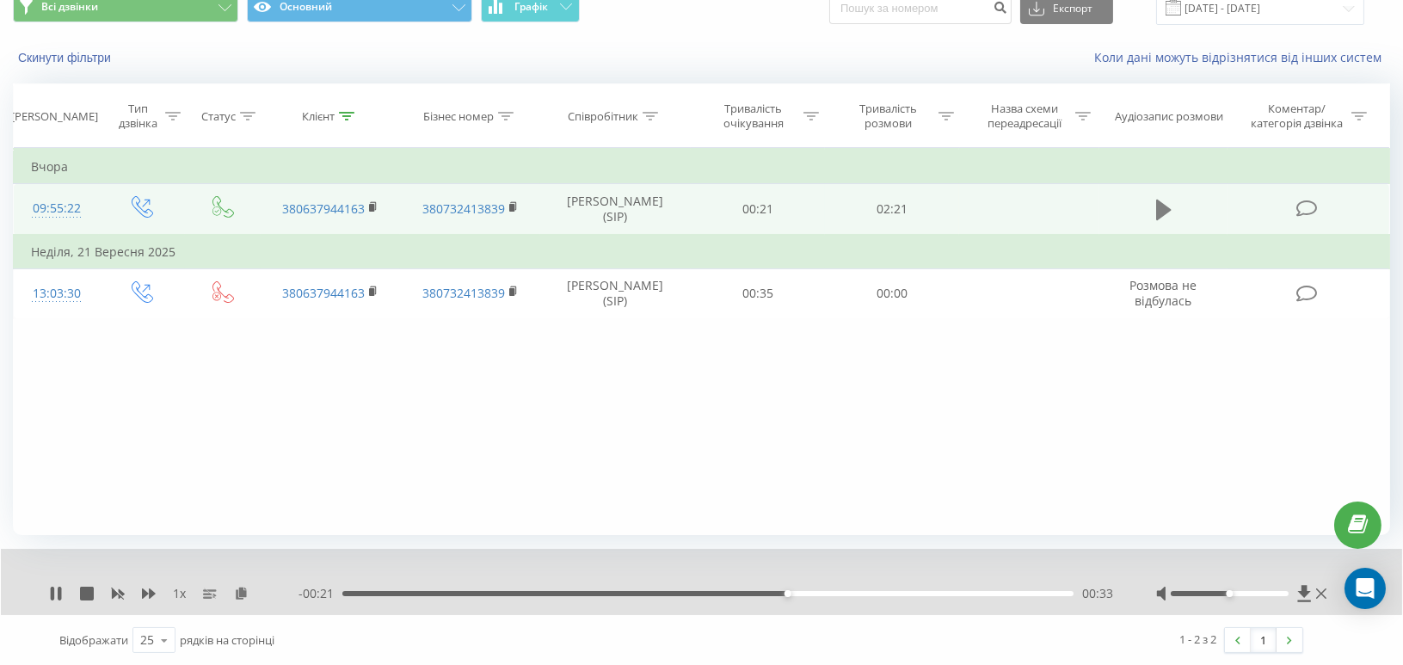
click at [1164, 210] on icon at bounding box center [1163, 210] width 15 height 21
click at [374, 205] on rect at bounding box center [371, 208] width 5 height 8
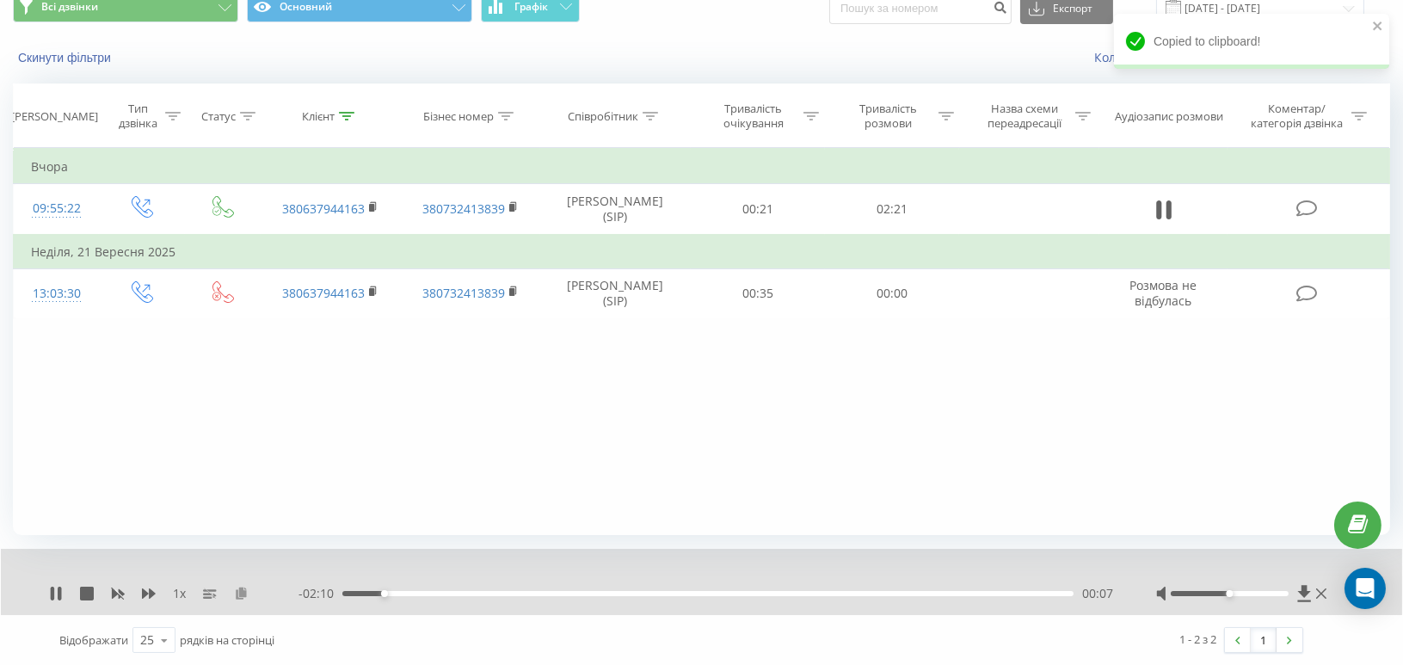
click at [241, 594] on icon at bounding box center [241, 593] width 15 height 12
click at [344, 114] on icon at bounding box center [346, 116] width 15 height 9
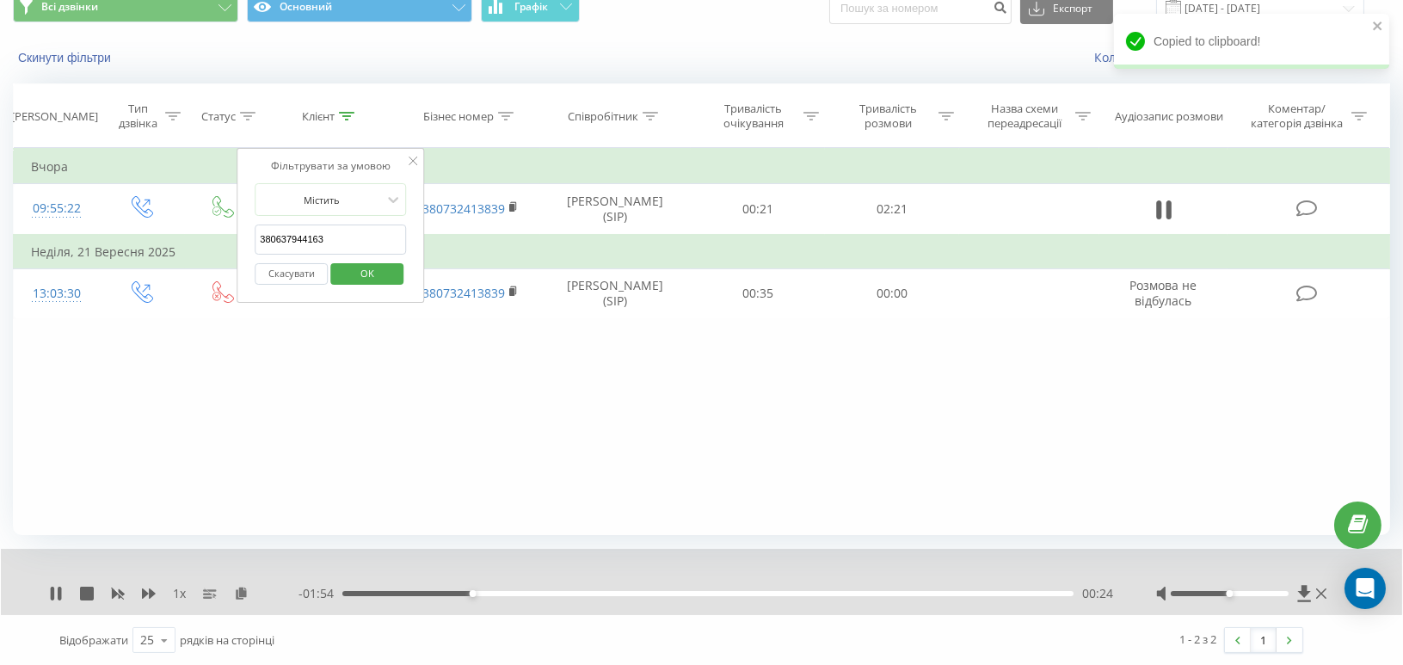
click at [290, 243] on input "380637944163" at bounding box center [330, 240] width 151 height 30
paste input "994335361"
click at [349, 268] on span "OK" at bounding box center [367, 273] width 48 height 27
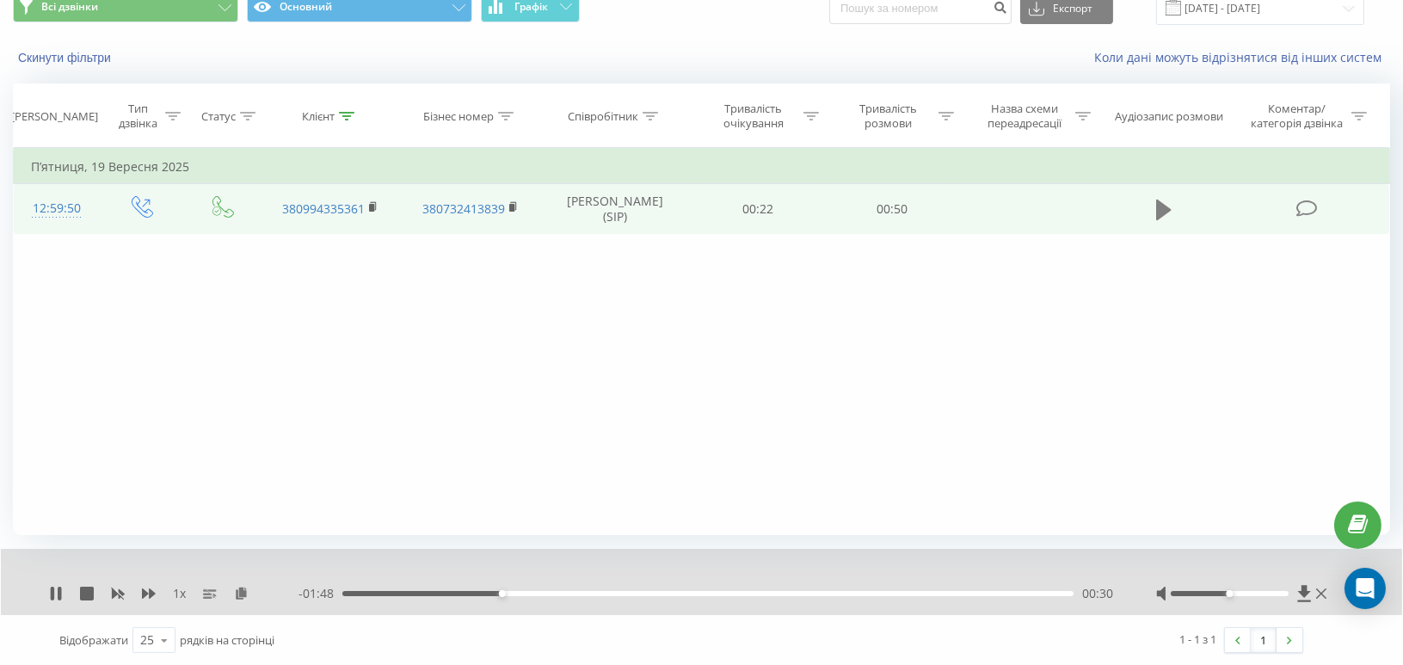
click at [1166, 212] on icon at bounding box center [1163, 210] width 15 height 21
click at [374, 204] on rect at bounding box center [371, 208] width 5 height 8
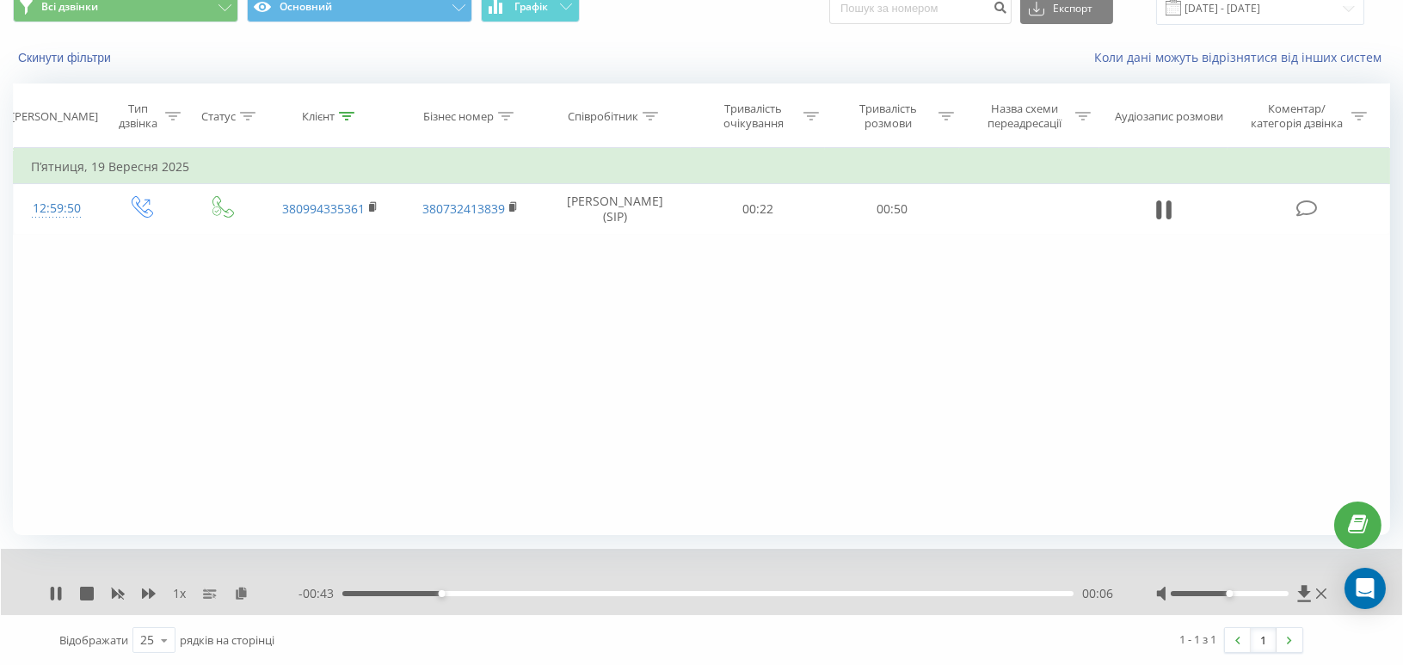
drag, startPoint x: 239, startPoint y: 594, endPoint x: 251, endPoint y: 596, distance: 12.2
click at [240, 594] on icon at bounding box center [241, 593] width 15 height 12
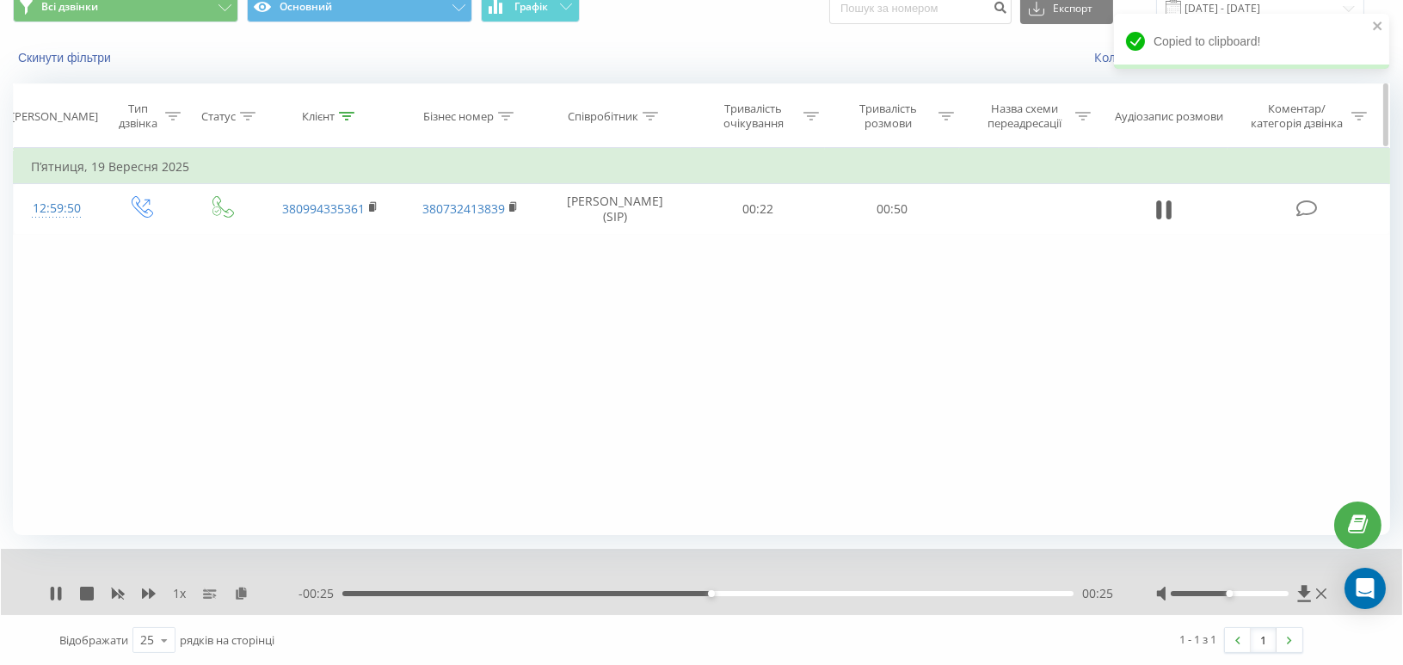
click at [348, 109] on div at bounding box center [346, 116] width 15 height 15
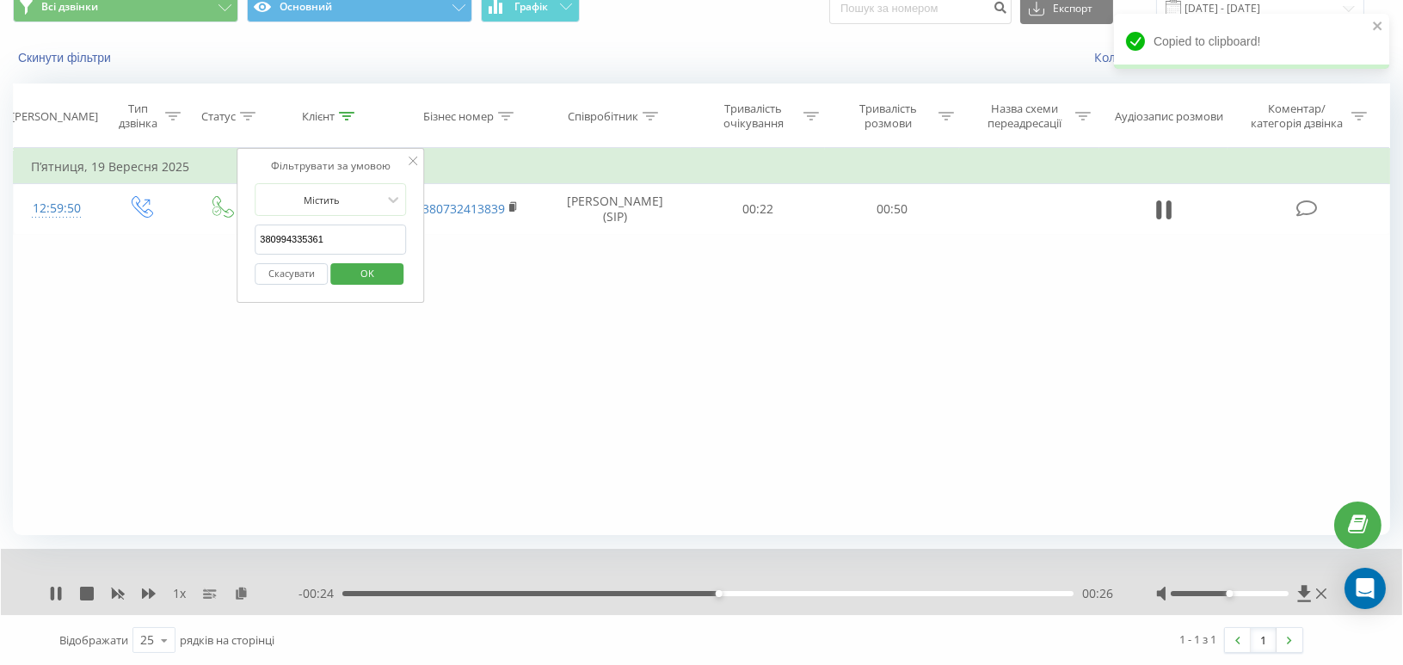
click at [275, 234] on input "380994335361" at bounding box center [330, 240] width 151 height 30
paste input "77471243"
click at [363, 270] on span "OK" at bounding box center [367, 273] width 48 height 27
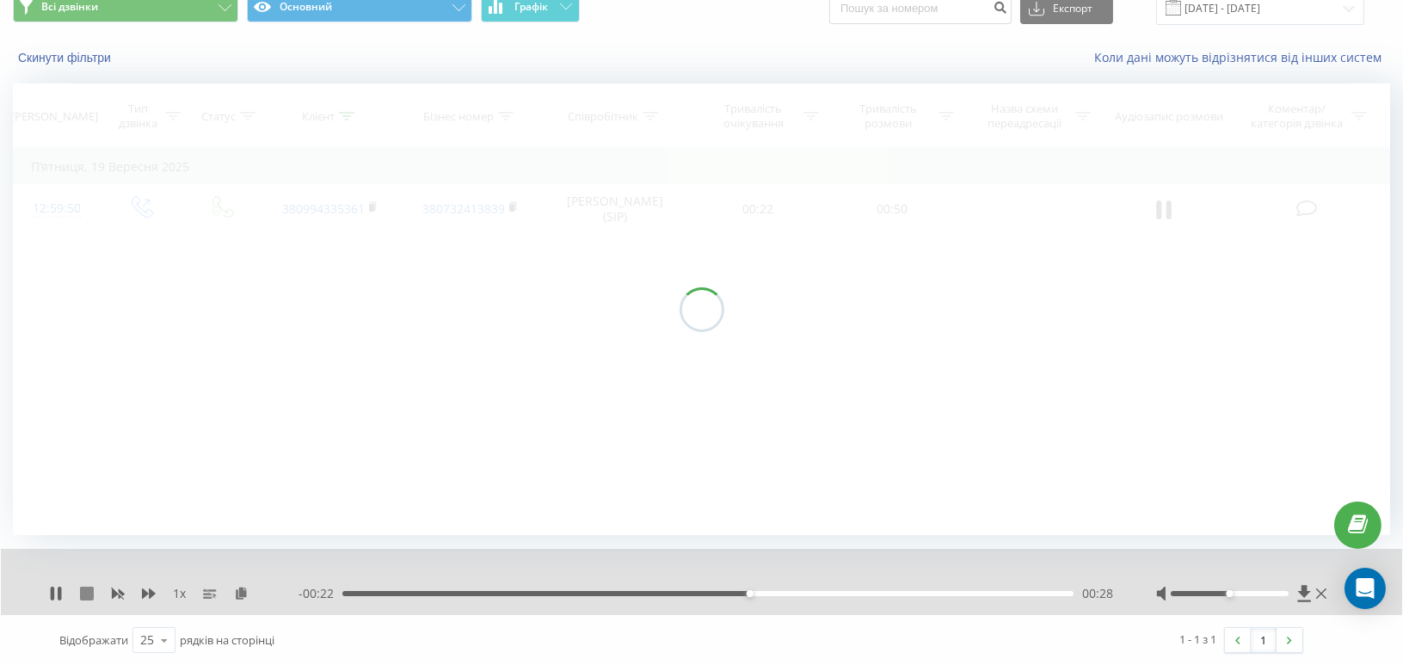
click at [86, 594] on icon at bounding box center [87, 594] width 14 height 14
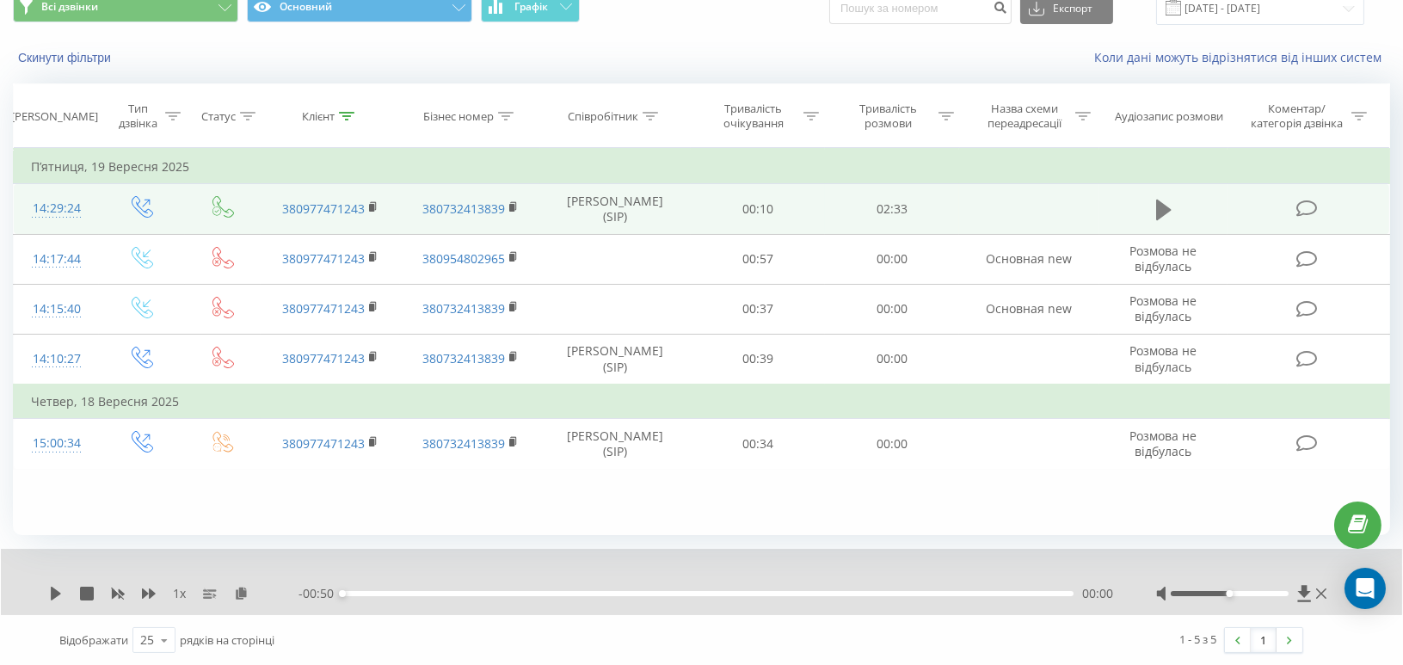
click at [1159, 210] on icon at bounding box center [1163, 210] width 15 height 21
click at [372, 204] on rect at bounding box center [371, 208] width 5 height 8
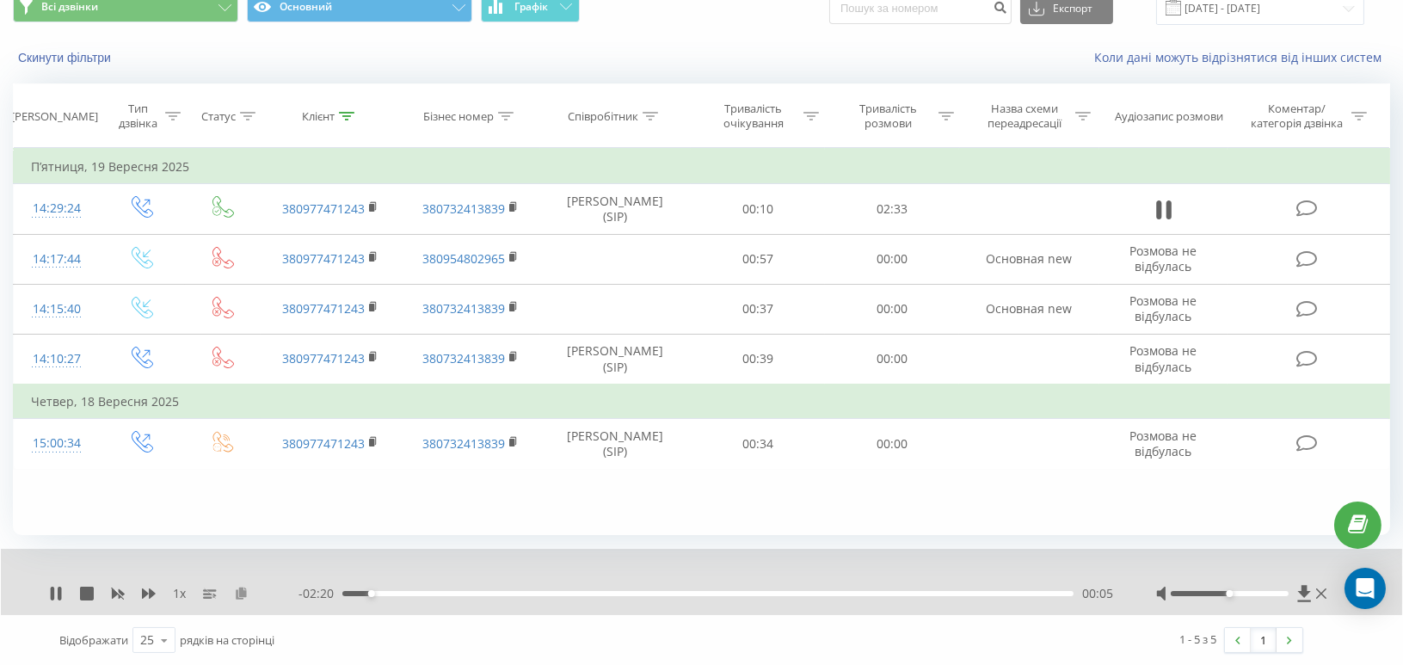
click at [243, 591] on icon at bounding box center [241, 593] width 15 height 12
click at [348, 114] on icon at bounding box center [346, 116] width 15 height 9
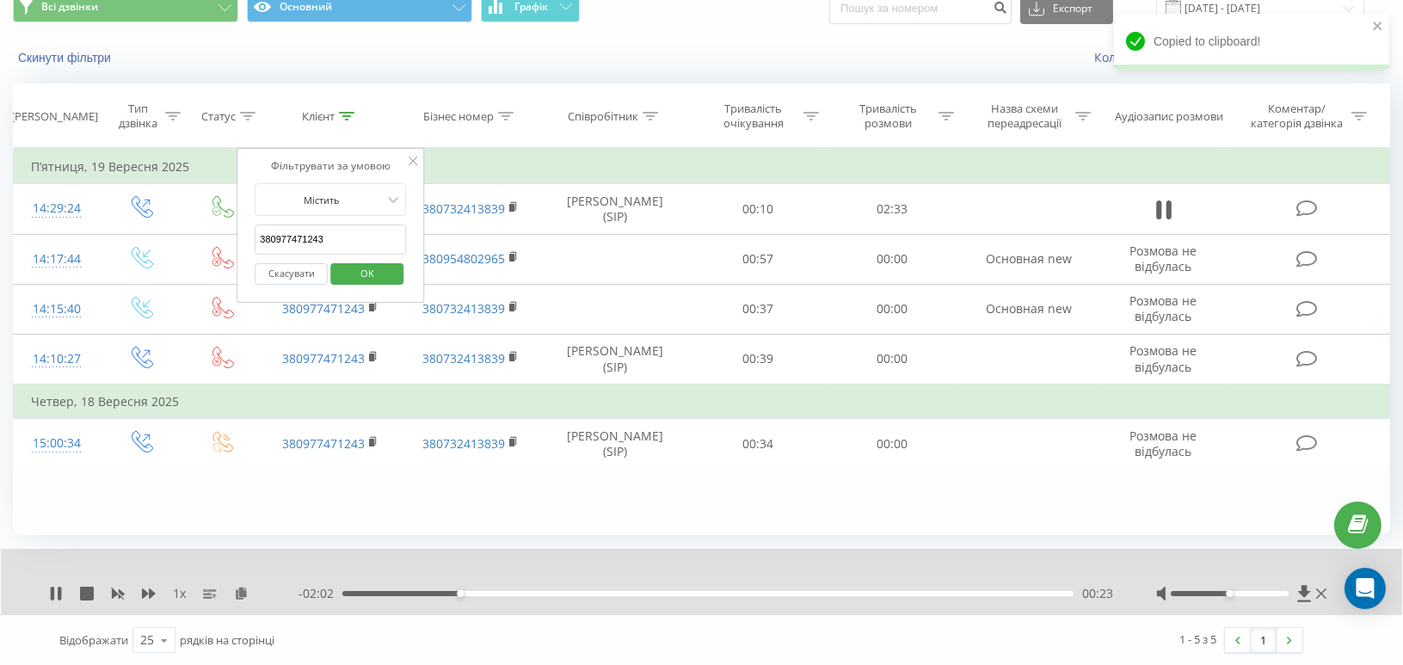
click at [287, 239] on input "380977471243" at bounding box center [330, 240] width 151 height 30
paste input "676141005"
click at [378, 278] on span "OK" at bounding box center [367, 273] width 48 height 27
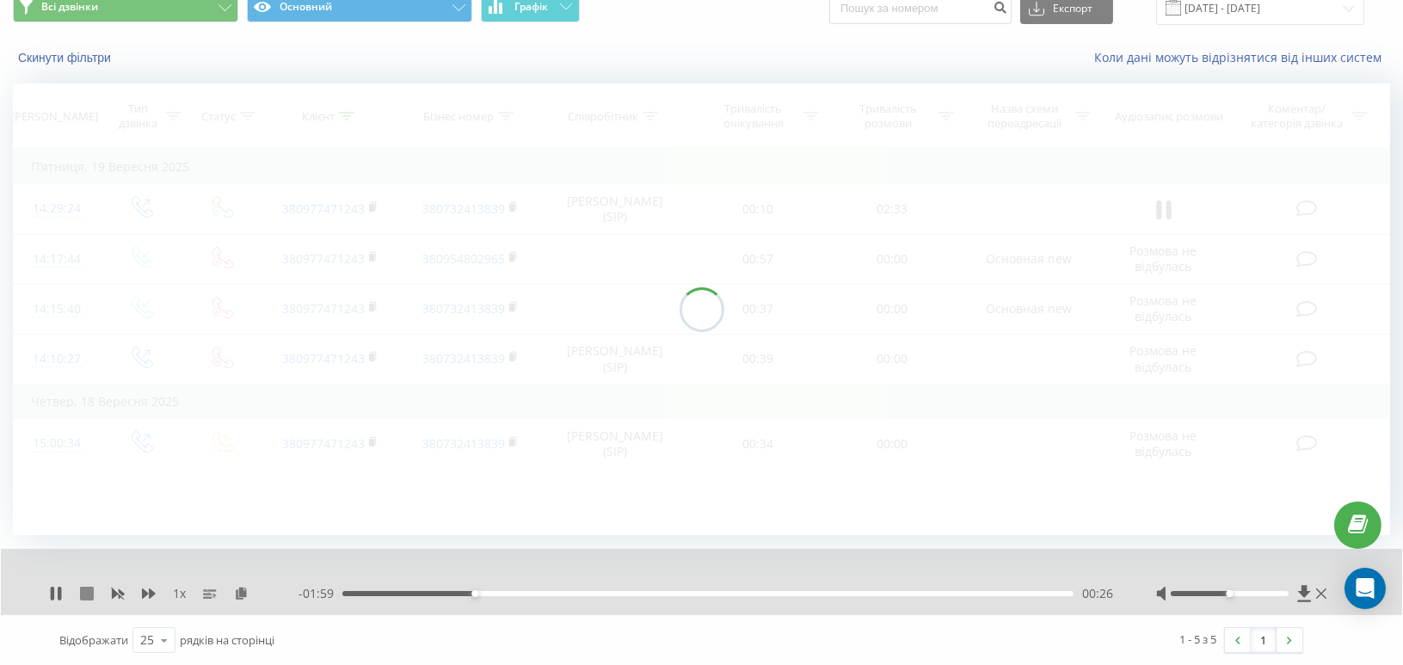
click at [92, 596] on icon at bounding box center [87, 594] width 14 height 14
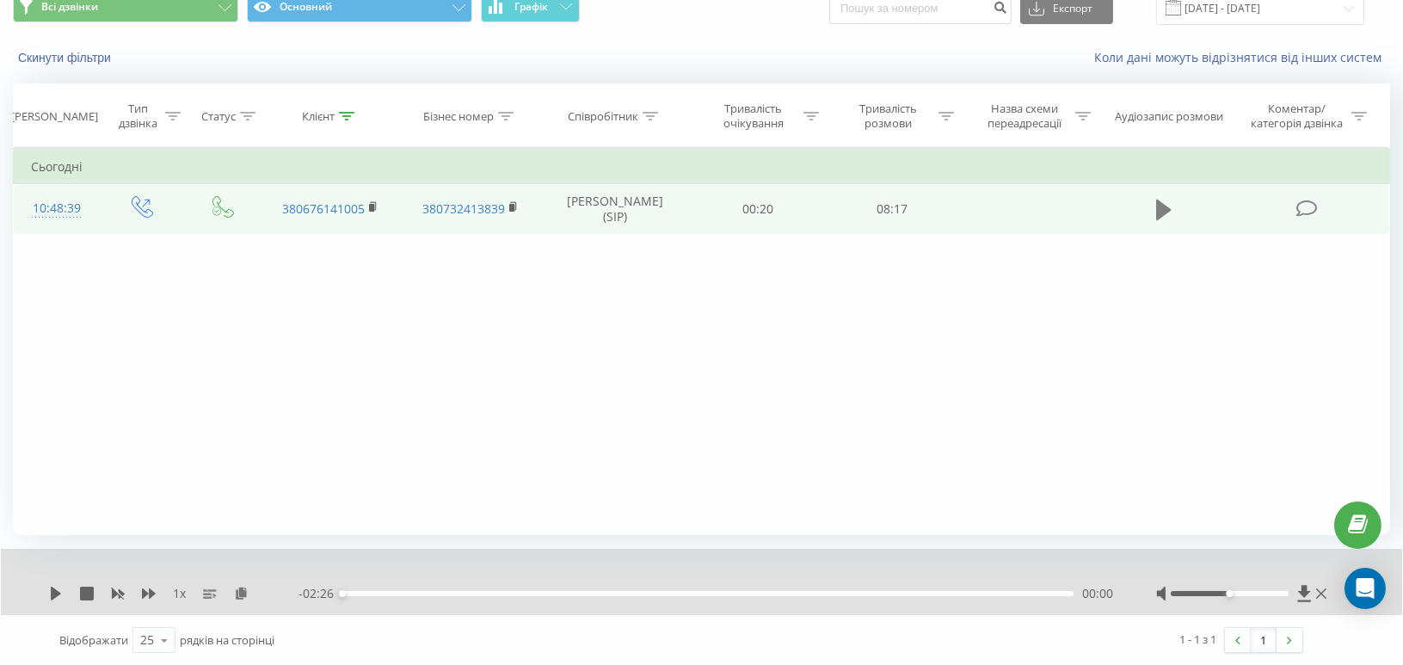
click at [1161, 211] on icon at bounding box center [1163, 210] width 15 height 21
click at [374, 205] on rect at bounding box center [371, 208] width 5 height 8
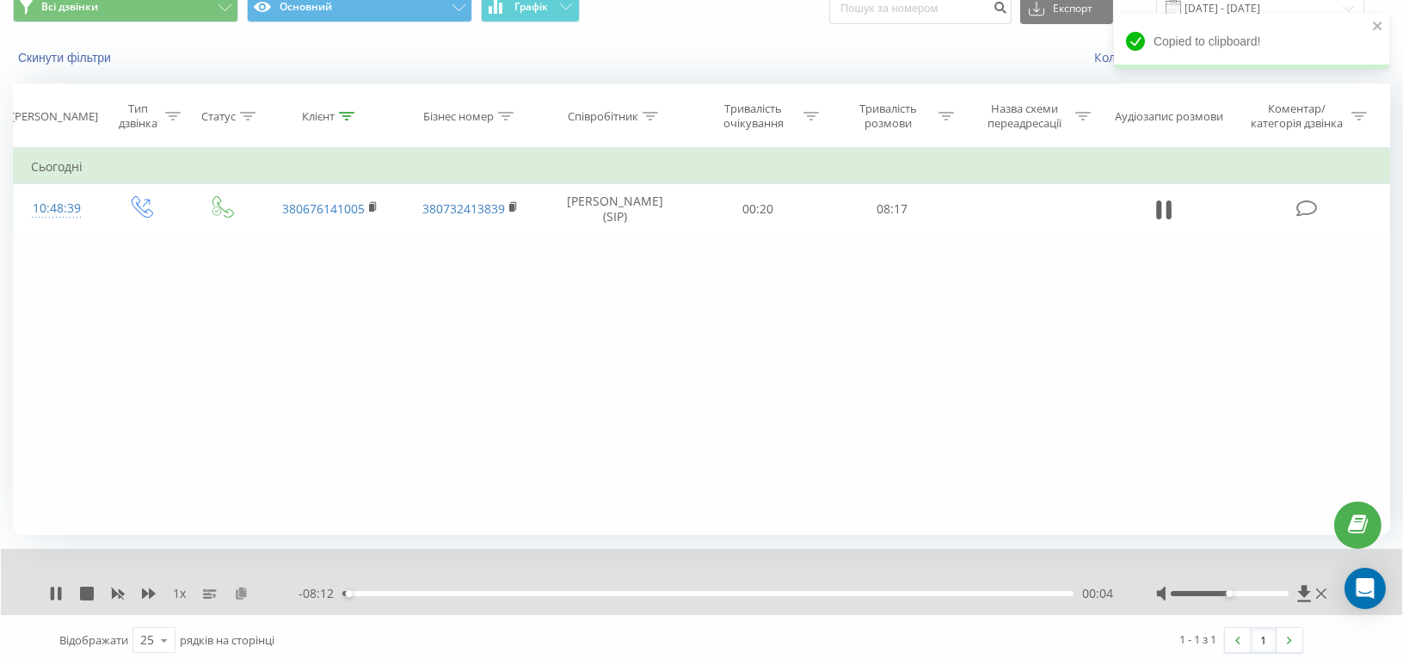
click at [237, 592] on icon at bounding box center [241, 593] width 15 height 12
click at [83, 589] on icon at bounding box center [87, 594] width 14 height 14
click at [343, 119] on icon at bounding box center [346, 116] width 15 height 9
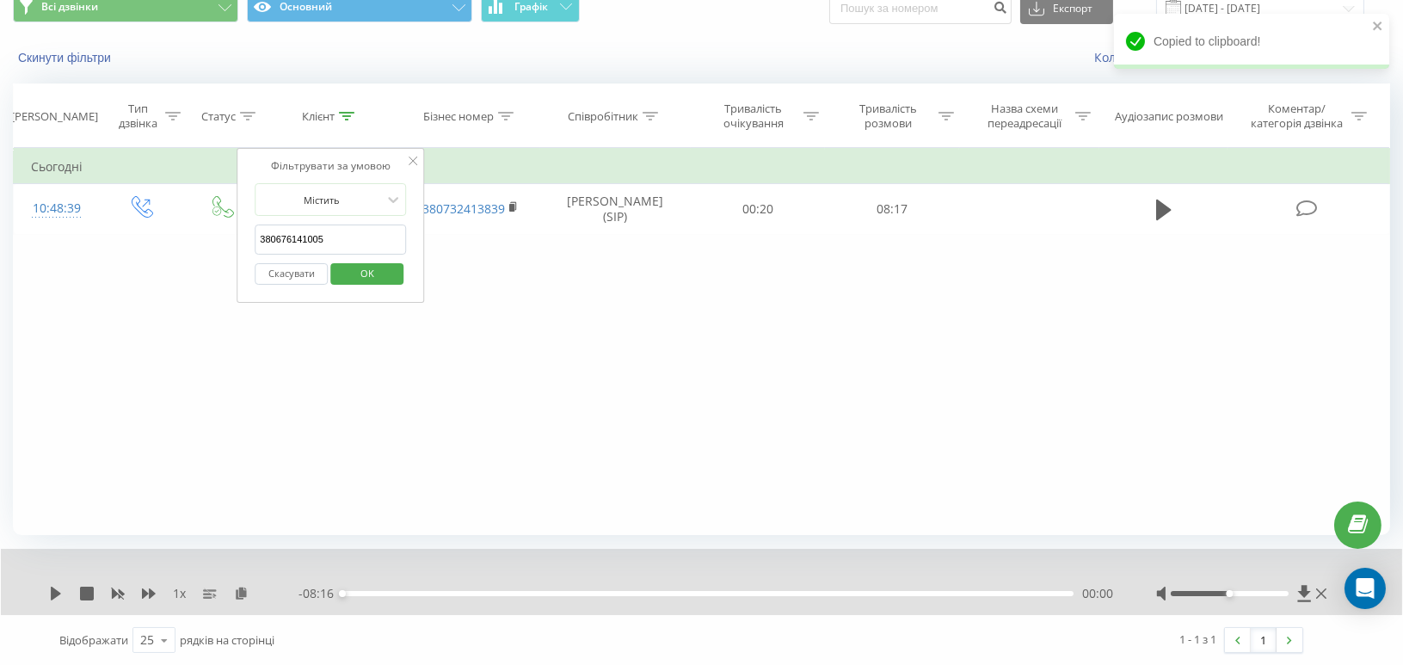
click at [285, 237] on input "380676141005" at bounding box center [330, 240] width 151 height 30
paste input "509691791"
click at [391, 277] on button "OK" at bounding box center [366, 274] width 73 height 22
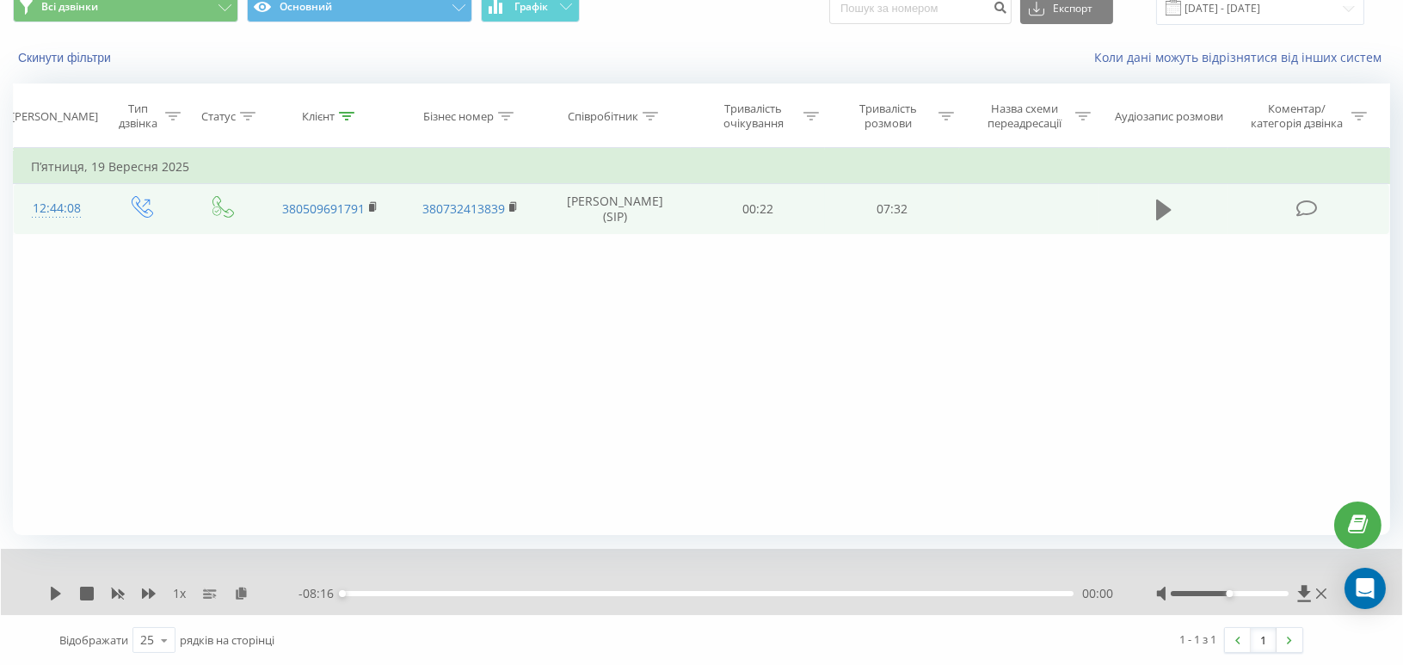
click at [1162, 210] on icon at bounding box center [1163, 210] width 15 height 21
click at [372, 206] on rect at bounding box center [371, 208] width 5 height 8
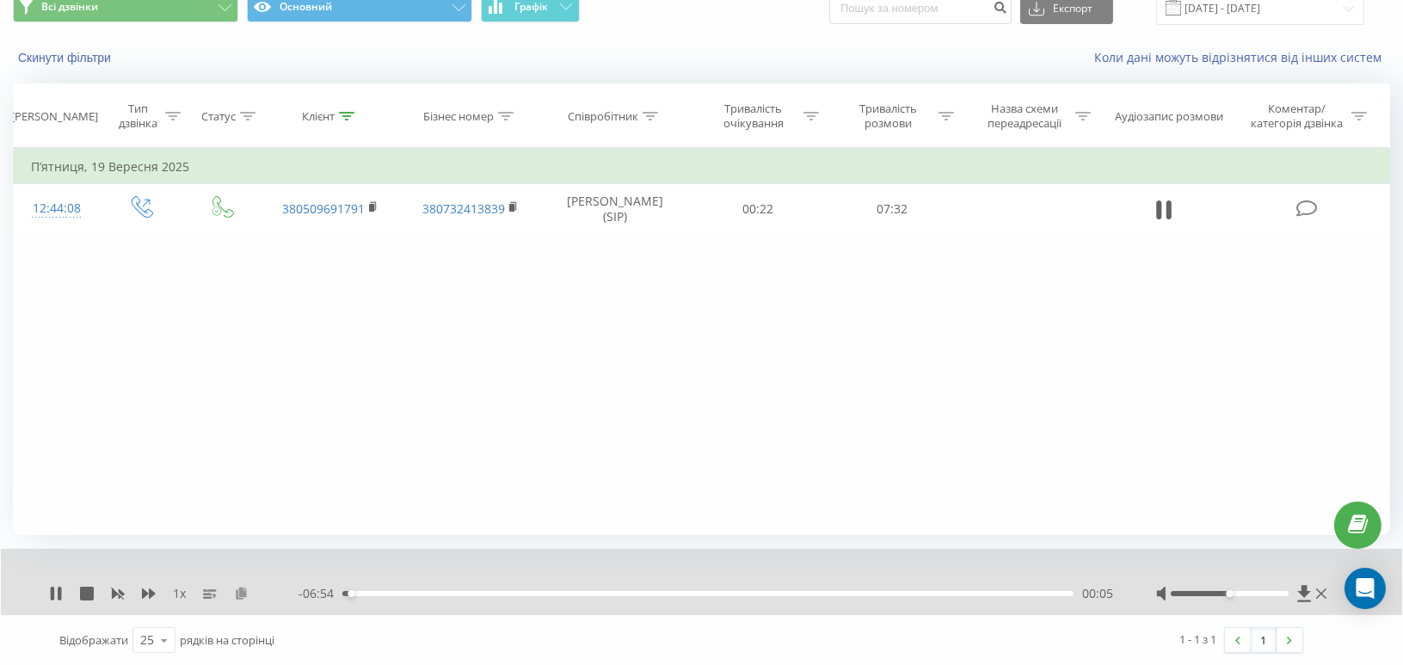
click at [241, 594] on icon at bounding box center [241, 593] width 15 height 12
click at [342, 119] on icon at bounding box center [346, 116] width 15 height 9
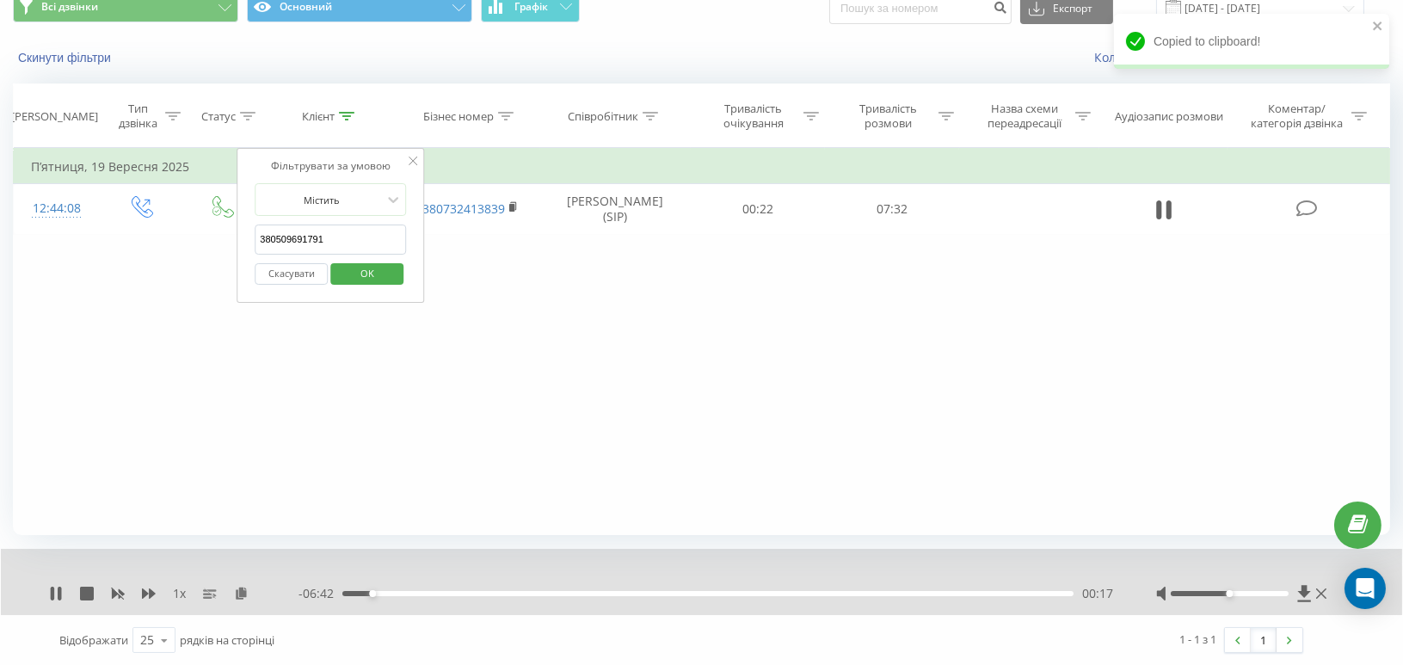
click at [276, 239] on input "380509691791" at bounding box center [330, 240] width 151 height 30
paste input "672668856"
click at [373, 269] on span "OK" at bounding box center [367, 273] width 48 height 27
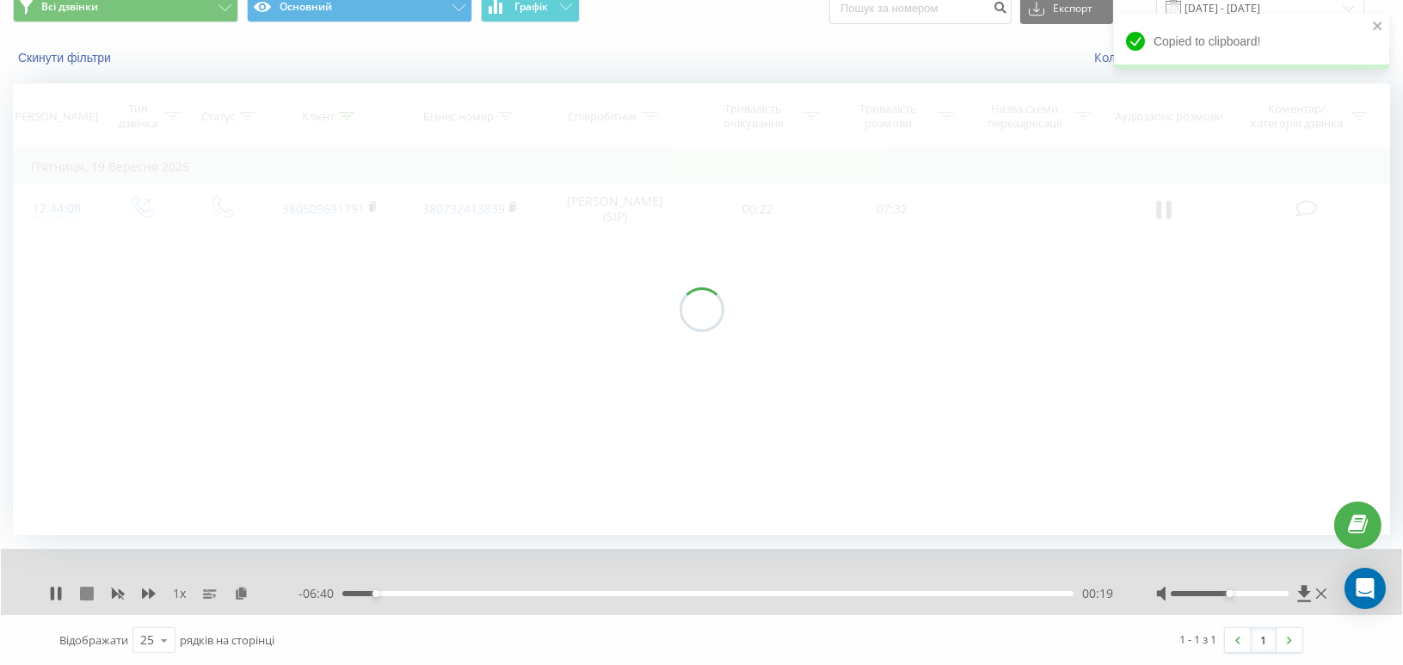
click at [88, 594] on icon at bounding box center [87, 594] width 14 height 14
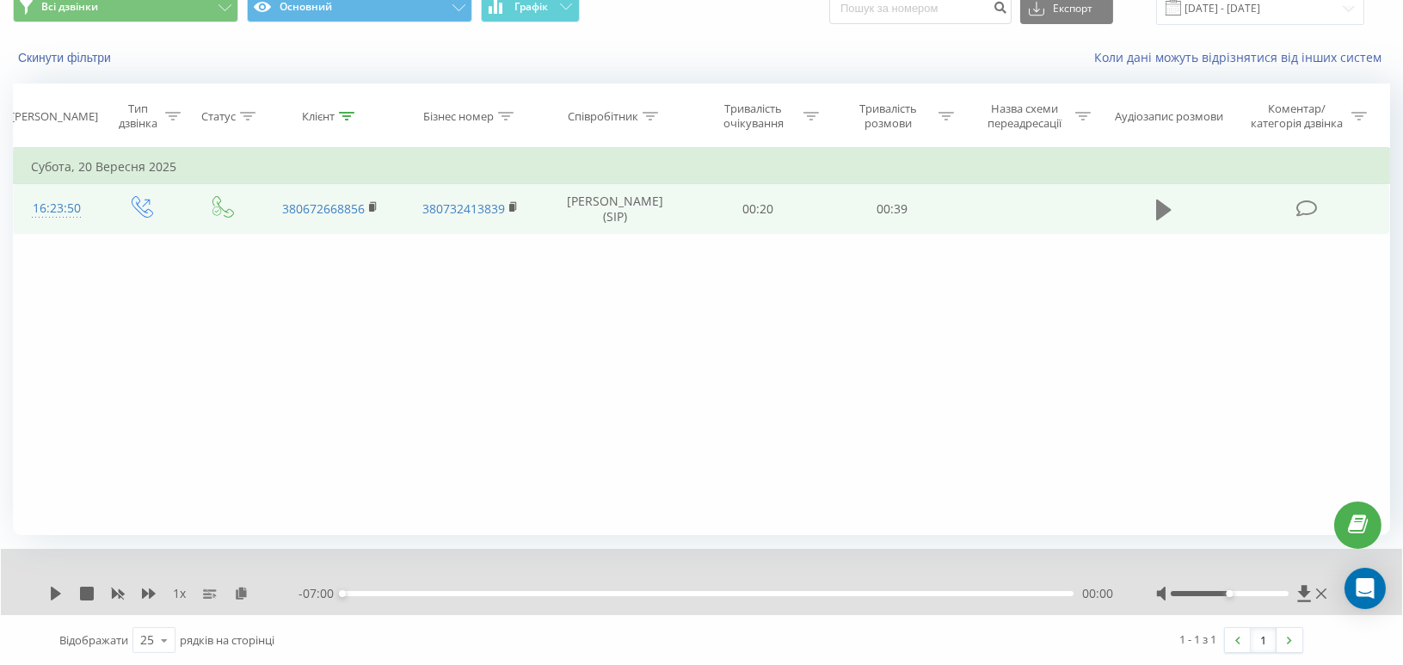
click at [1170, 209] on icon at bounding box center [1163, 210] width 15 height 21
click at [370, 206] on rect at bounding box center [371, 208] width 5 height 8
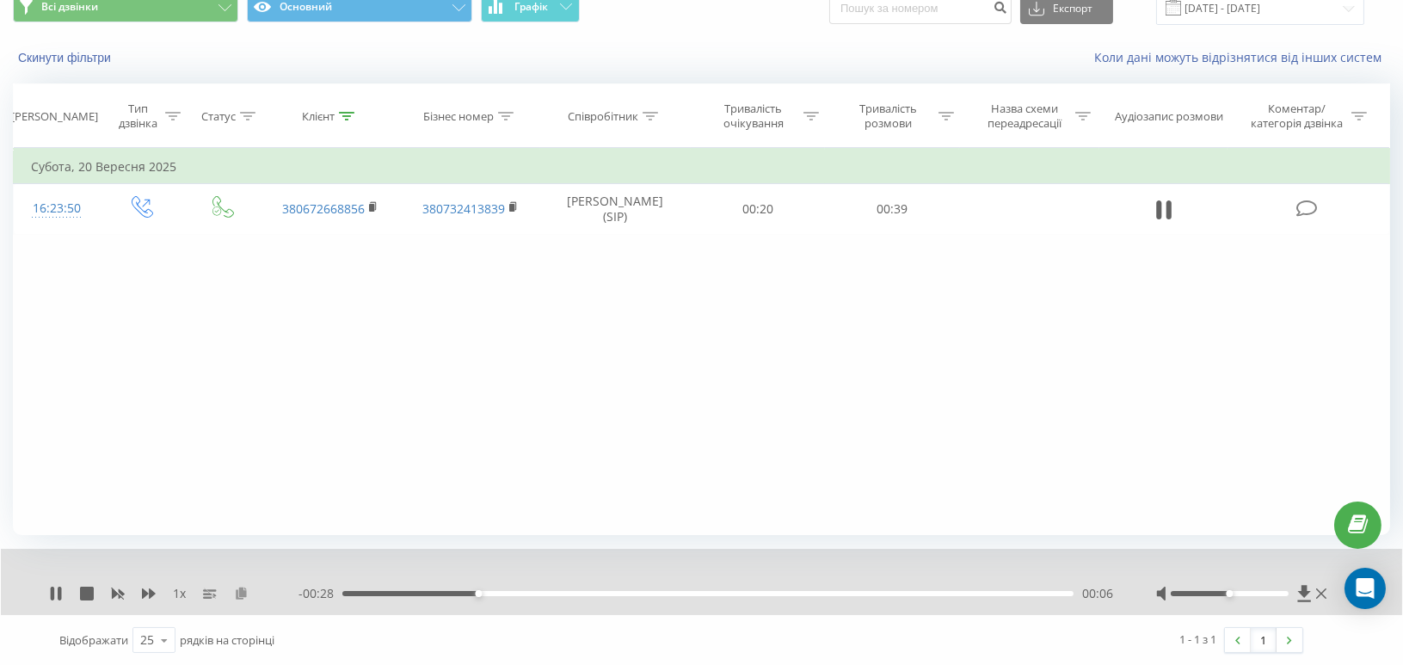
click at [243, 593] on icon at bounding box center [241, 593] width 15 height 12
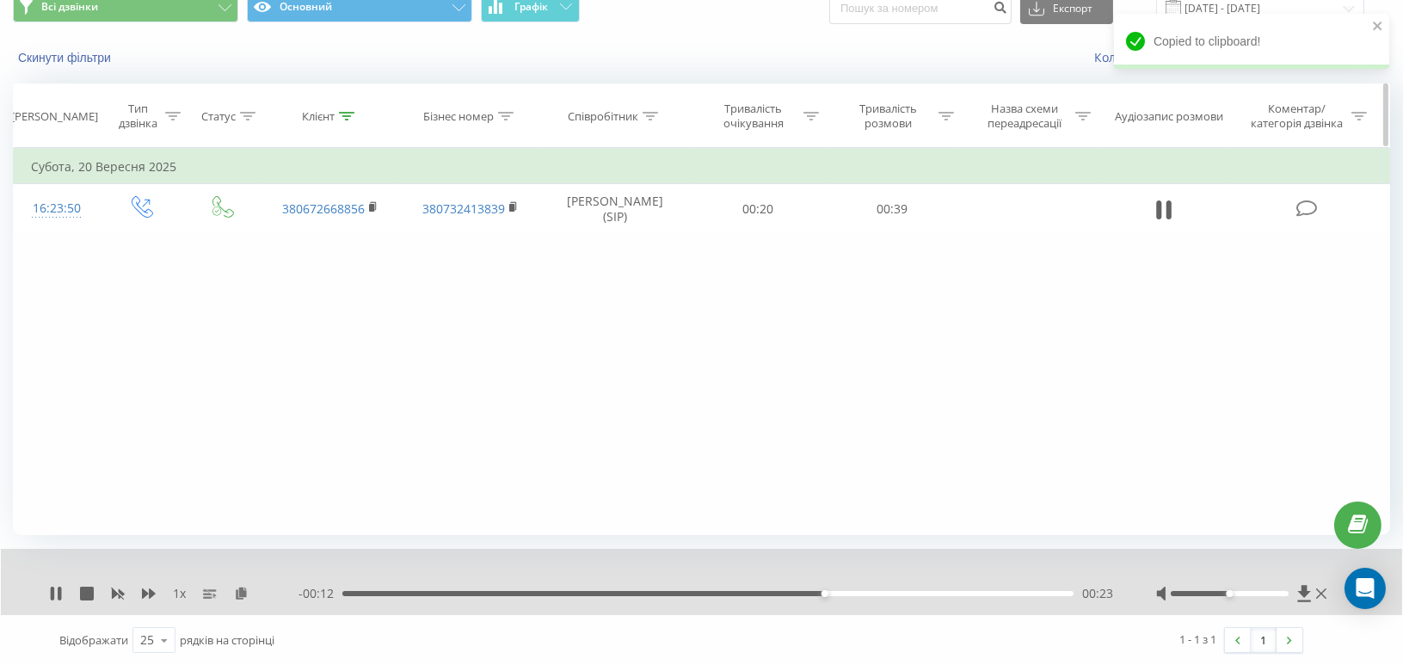
click at [349, 112] on icon at bounding box center [346, 116] width 15 height 9
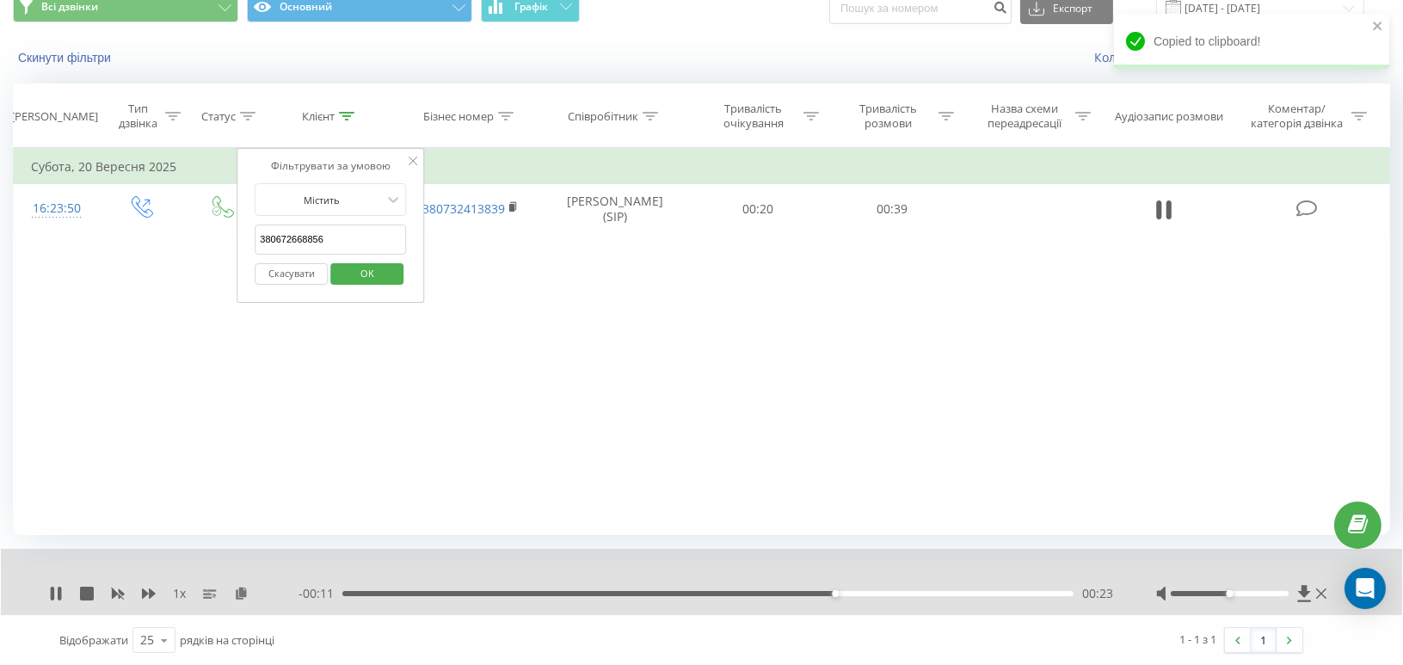
click at [288, 227] on input "380672668856" at bounding box center [330, 240] width 151 height 30
paste input "80311372"
click at [364, 274] on span "OK" at bounding box center [367, 273] width 48 height 27
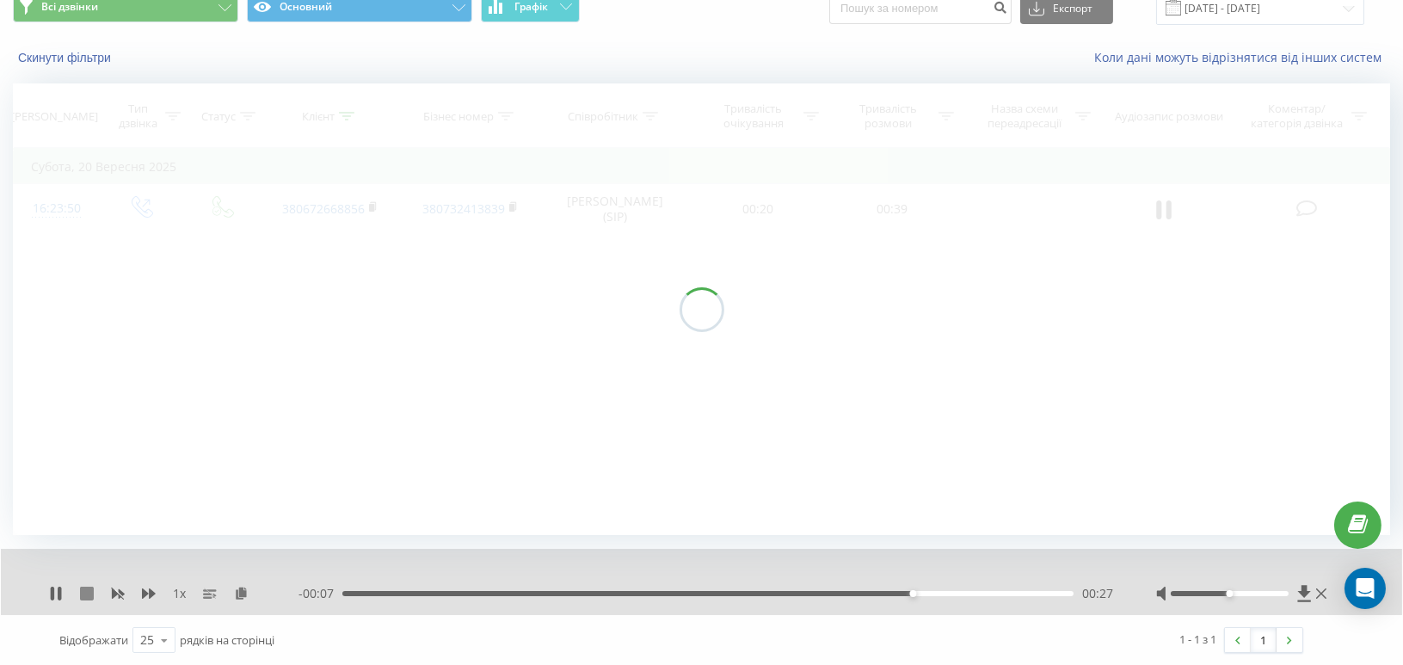
click at [87, 592] on icon at bounding box center [87, 594] width 14 height 14
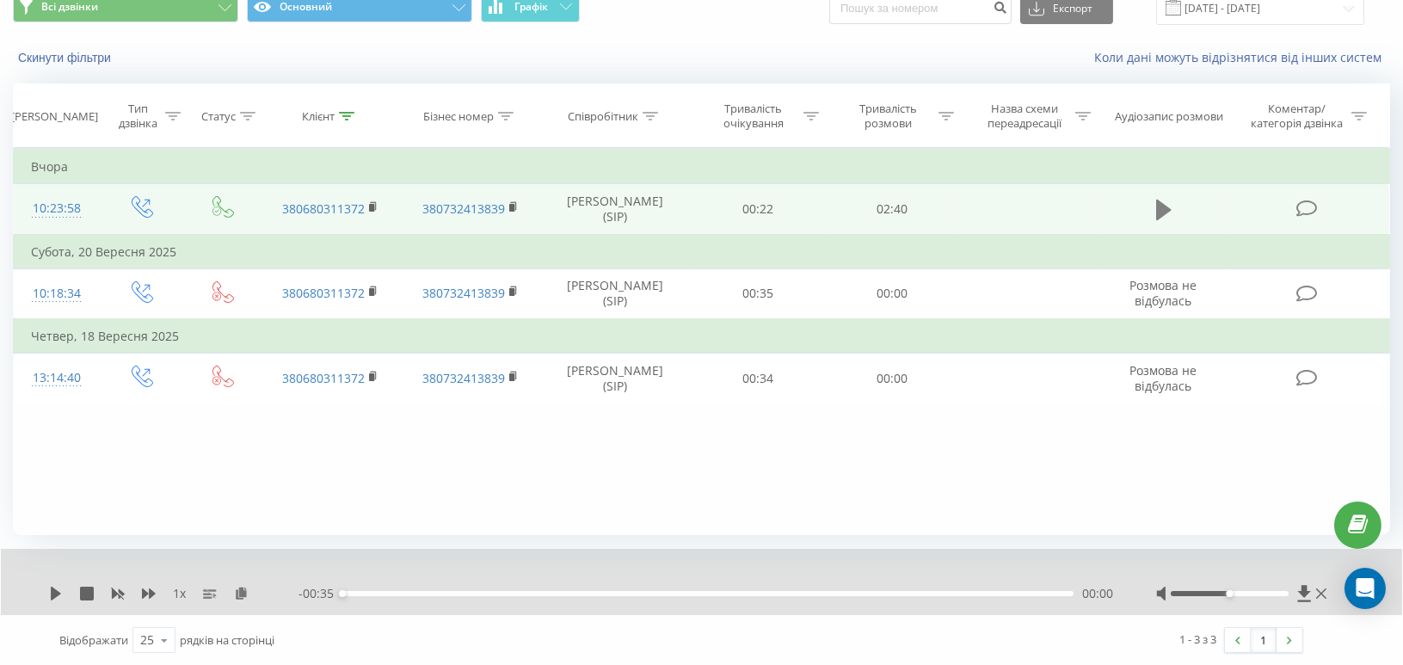
click at [1161, 216] on icon at bounding box center [1163, 210] width 15 height 21
click at [373, 212] on rect at bounding box center [371, 208] width 5 height 8
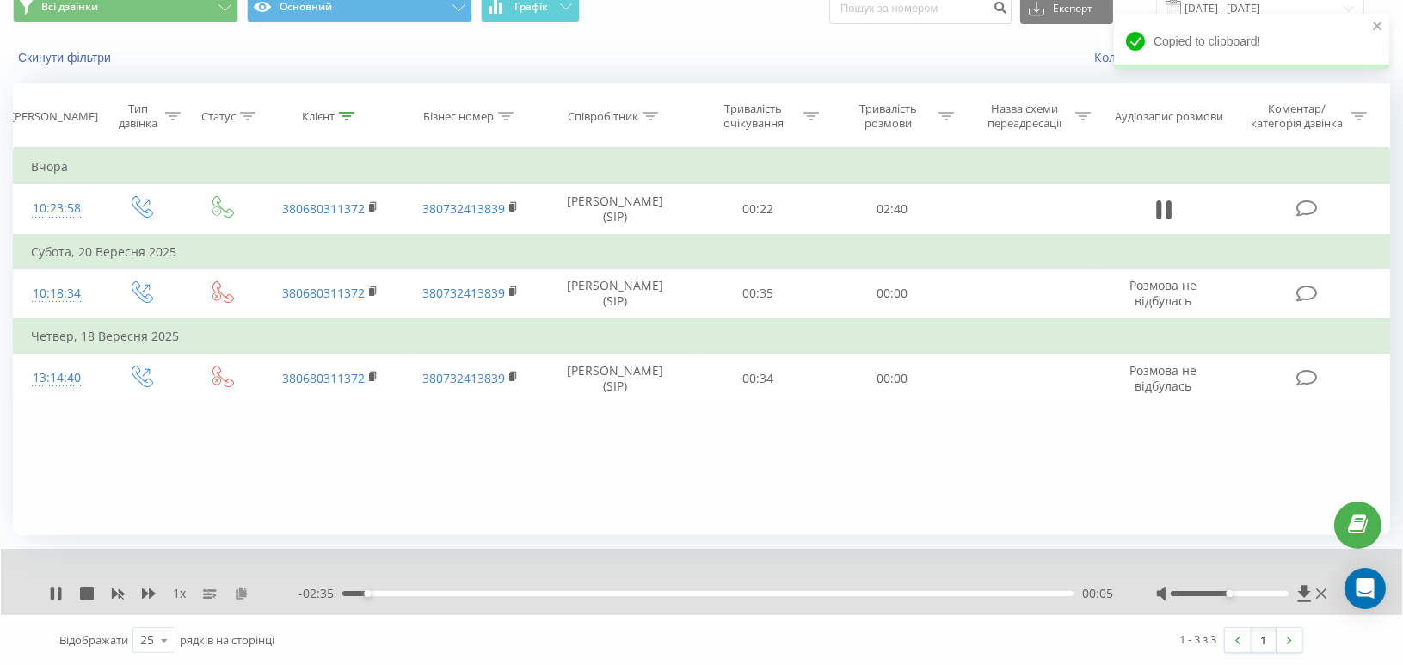
click at [242, 594] on icon at bounding box center [241, 593] width 15 height 12
click at [342, 116] on icon at bounding box center [346, 116] width 15 height 9
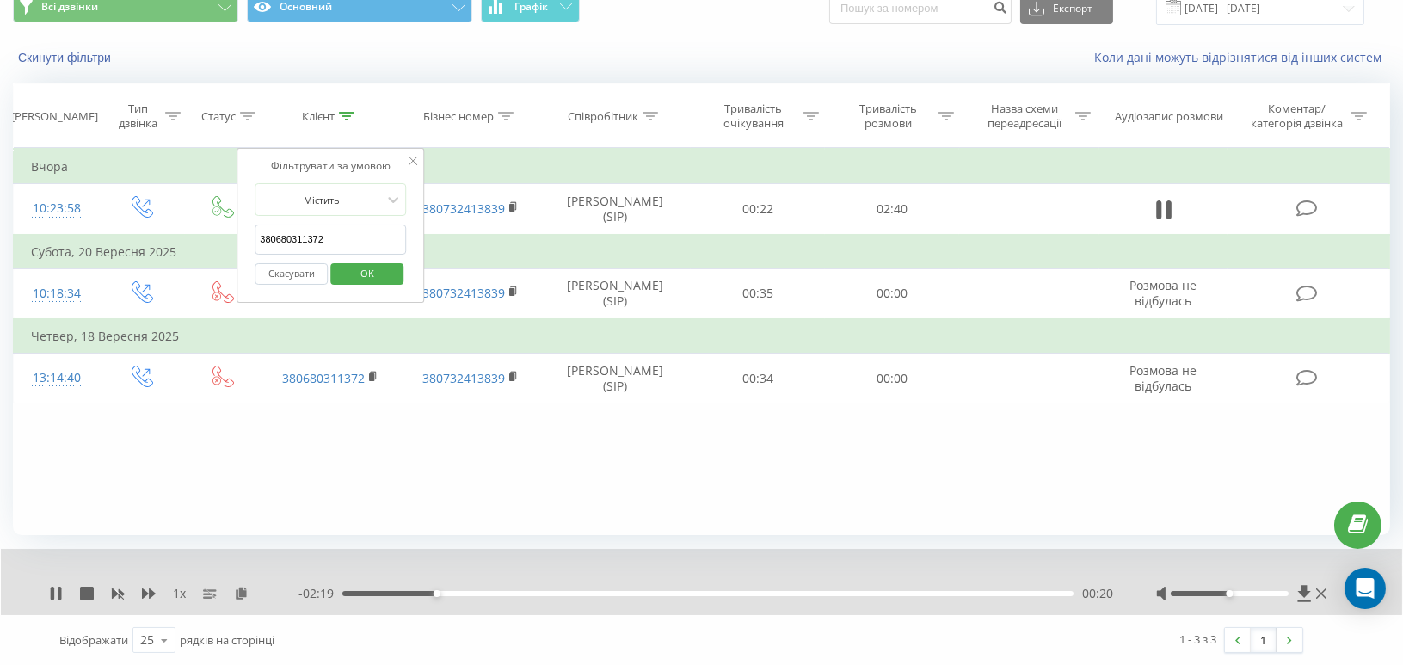
click at [283, 244] on input "380680311372" at bounding box center [330, 240] width 151 height 30
paste input "987324770"
click at [371, 274] on span "OK" at bounding box center [367, 273] width 48 height 27
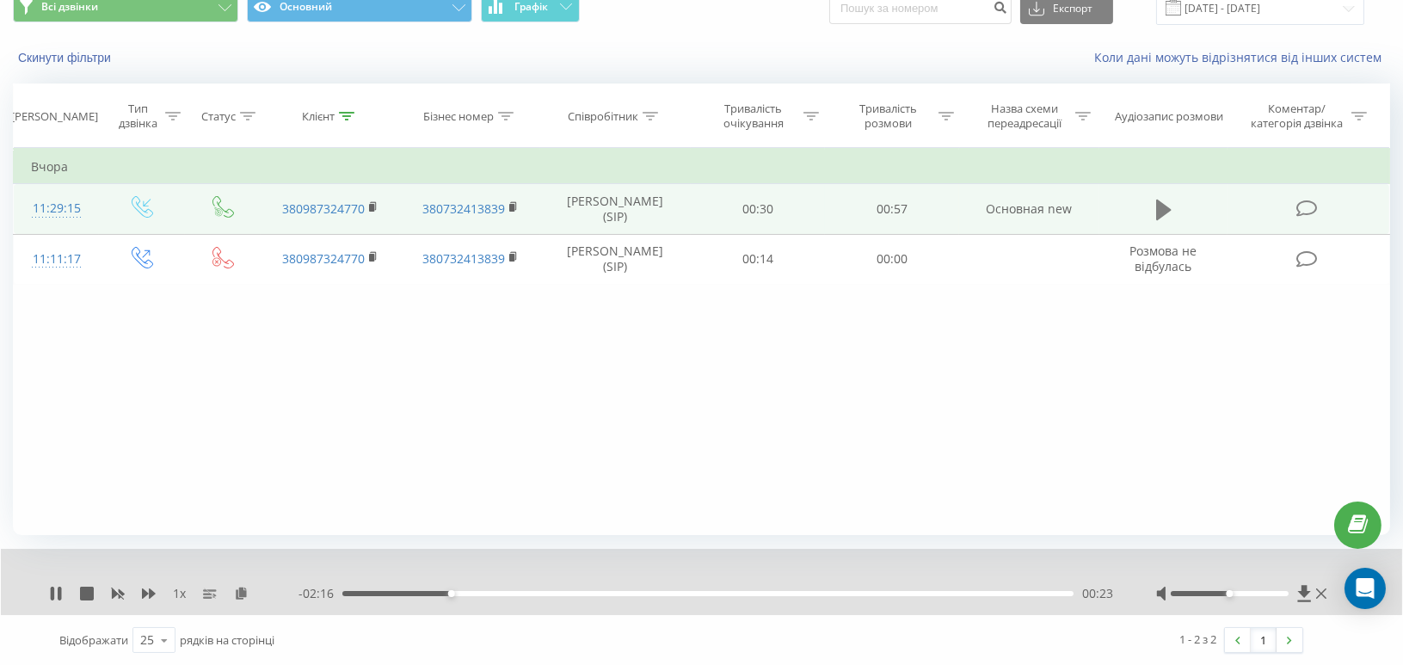
click at [1167, 213] on icon at bounding box center [1163, 210] width 15 height 21
click at [373, 212] on rect at bounding box center [371, 208] width 5 height 8
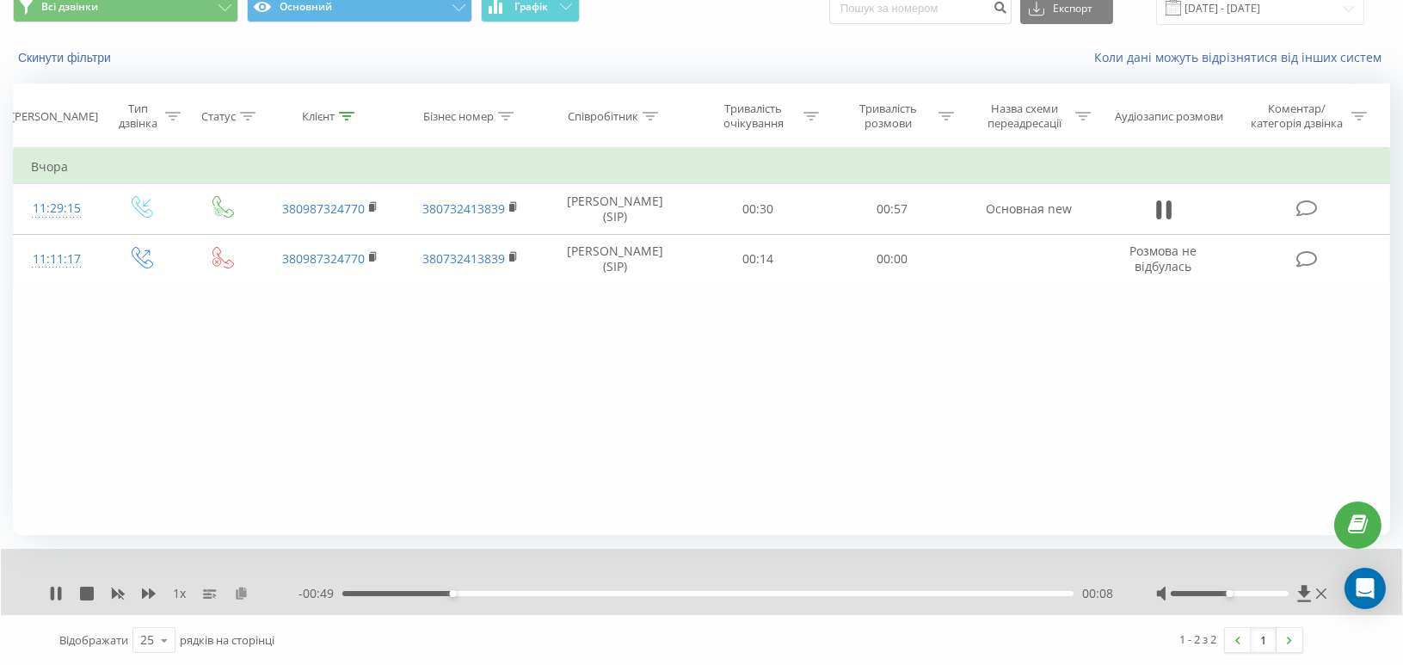
click at [240, 594] on icon at bounding box center [241, 593] width 15 height 12
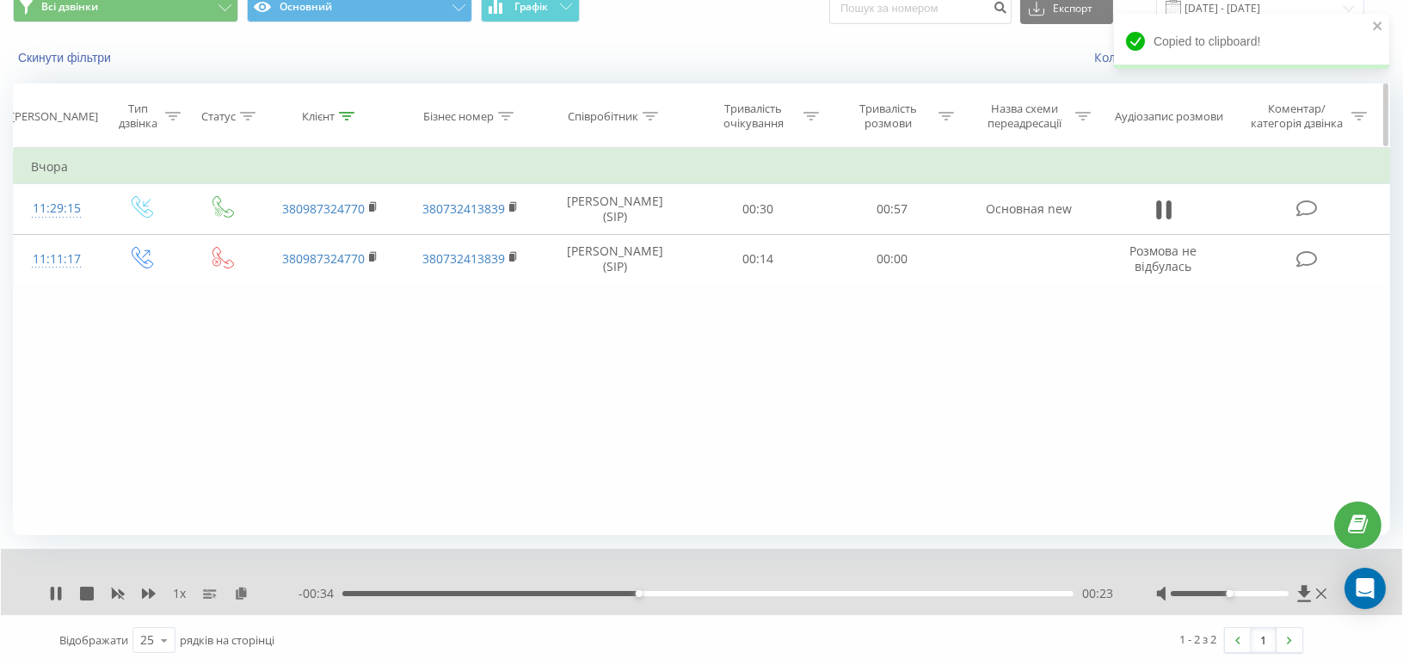
click at [346, 119] on icon at bounding box center [346, 116] width 15 height 9
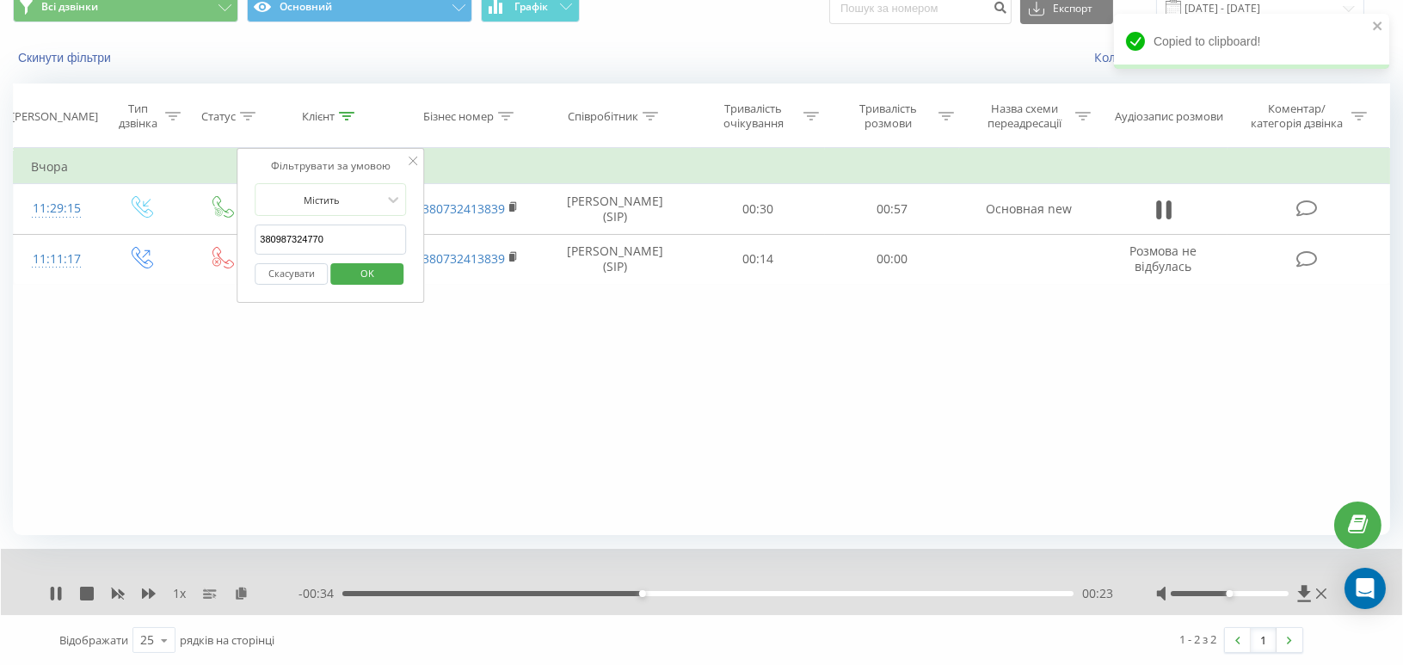
click at [295, 236] on input "380987324770" at bounding box center [330, 240] width 151 height 30
paste input "503579775"
click at [359, 270] on span "OK" at bounding box center [367, 273] width 48 height 27
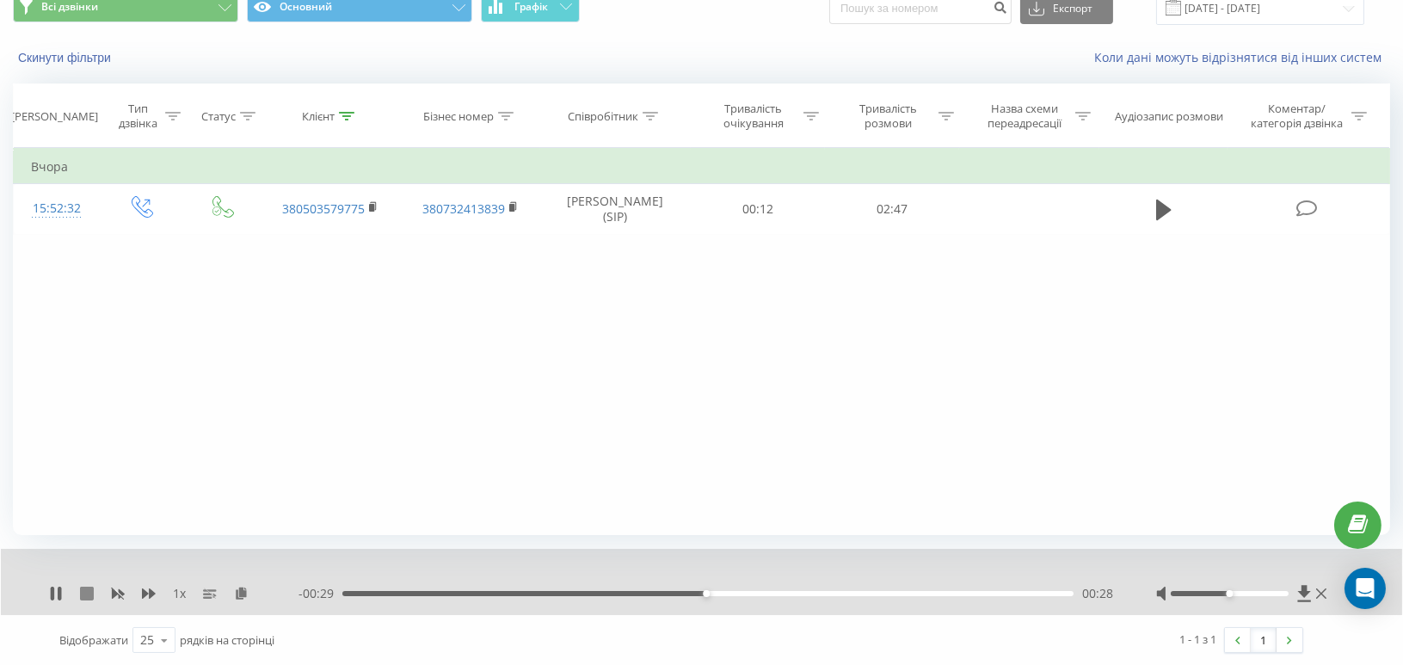
click at [88, 594] on icon at bounding box center [87, 594] width 14 height 14
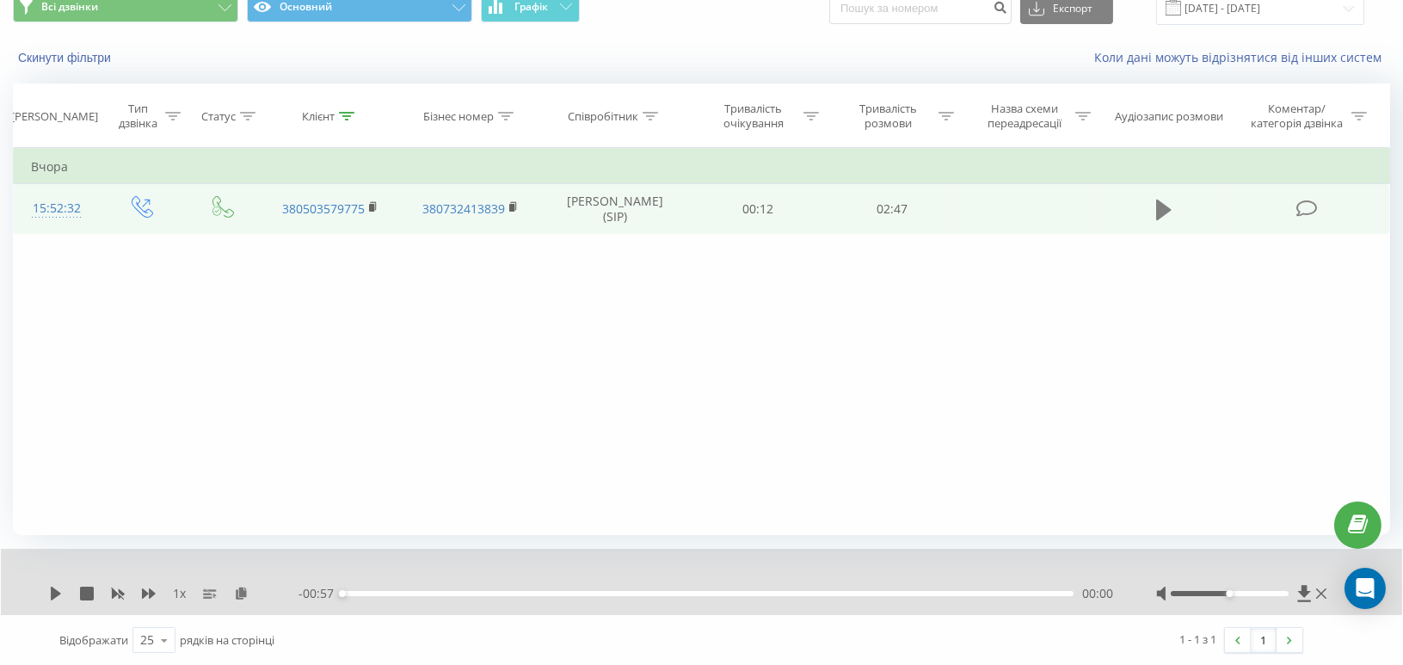
click at [1161, 211] on icon at bounding box center [1163, 210] width 15 height 21
click at [371, 202] on icon at bounding box center [374, 206] width 6 height 8
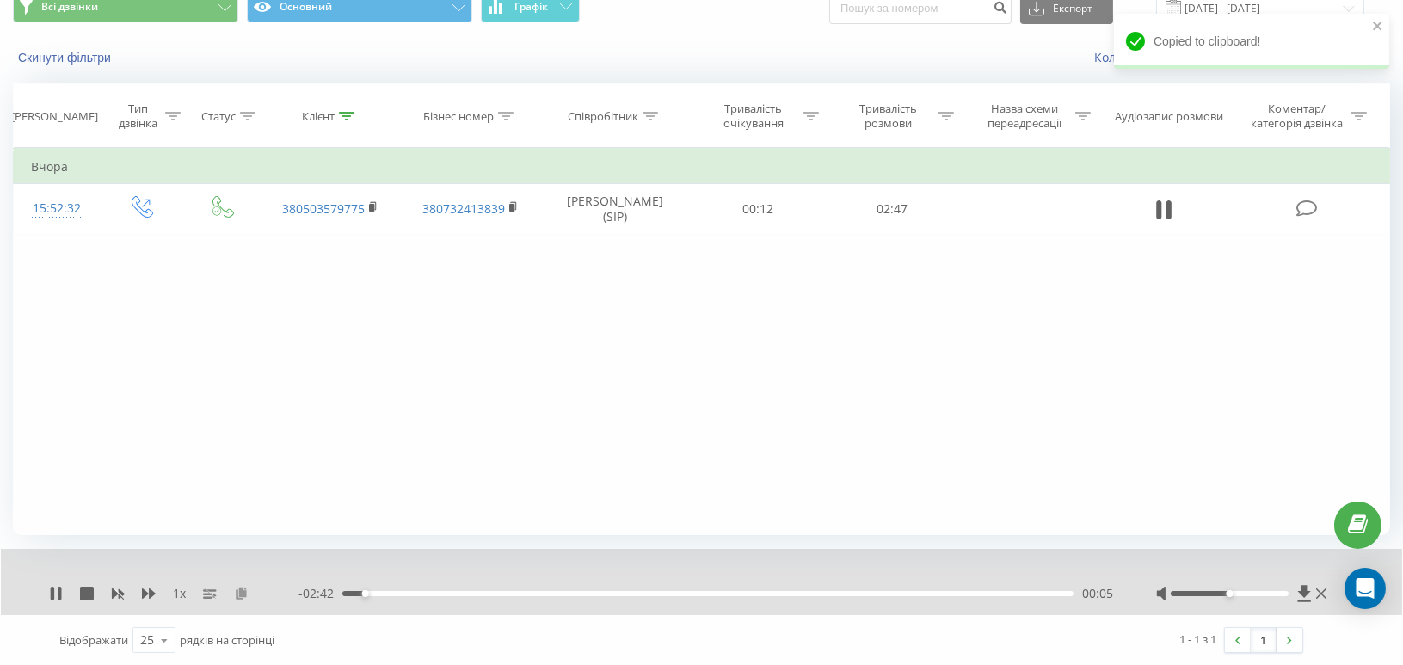
click at [246, 595] on icon at bounding box center [241, 593] width 15 height 12
click at [342, 122] on div at bounding box center [346, 116] width 15 height 15
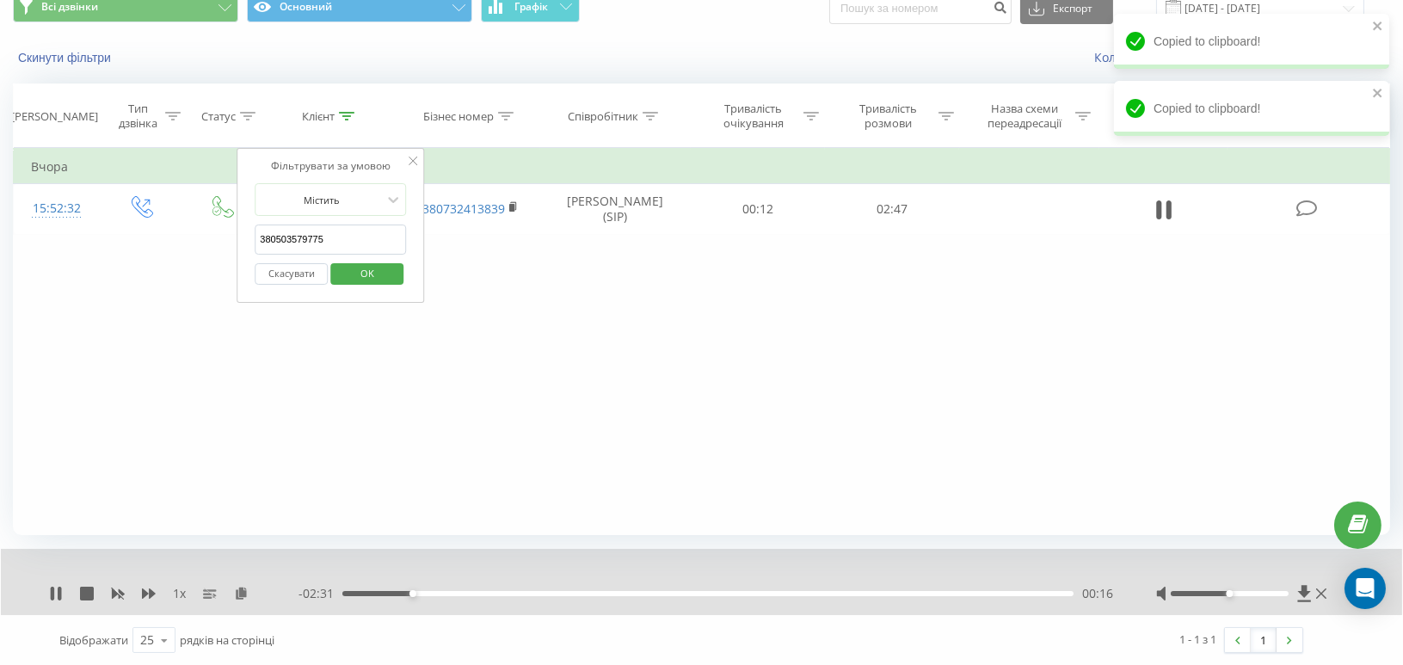
click at [307, 222] on form "Містить 380503579775 Скасувати OK" at bounding box center [330, 238] width 151 height 110
click at [305, 231] on input "380503579775" at bounding box center [330, 240] width 151 height 30
paste input "5960266"
click at [354, 273] on span "OK" at bounding box center [367, 273] width 48 height 27
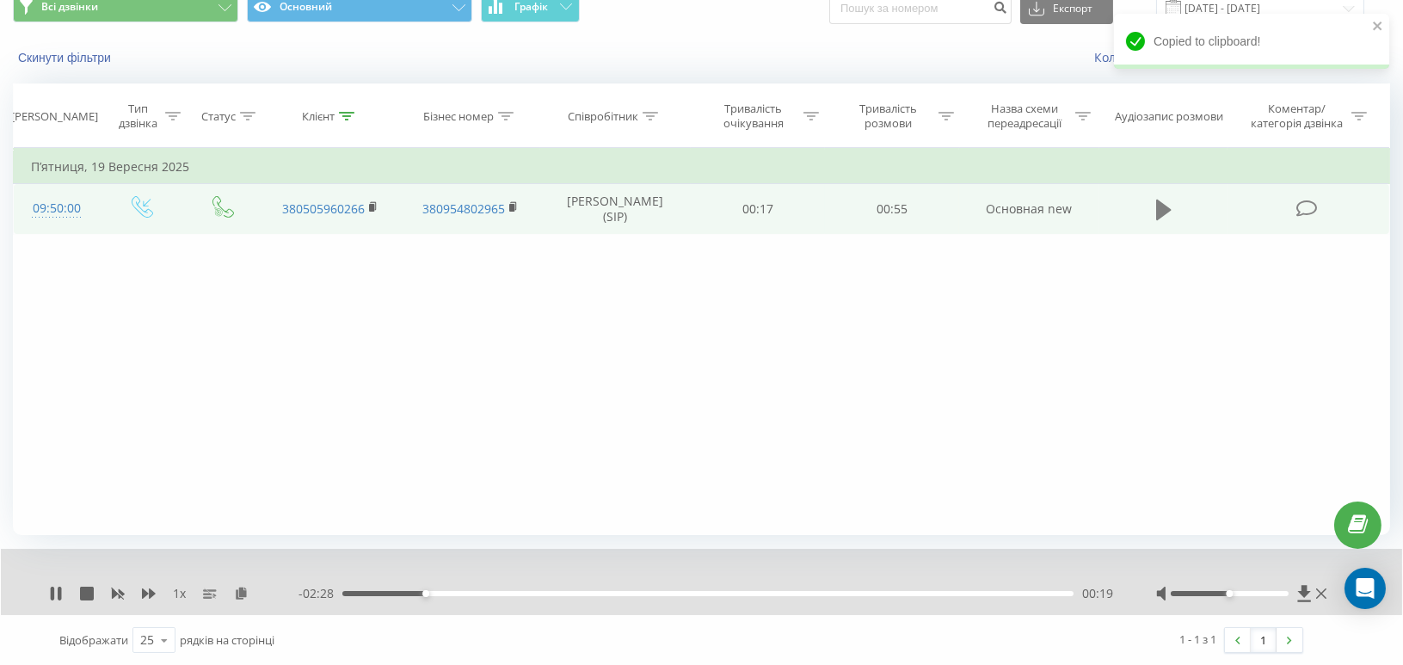
click at [1165, 208] on icon at bounding box center [1163, 210] width 15 height 21
drag, startPoint x: 370, startPoint y: 205, endPoint x: 386, endPoint y: 213, distance: 18.1
click at [370, 205] on rect at bounding box center [371, 208] width 5 height 8
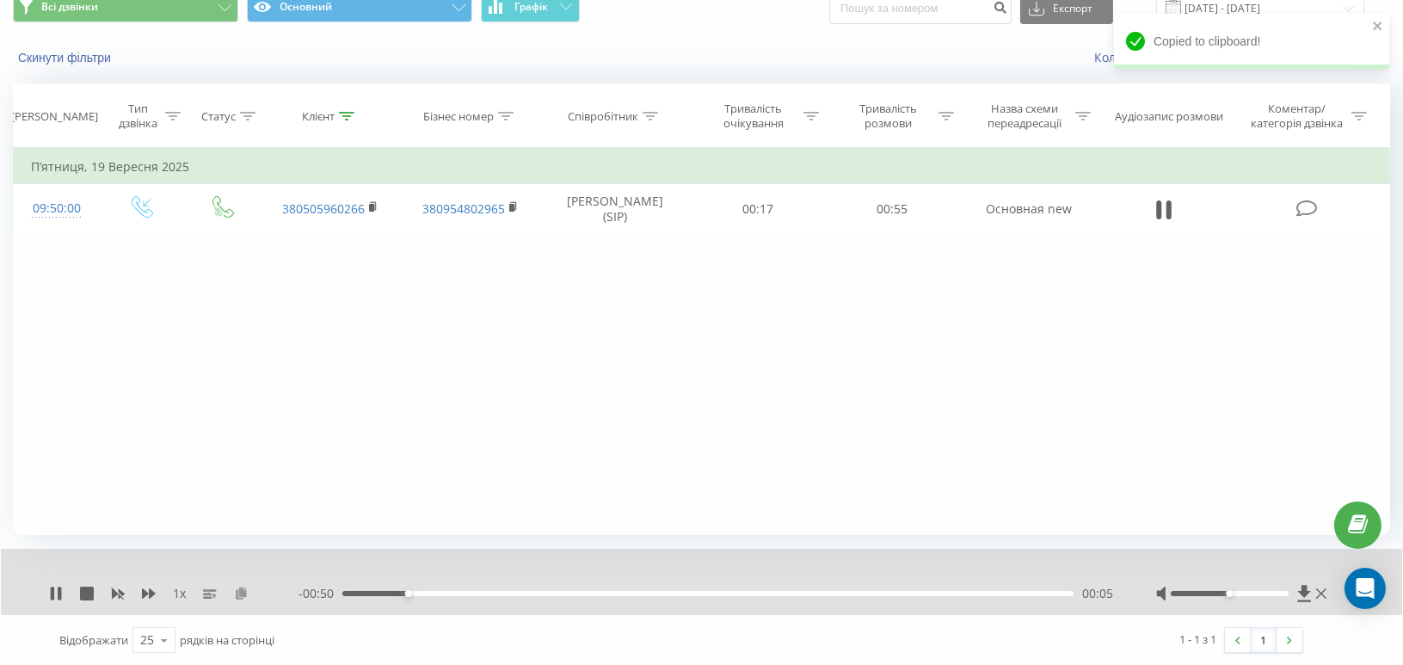
click at [242, 597] on icon at bounding box center [241, 593] width 15 height 12
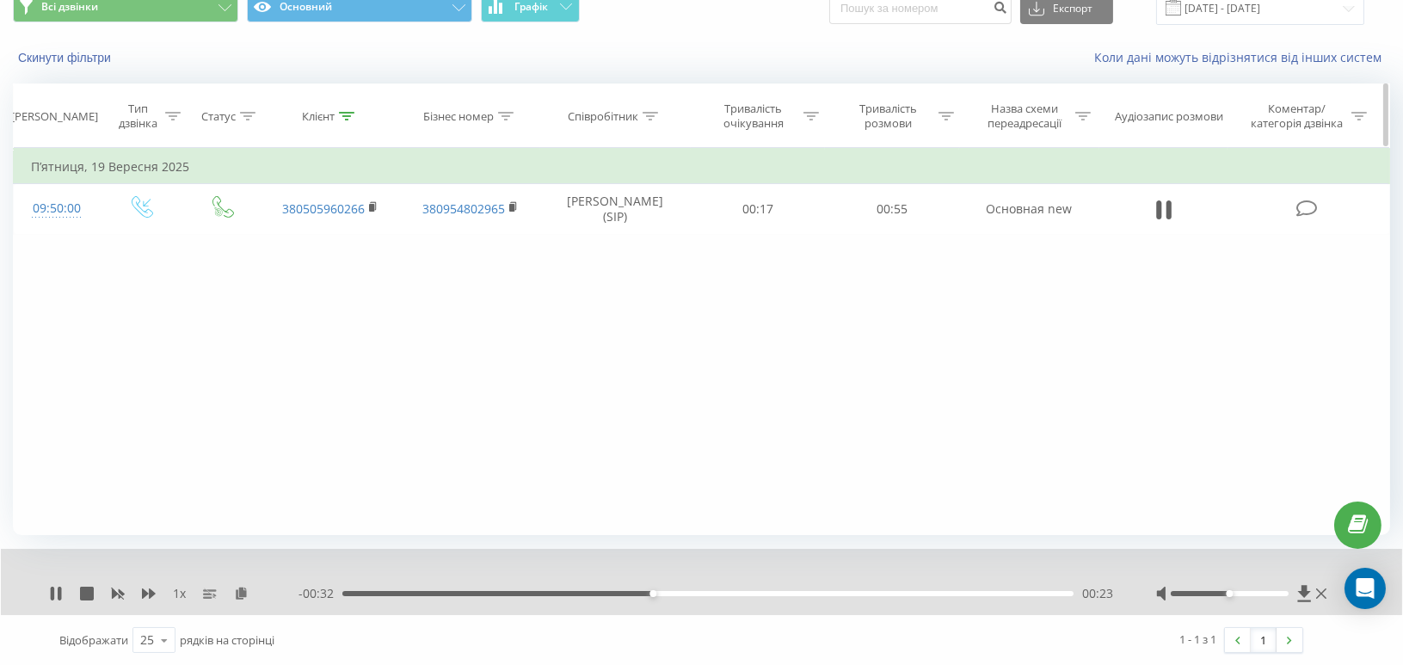
click at [349, 120] on div at bounding box center [346, 116] width 15 height 15
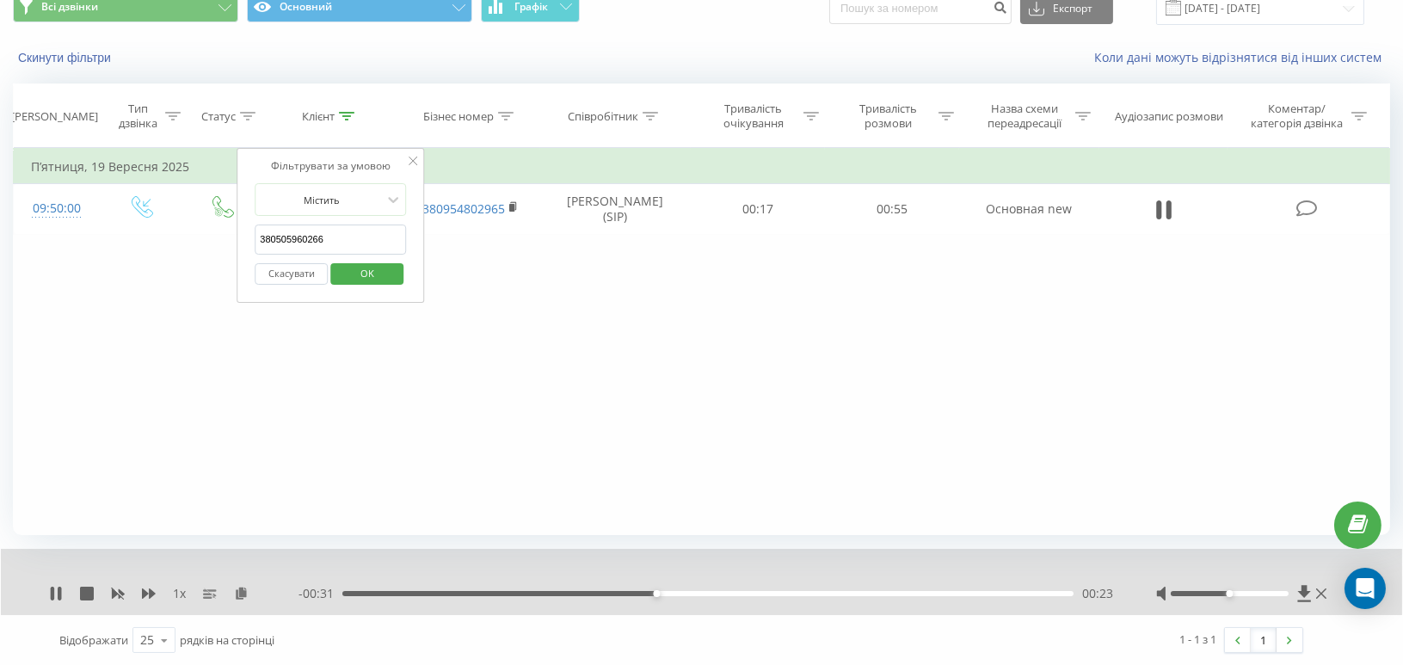
click at [300, 252] on input "380505960266" at bounding box center [330, 240] width 151 height 30
click at [289, 239] on input "380505960266" at bounding box center [330, 240] width 151 height 30
paste input "662296813"
click at [353, 270] on span "OK" at bounding box center [367, 273] width 48 height 27
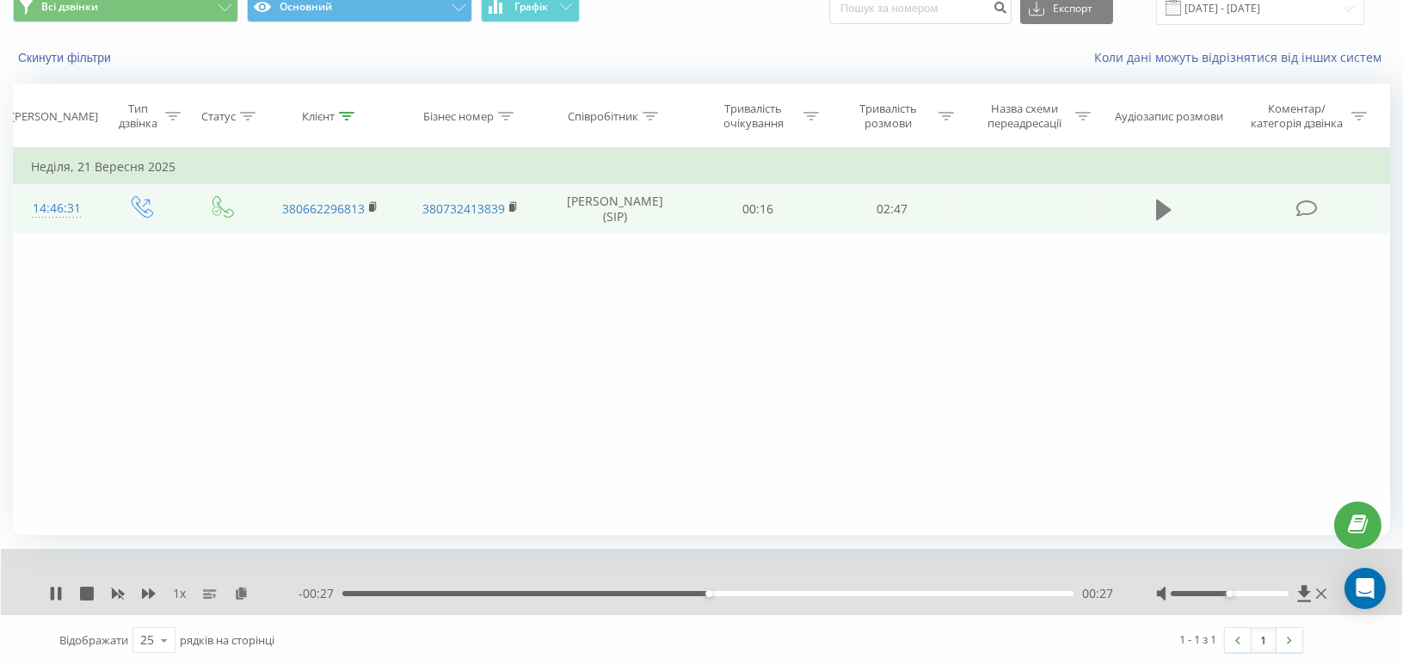
click at [1163, 206] on icon at bounding box center [1163, 210] width 15 height 21
click at [372, 204] on rect at bounding box center [371, 208] width 5 height 8
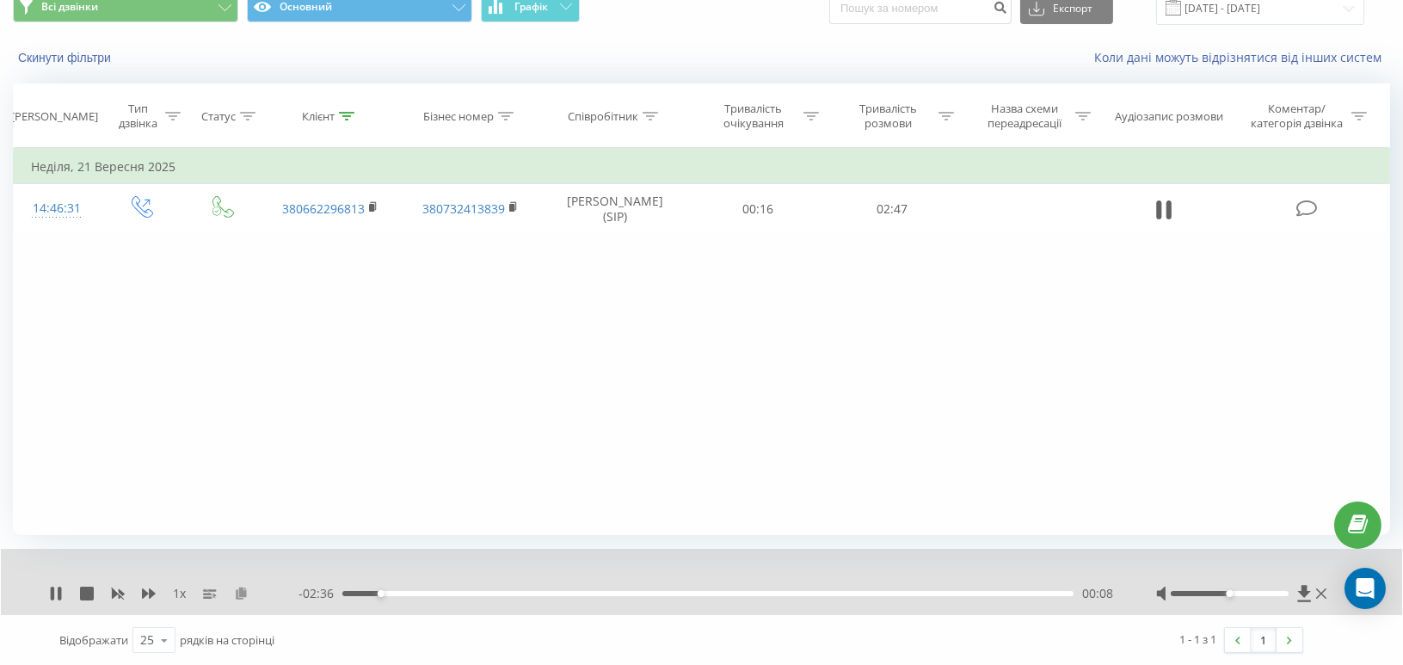
click at [241, 592] on icon at bounding box center [241, 593] width 15 height 12
click at [342, 112] on icon at bounding box center [346, 116] width 15 height 9
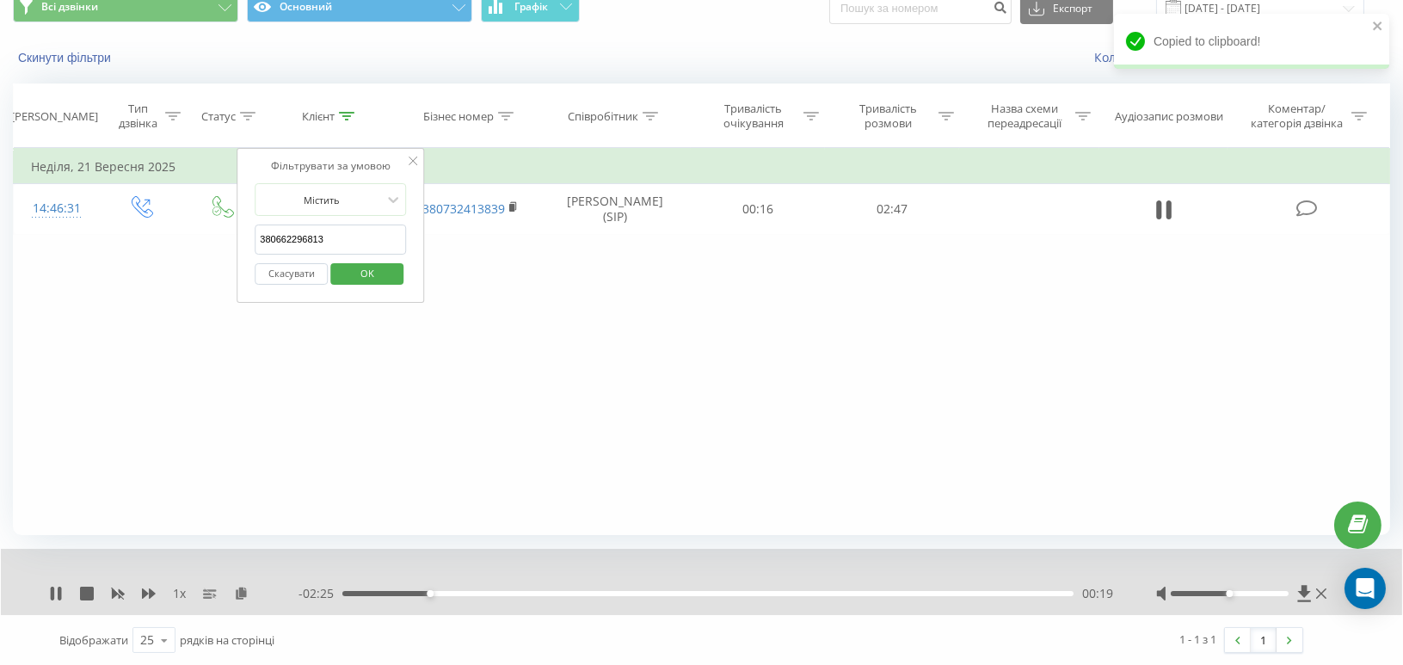
click at [308, 241] on input "380662296813" at bounding box center [330, 240] width 151 height 30
paste input "31526271"
click at [373, 271] on span "OK" at bounding box center [367, 273] width 48 height 27
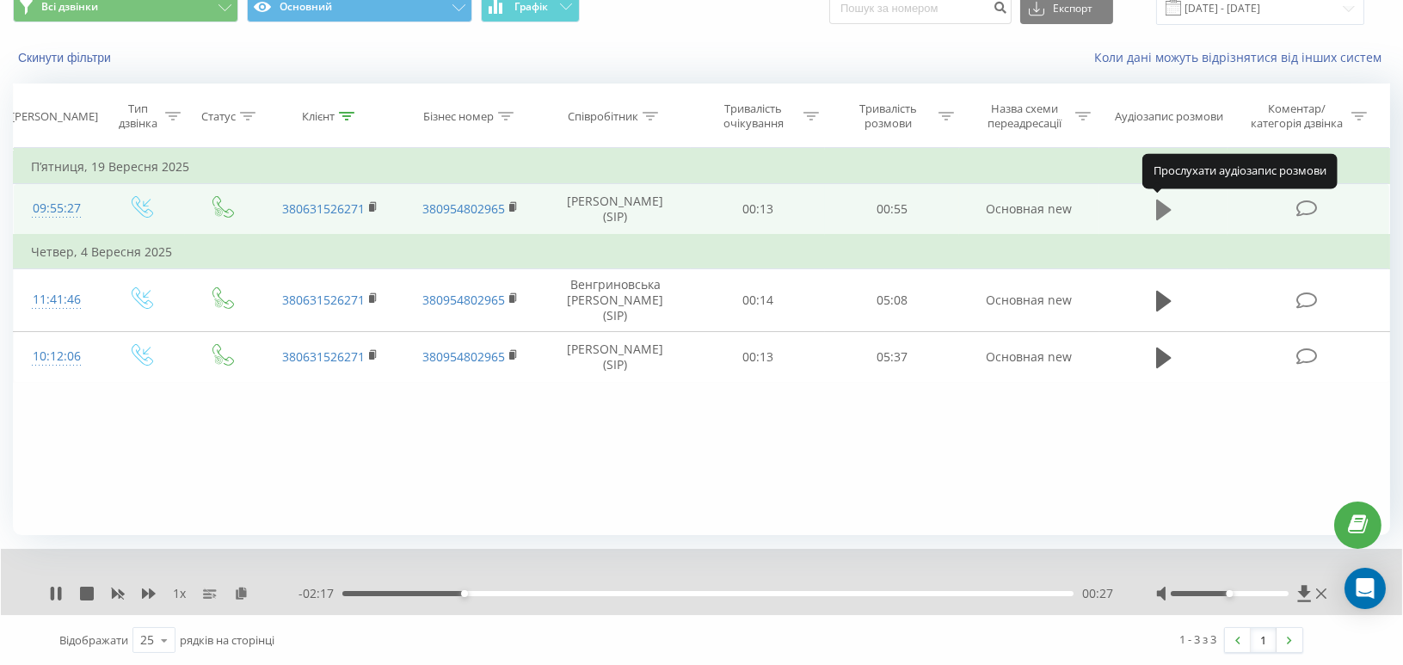
click at [1161, 210] on icon at bounding box center [1163, 210] width 15 height 21
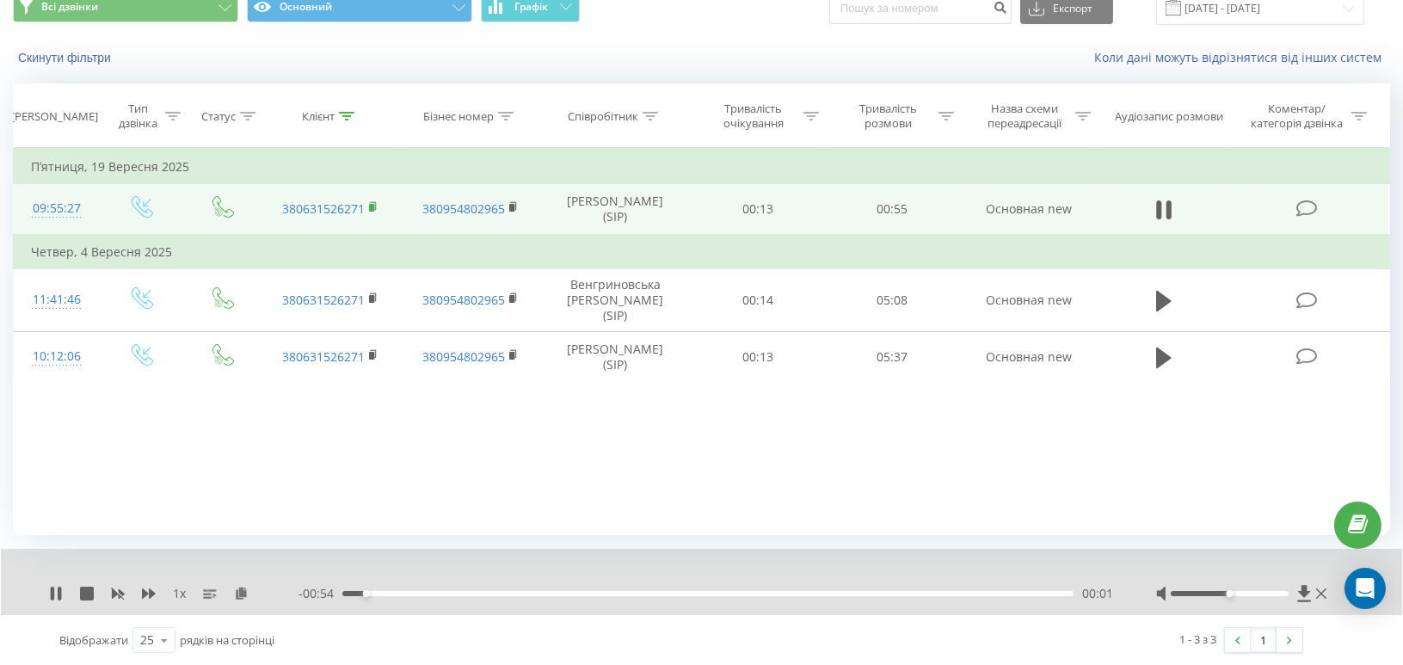
click at [373, 204] on rect at bounding box center [371, 208] width 5 height 8
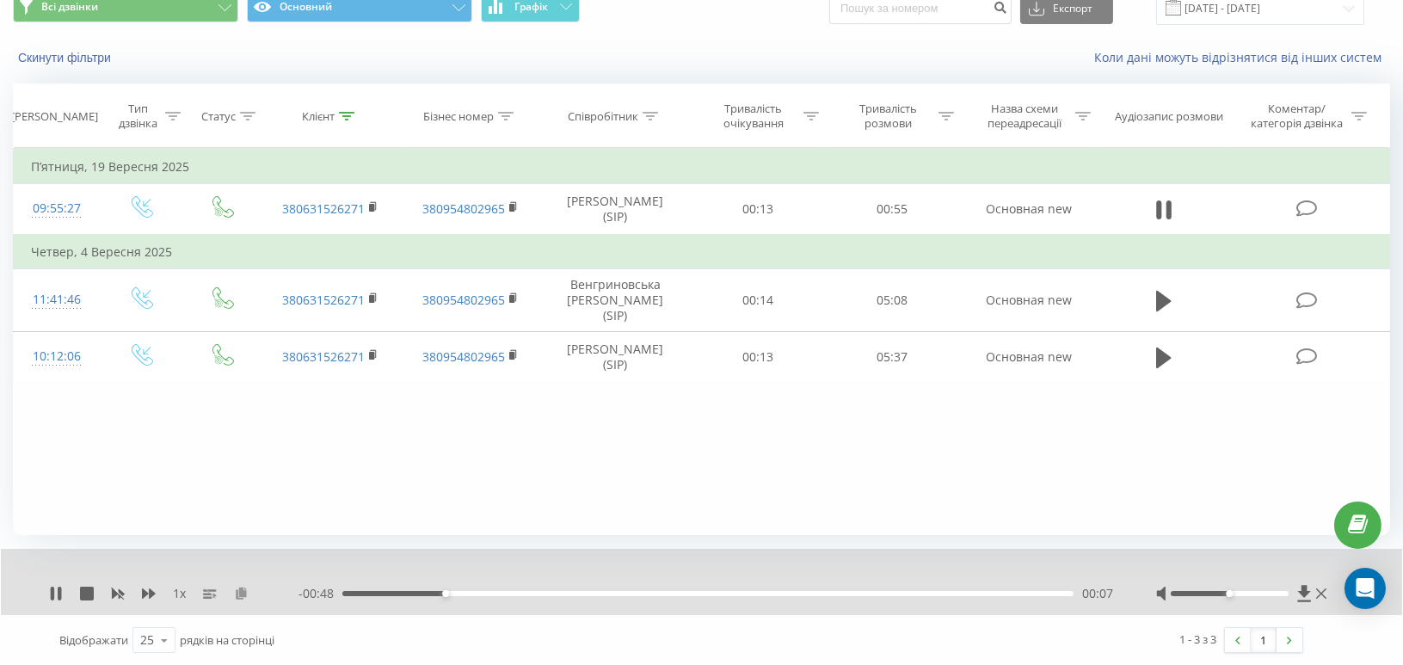
click at [239, 591] on icon at bounding box center [241, 593] width 15 height 12
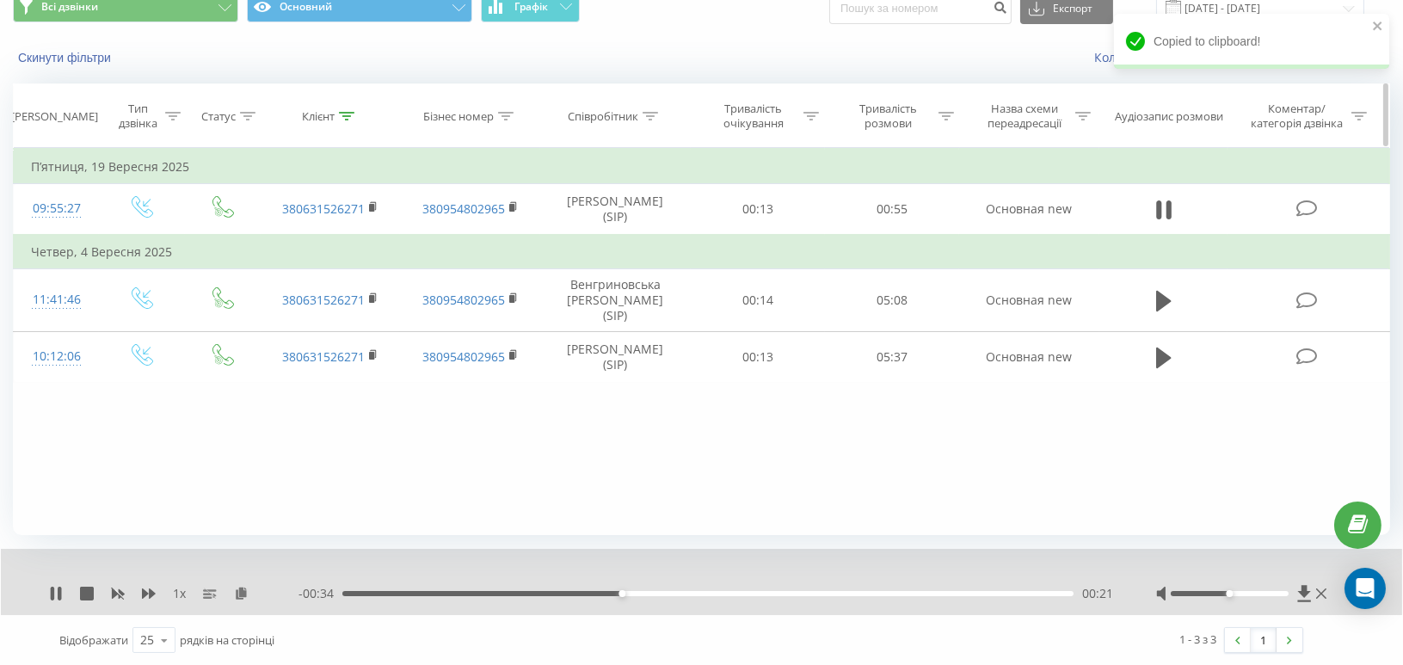
click at [360, 112] on div "Клієнт" at bounding box center [331, 116] width 140 height 15
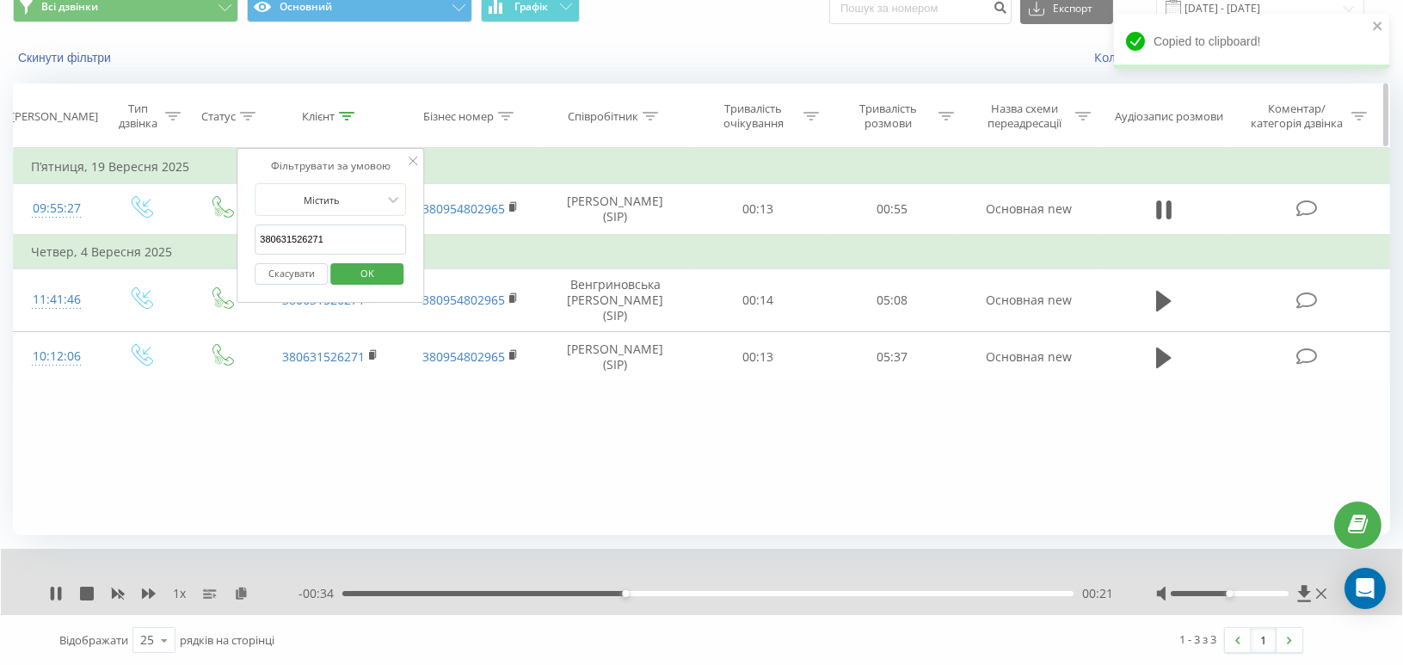
click at [348, 114] on icon at bounding box center [346, 116] width 15 height 9
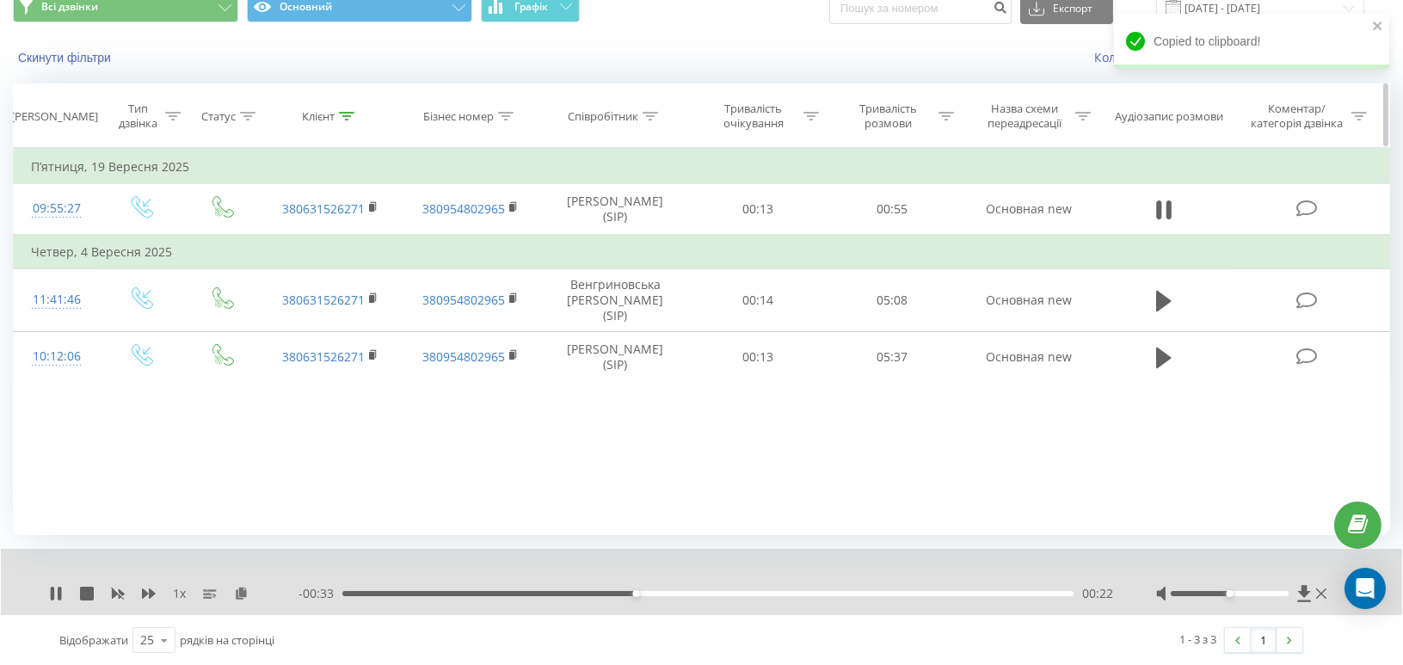
click at [342, 116] on icon at bounding box center [346, 116] width 15 height 9
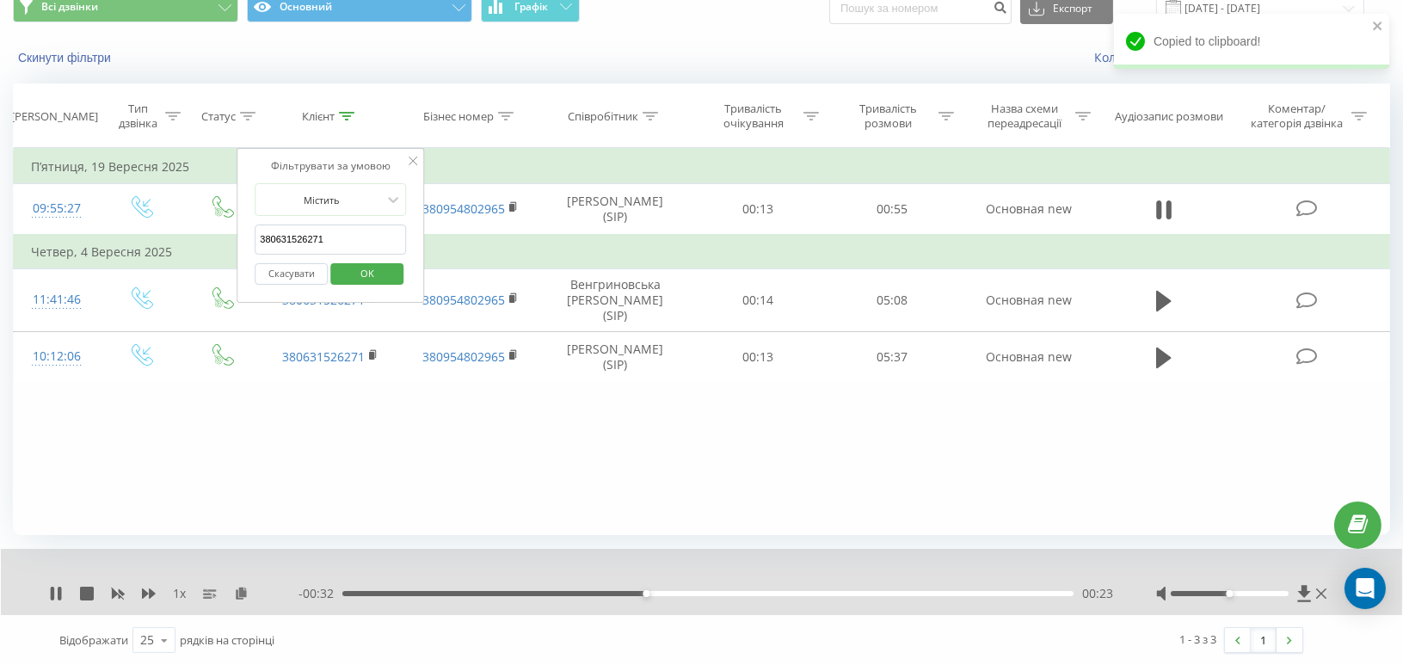
click at [286, 229] on input "380631526271" at bounding box center [330, 240] width 151 height 30
paste input "50321326"
click at [372, 277] on span "OK" at bounding box center [367, 273] width 48 height 27
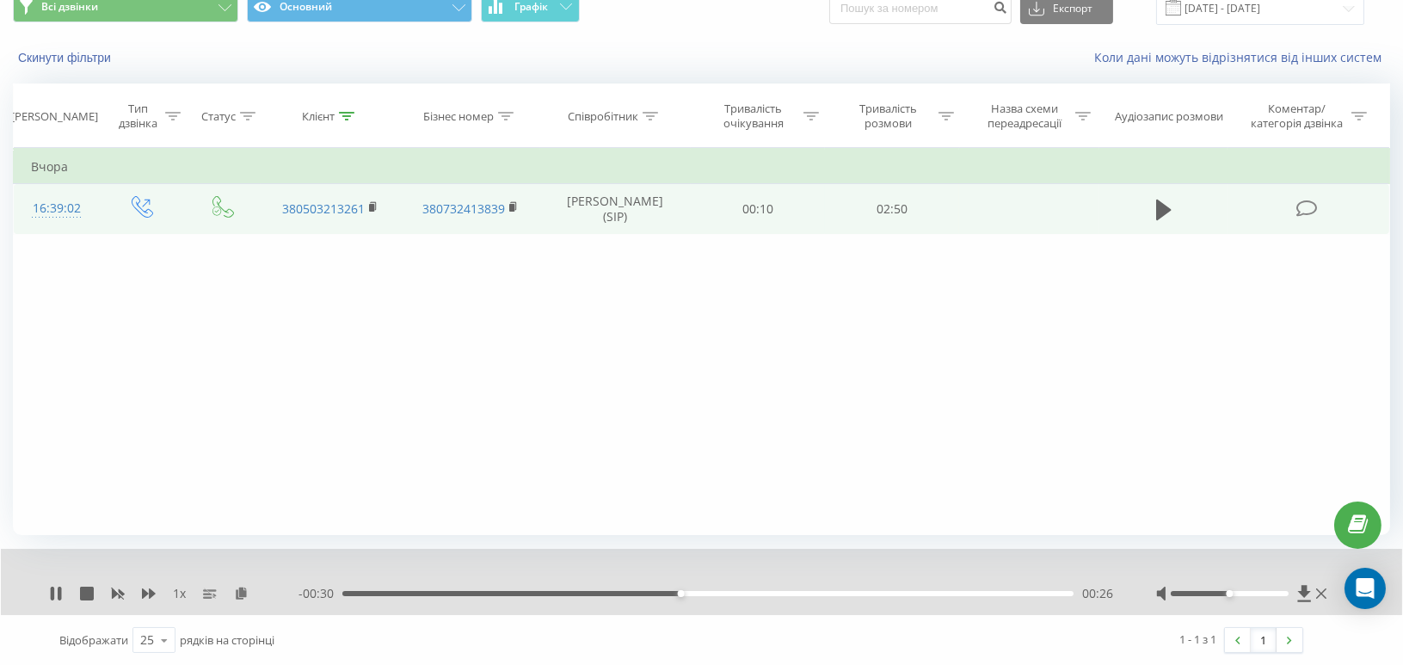
drag, startPoint x: 1163, startPoint y: 208, endPoint x: 1143, endPoint y: 206, distance: 20.7
click at [1163, 208] on icon at bounding box center [1163, 210] width 15 height 21
click at [373, 201] on icon at bounding box center [373, 207] width 9 height 12
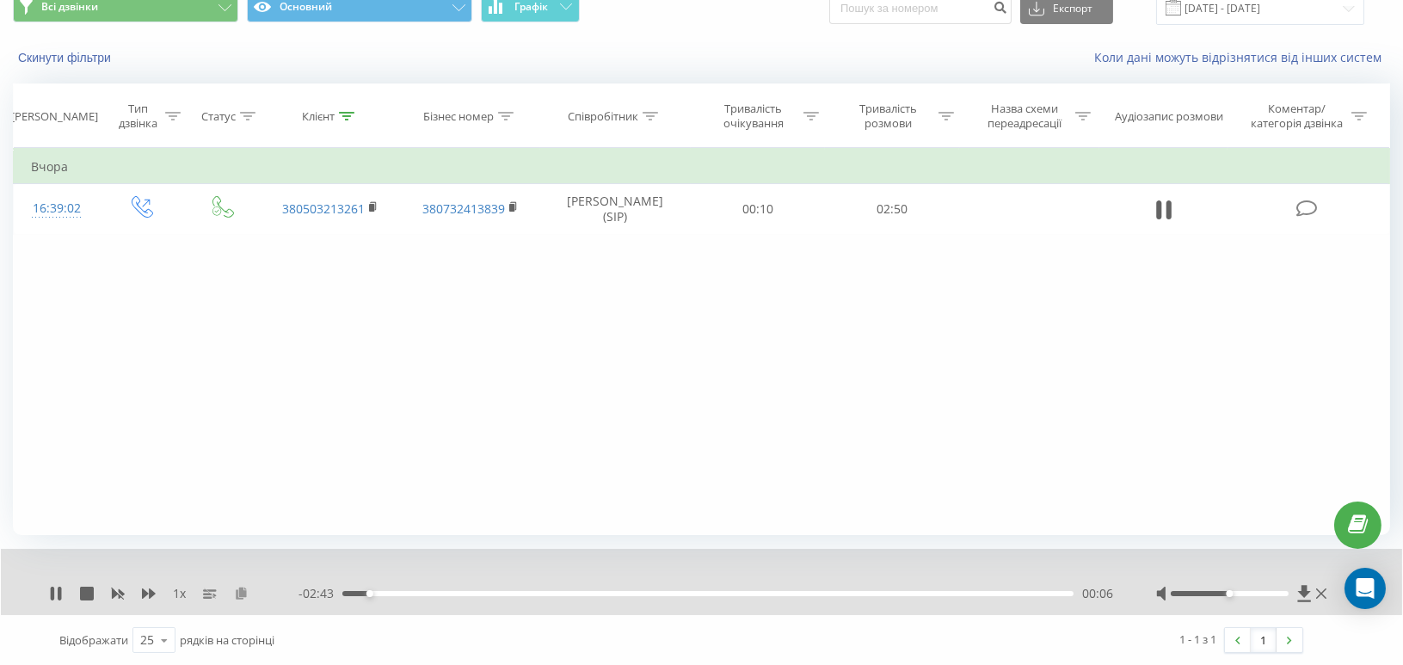
click at [242, 592] on icon at bounding box center [241, 593] width 15 height 12
click at [345, 109] on div at bounding box center [346, 116] width 15 height 15
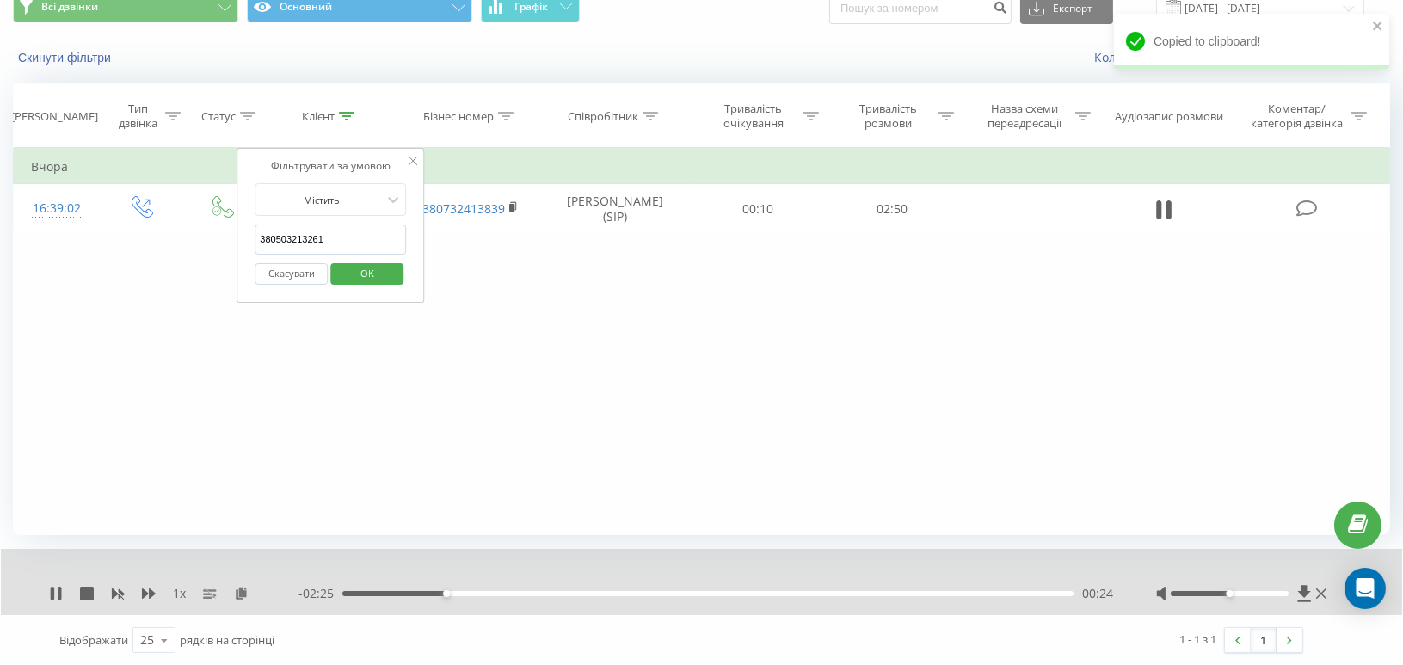
click at [296, 237] on input "380503213261" at bounding box center [330, 240] width 151 height 30
click at [296, 236] on input "380503213261" at bounding box center [330, 240] width 151 height 30
paste input "963628613"
click at [366, 274] on span "OK" at bounding box center [367, 273] width 48 height 27
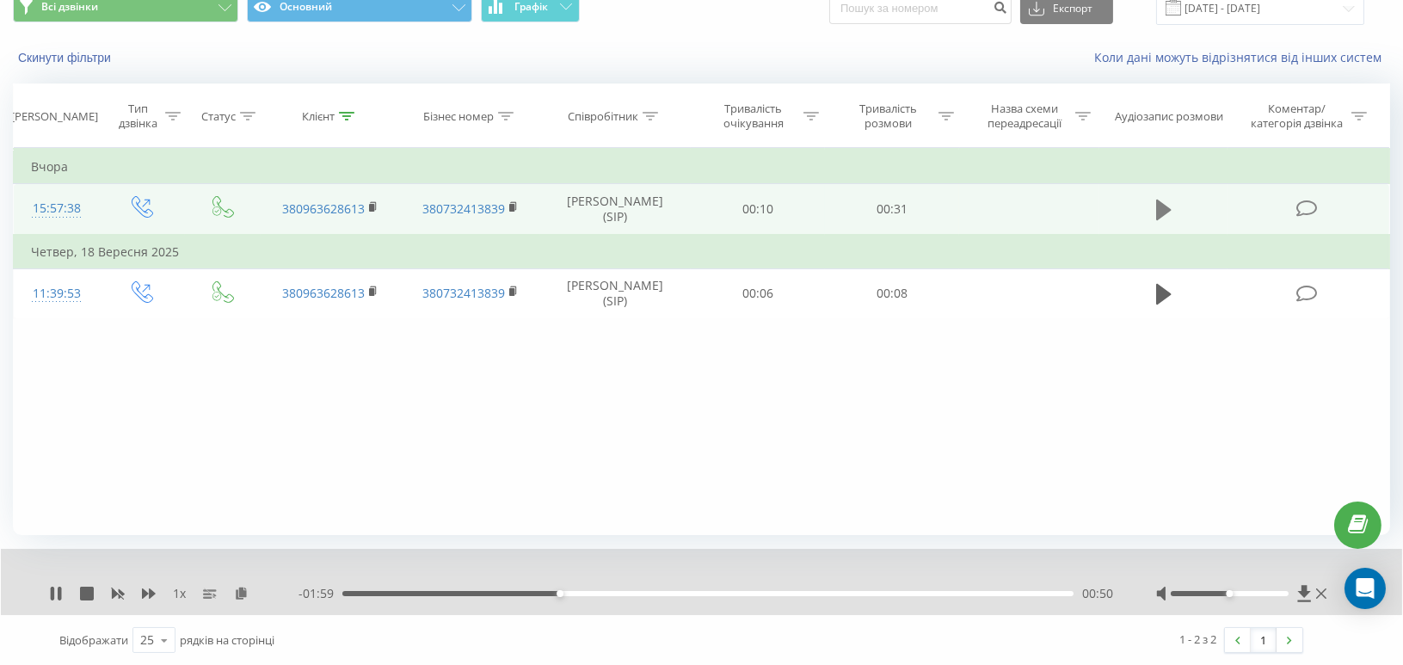
click at [1168, 205] on icon at bounding box center [1163, 210] width 15 height 24
click at [371, 202] on icon at bounding box center [373, 207] width 9 height 12
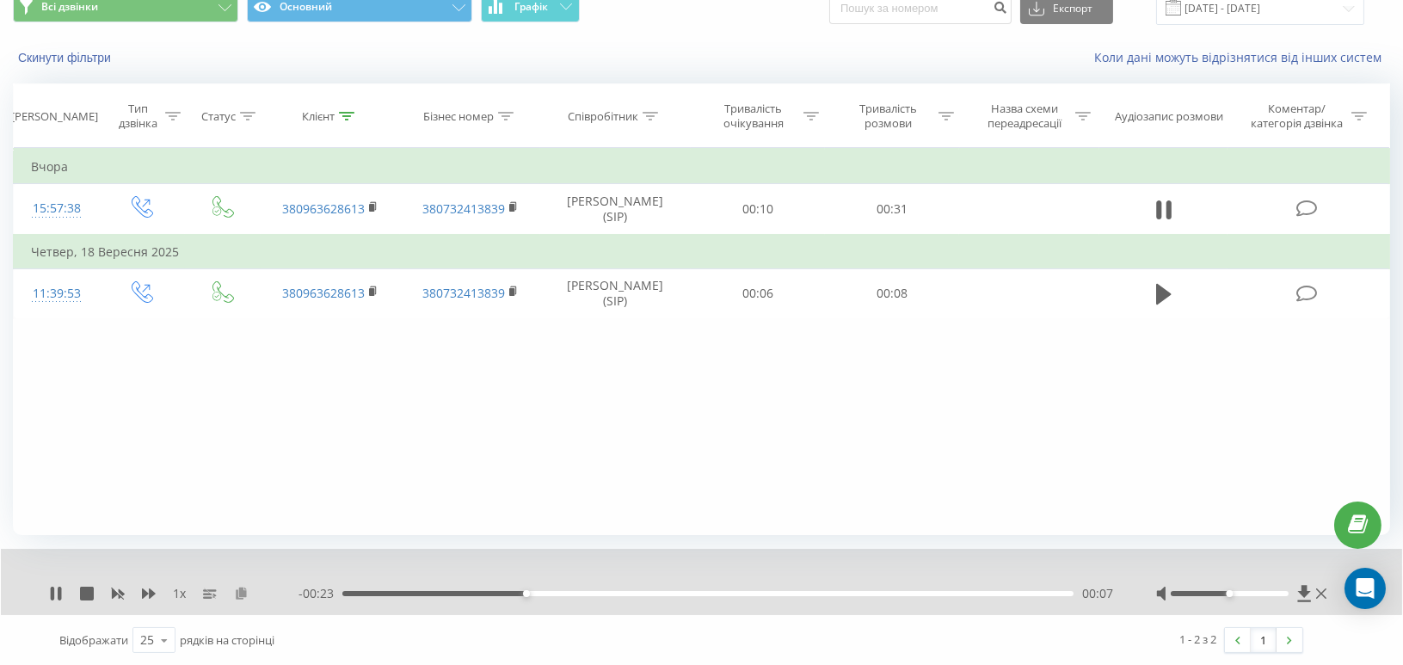
click at [241, 595] on icon at bounding box center [241, 593] width 15 height 12
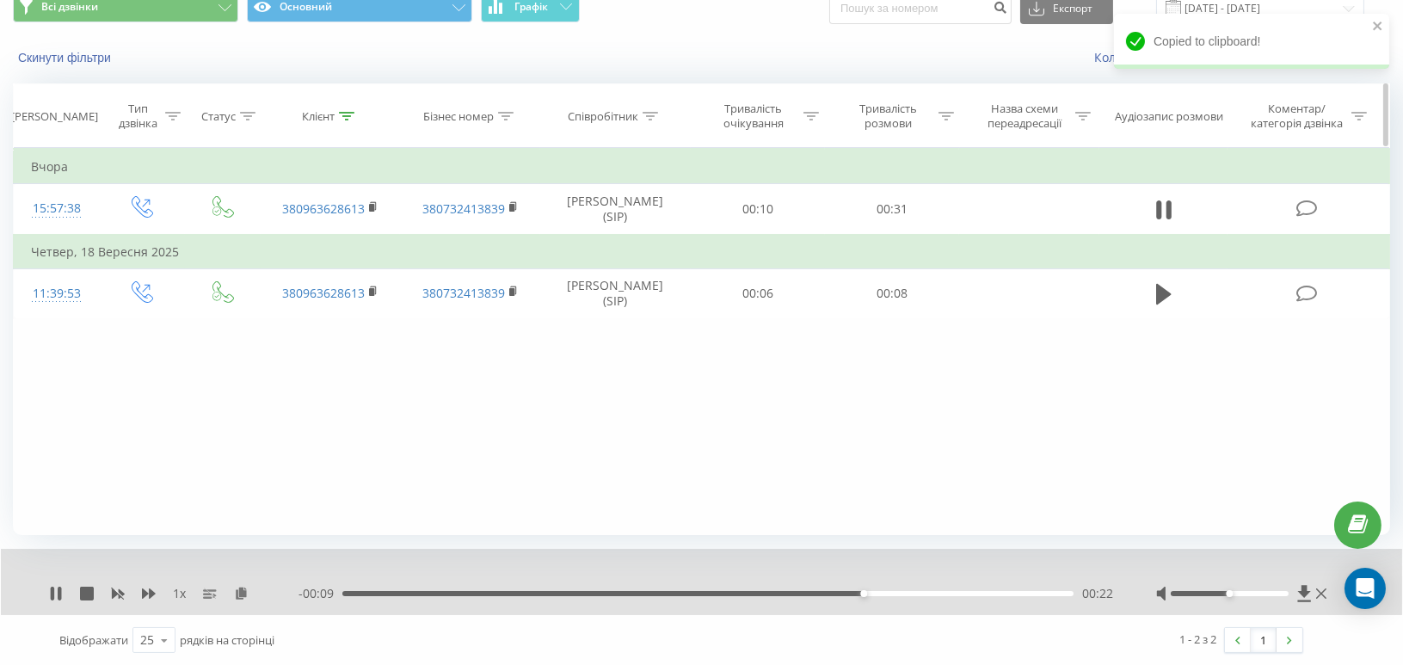
click at [346, 114] on icon at bounding box center [346, 116] width 15 height 9
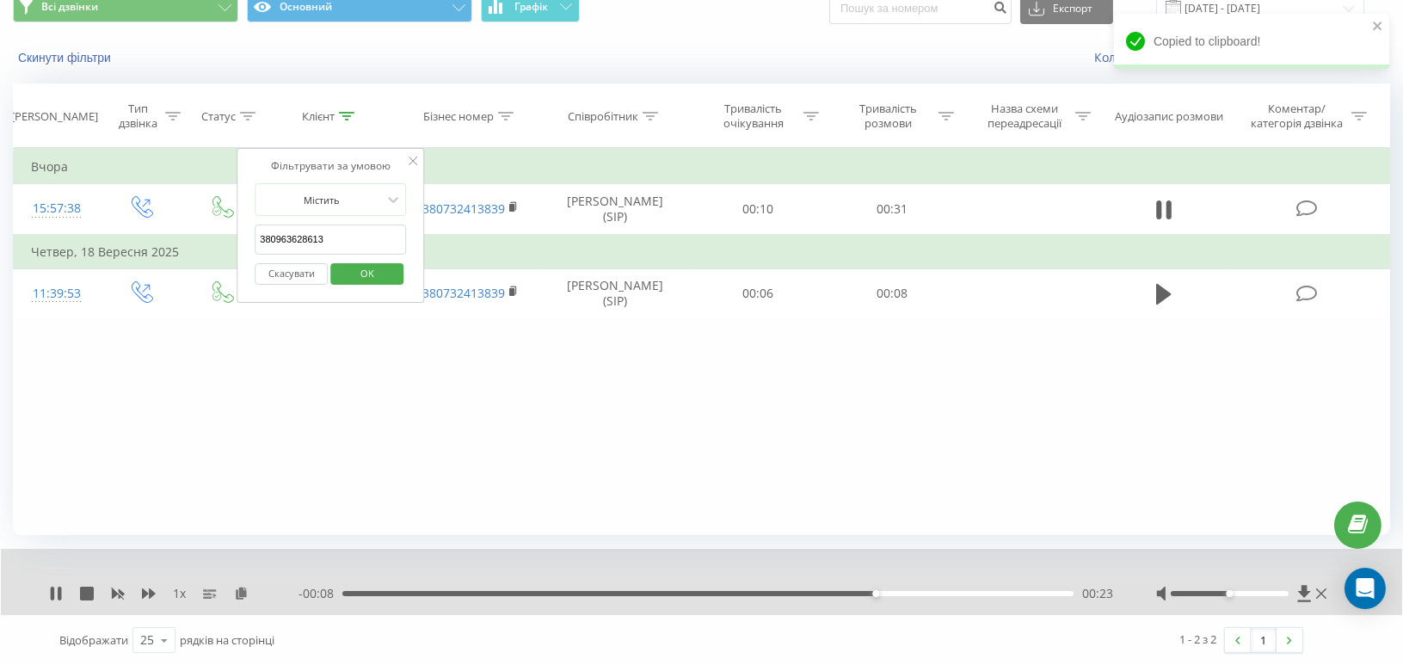
click at [283, 244] on input "380963628613" at bounding box center [330, 240] width 151 height 30
paste input "671009362"
click at [374, 271] on span "OK" at bounding box center [367, 273] width 48 height 27
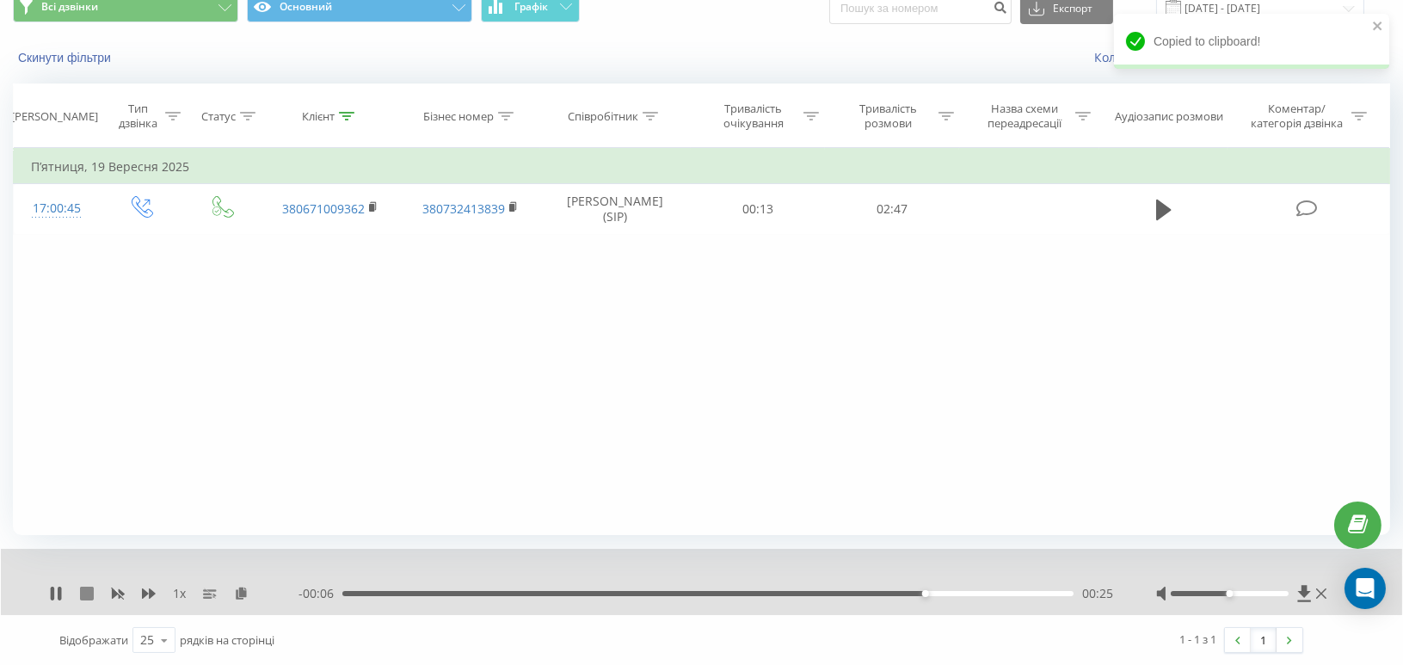
click at [84, 594] on icon at bounding box center [87, 594] width 14 height 14
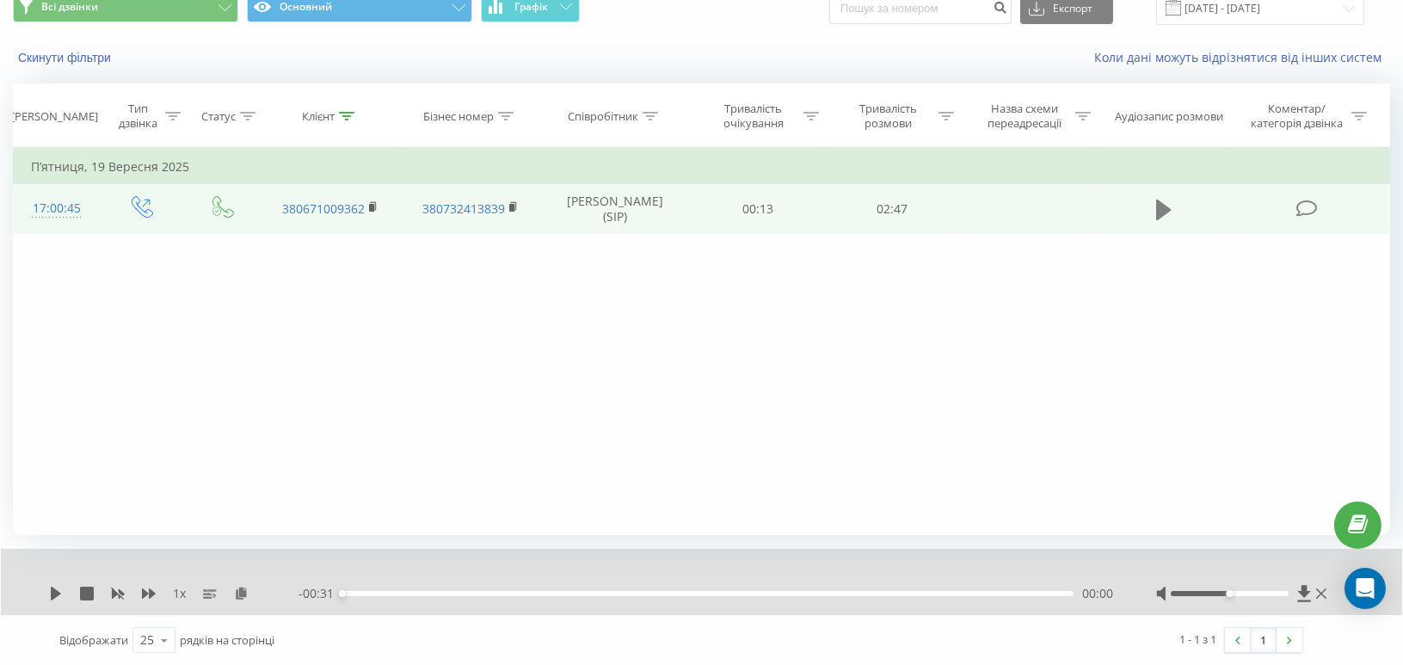
click at [1157, 208] on icon at bounding box center [1163, 210] width 15 height 21
click at [373, 208] on rect at bounding box center [371, 208] width 5 height 8
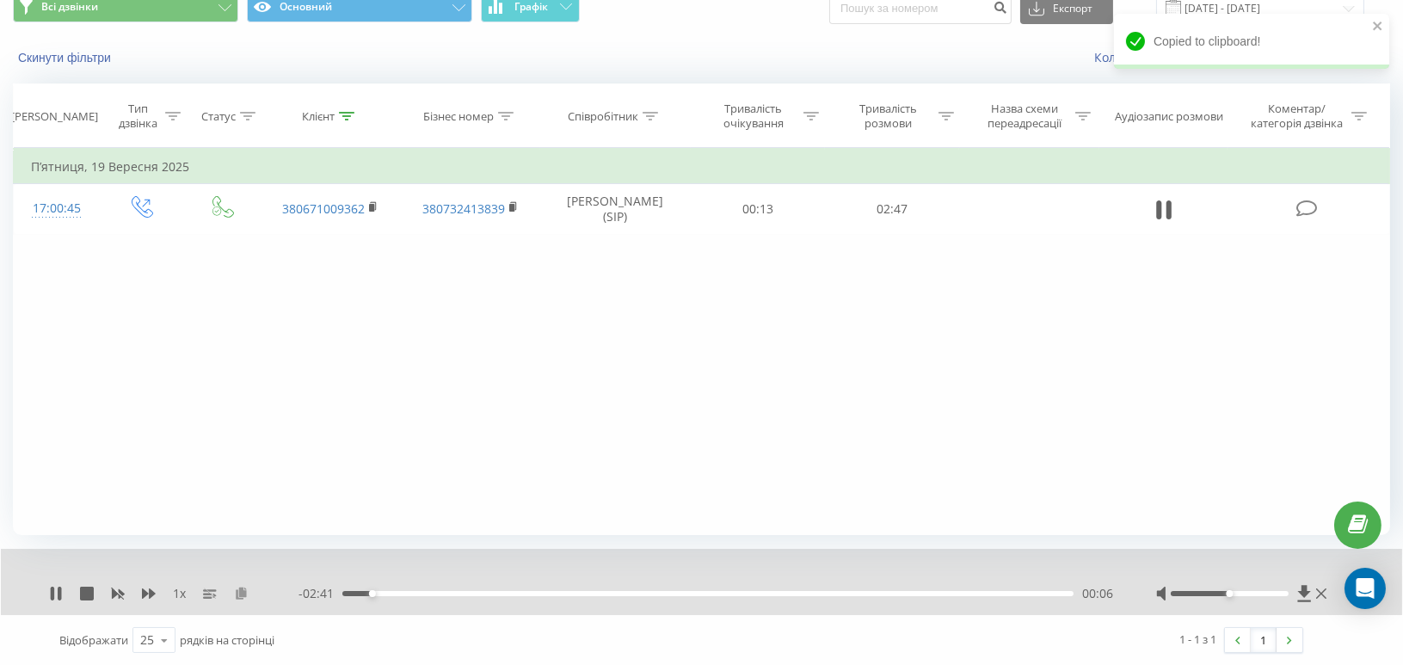
click at [237, 593] on icon at bounding box center [241, 593] width 15 height 12
drag, startPoint x: 347, startPoint y: 116, endPoint x: 341, endPoint y: 137, distance: 21.5
click at [347, 115] on icon at bounding box center [346, 116] width 15 height 9
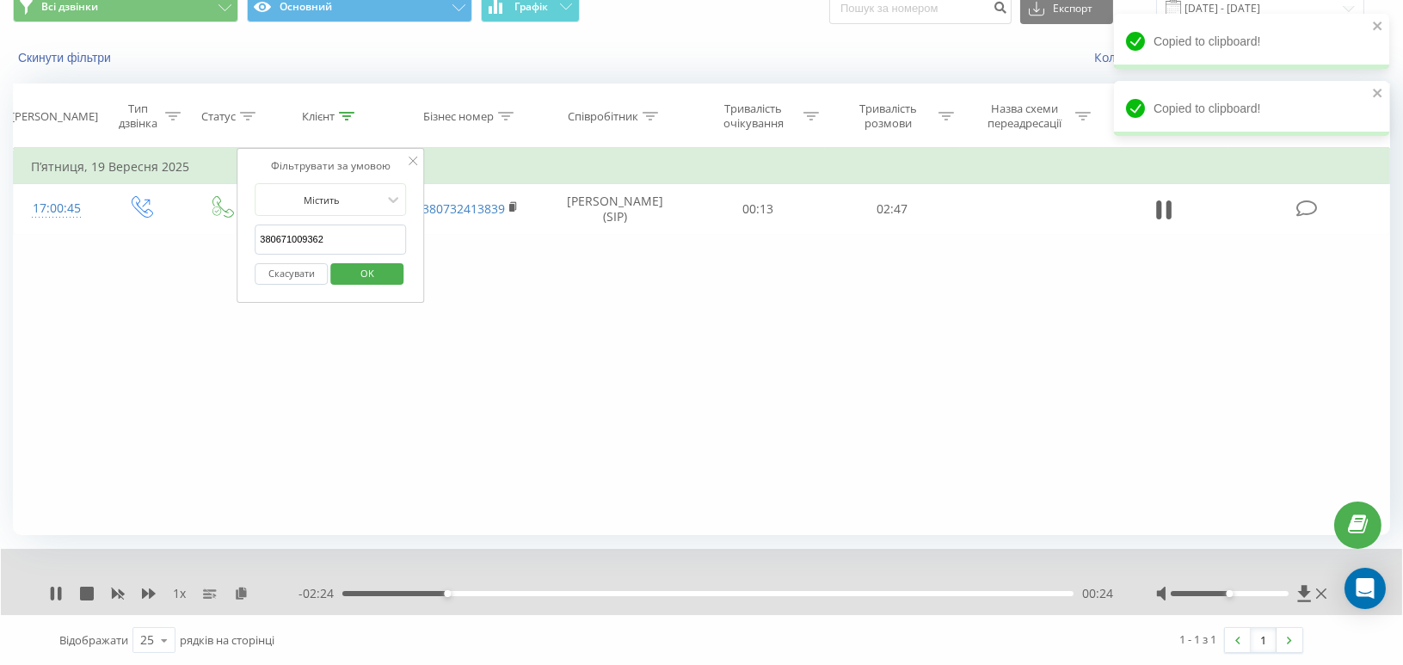
click at [288, 235] on input "380671009362" at bounding box center [330, 240] width 151 height 30
paste input "503118710"
type input "380503118710"
click at [354, 264] on span "OK" at bounding box center [367, 273] width 48 height 27
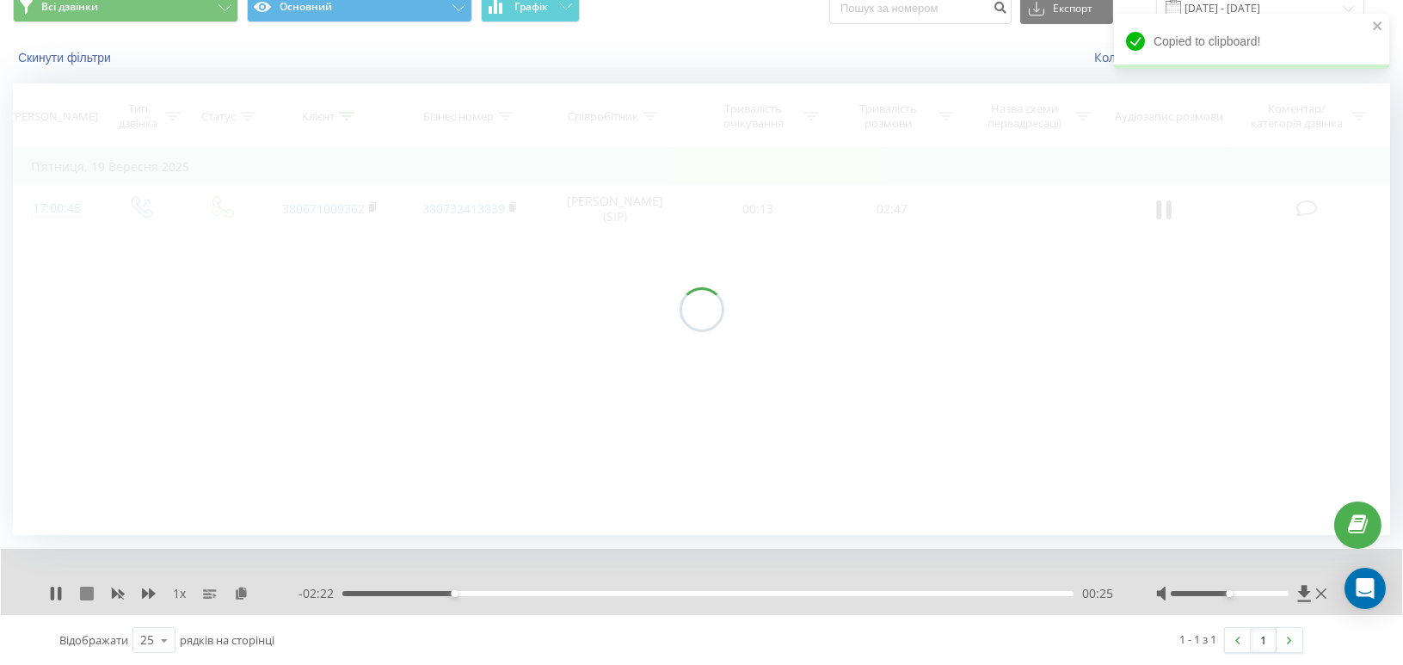
click at [81, 593] on icon at bounding box center [87, 594] width 14 height 14
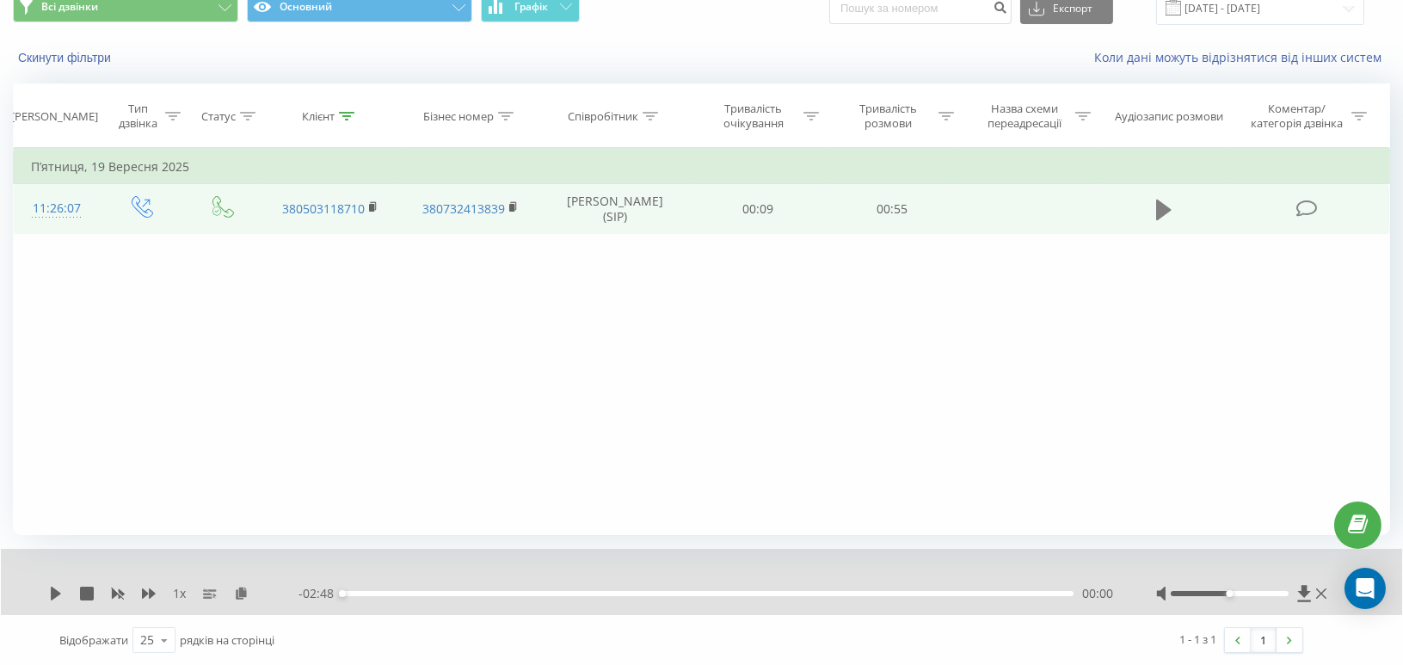
click at [1166, 208] on icon at bounding box center [1163, 210] width 15 height 21
click at [373, 206] on rect at bounding box center [371, 208] width 5 height 8
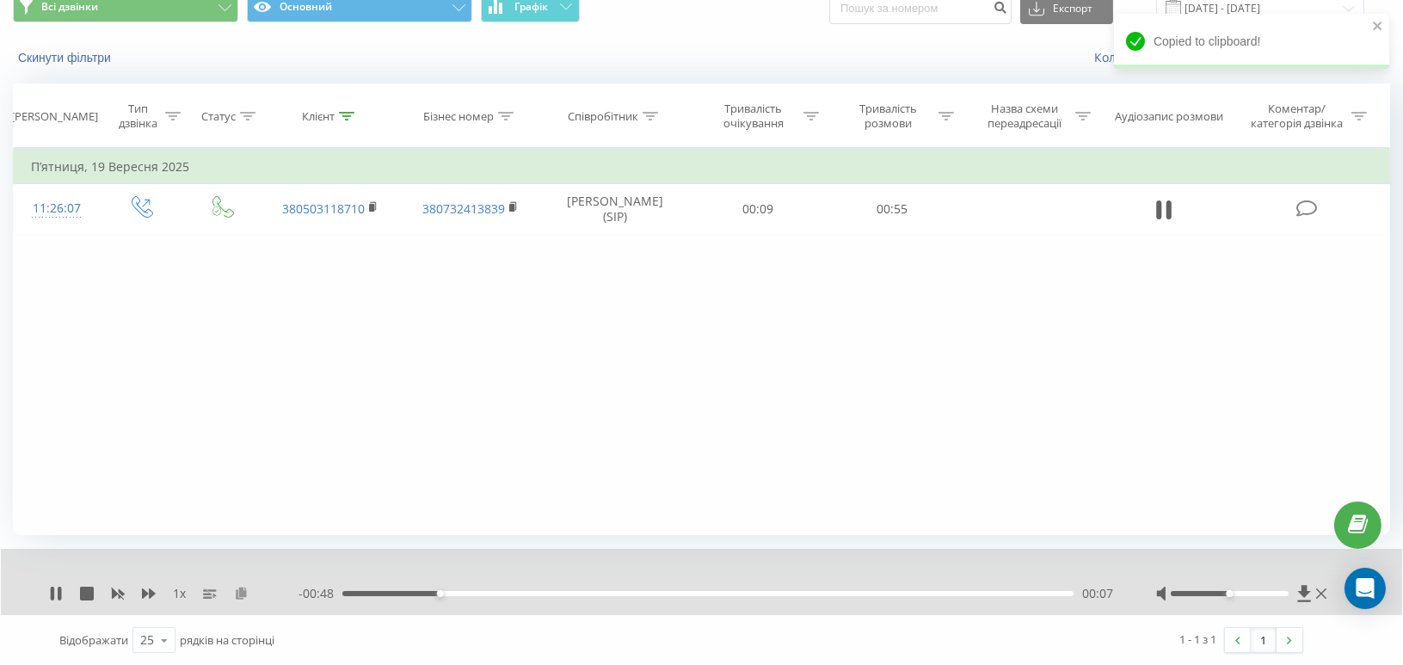
click at [241, 594] on icon at bounding box center [241, 593] width 15 height 12
click at [90, 594] on icon at bounding box center [87, 594] width 14 height 14
